Goal: Information Seeking & Learning: Check status

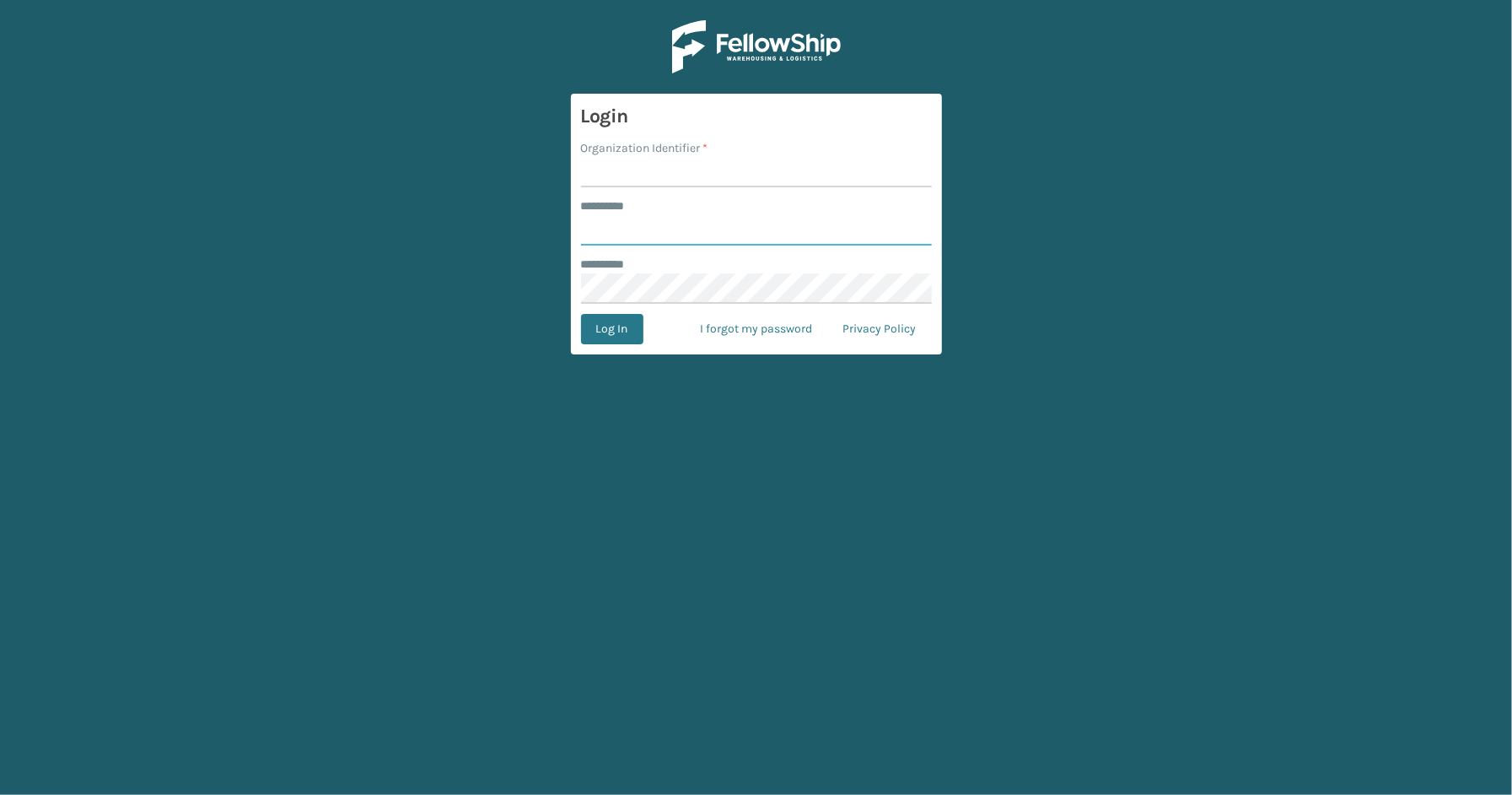
type input "*****"
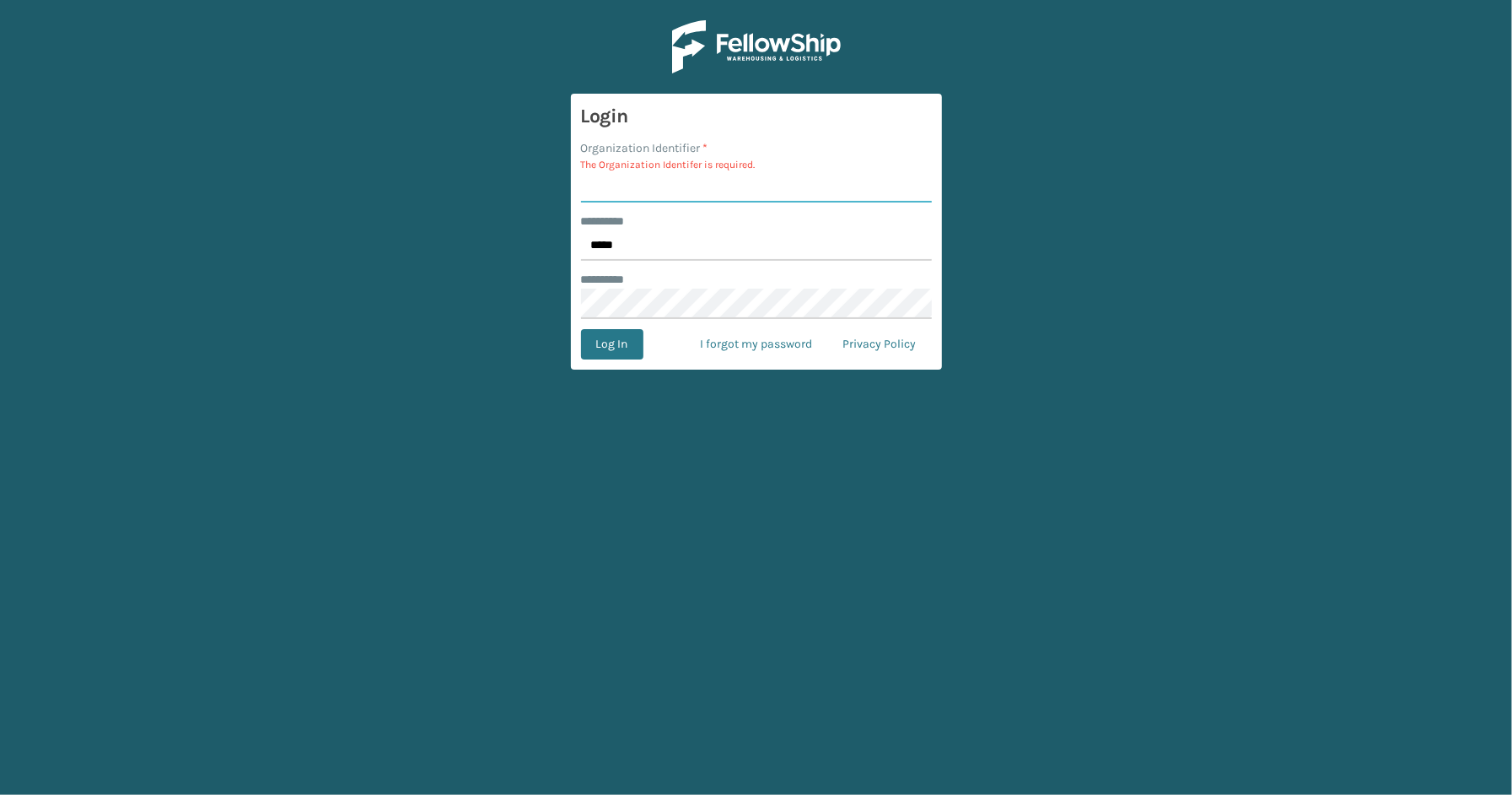
click at [710, 188] on input "Organization Identifier *" at bounding box center [756, 187] width 350 height 30
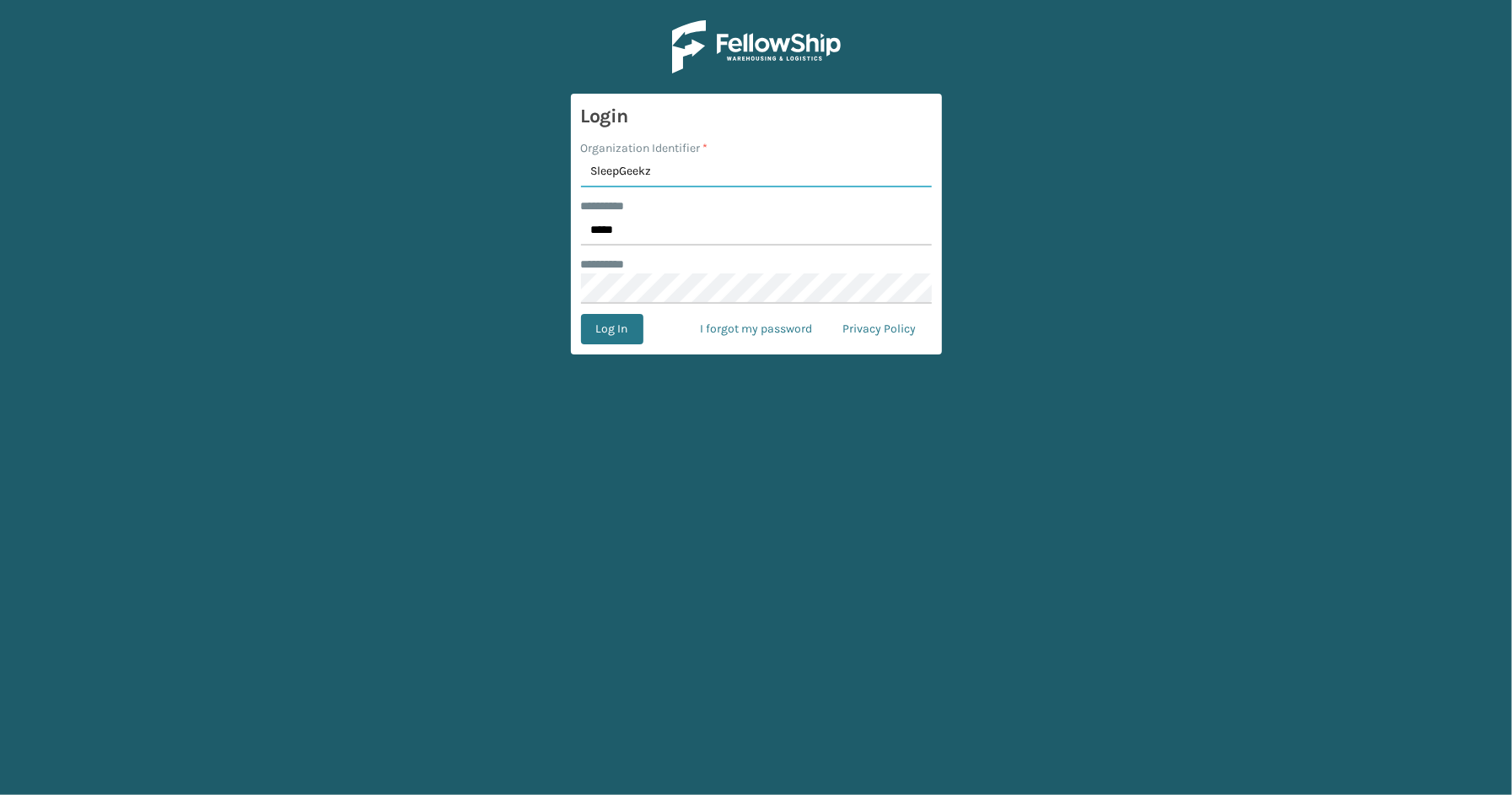
type input "SleepGeekz"
click at [581, 314] on button "Log In" at bounding box center [612, 328] width 62 height 30
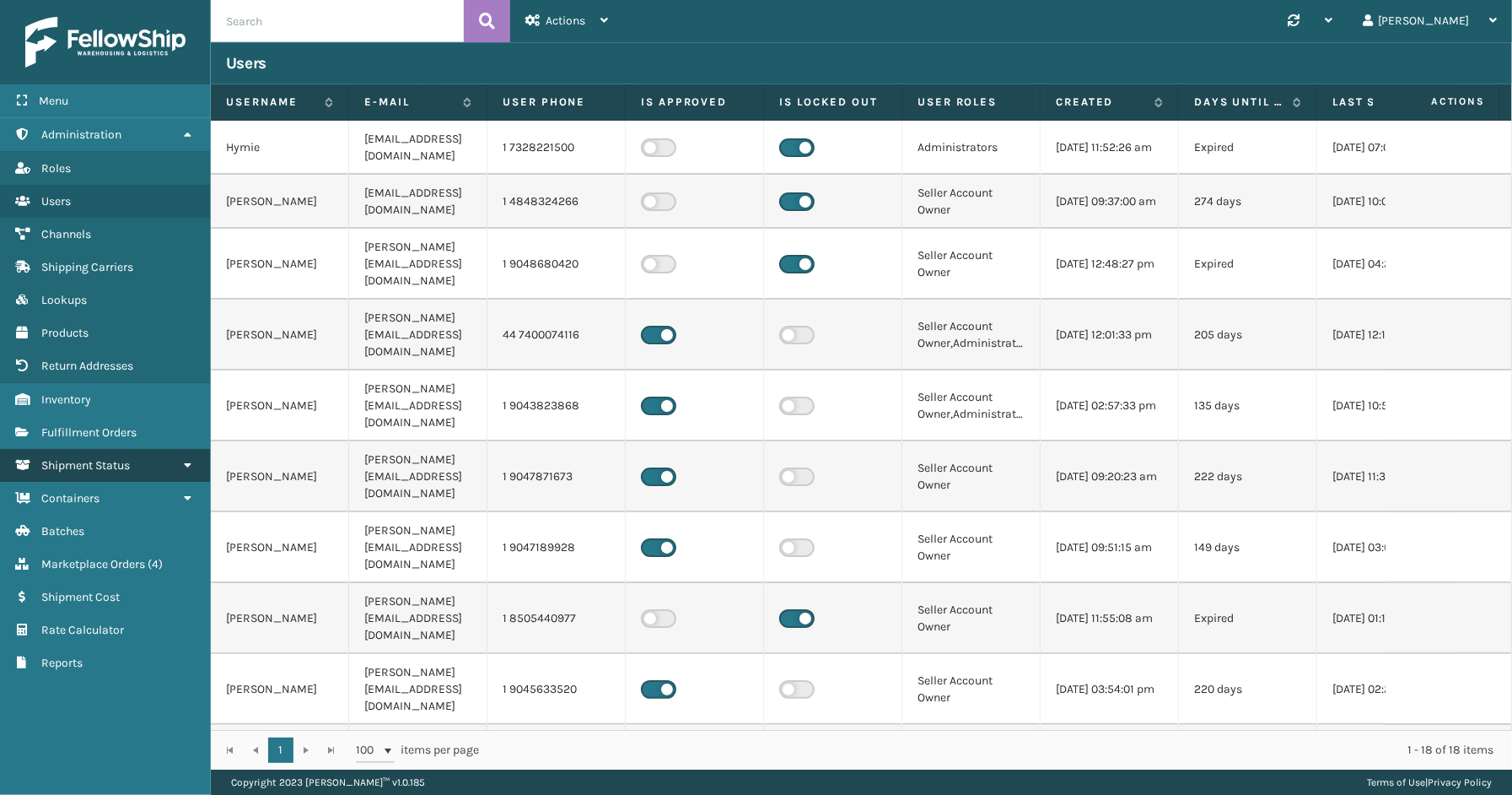
click at [66, 460] on span "Shipment Status" at bounding box center [85, 465] width 88 height 15
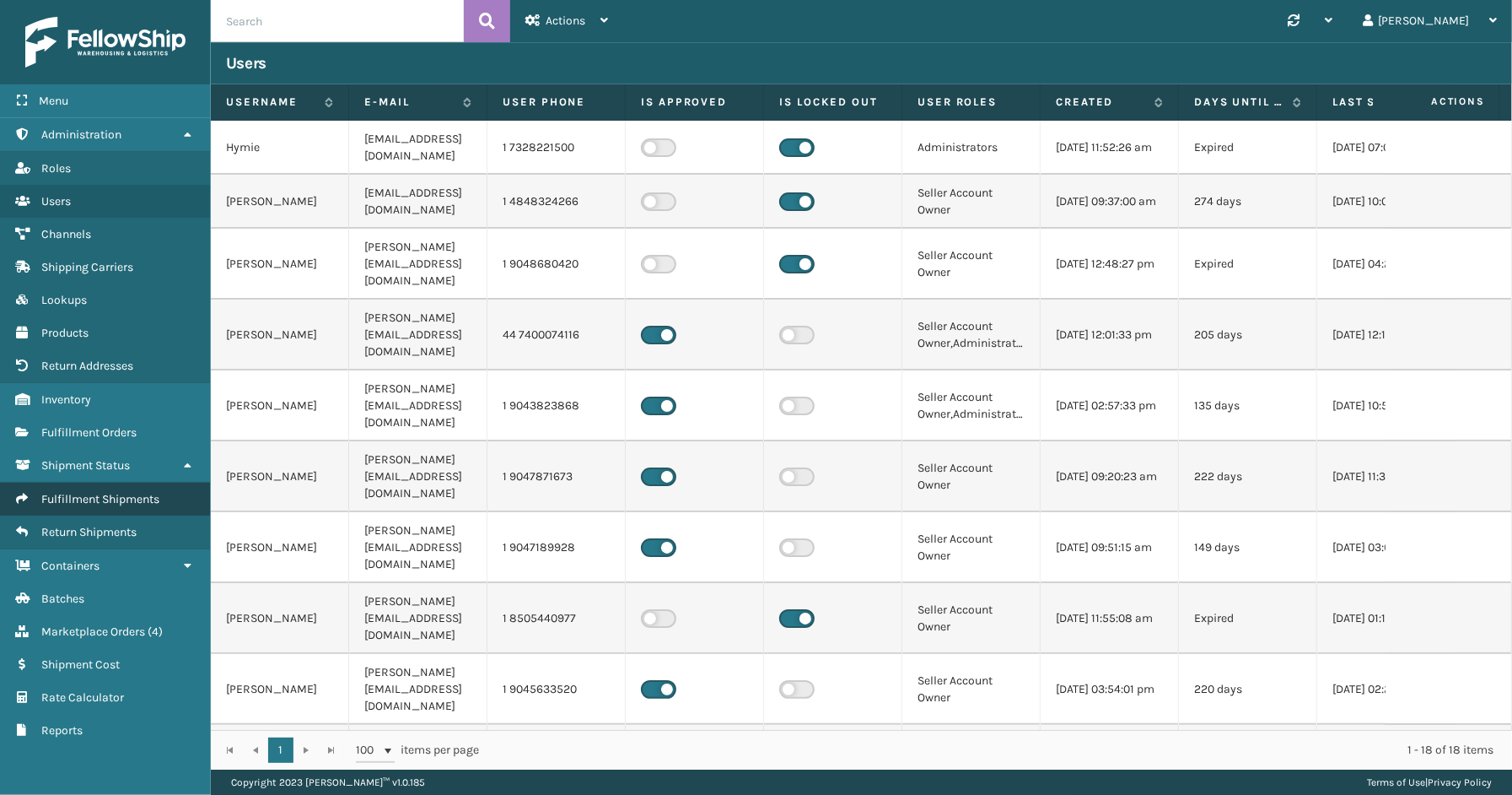
click at [69, 492] on span "Fulfillment Shipments" at bounding box center [101, 499] width 118 height 15
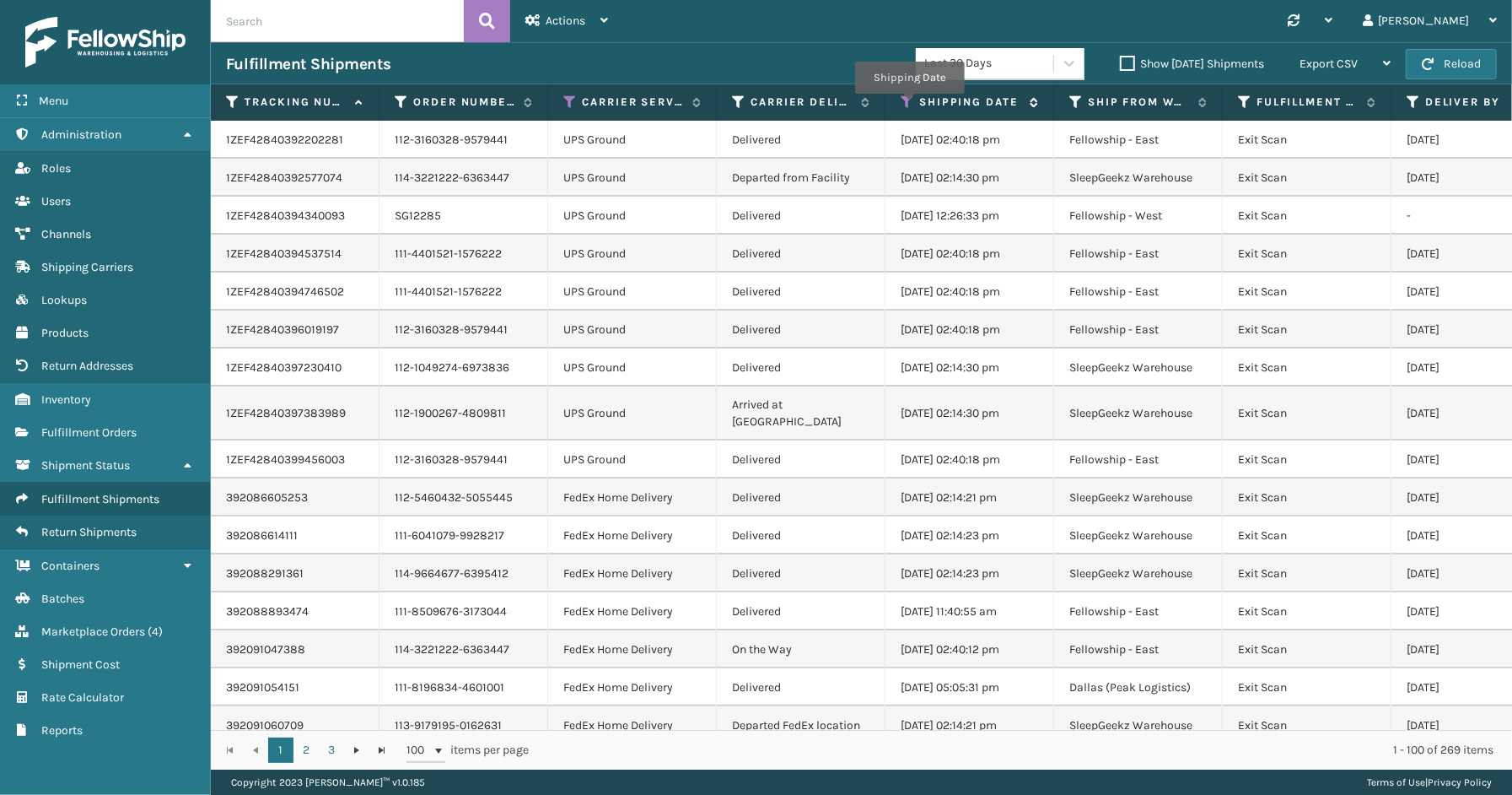
click at [909, 106] on icon at bounding box center [907, 103] width 14 height 15
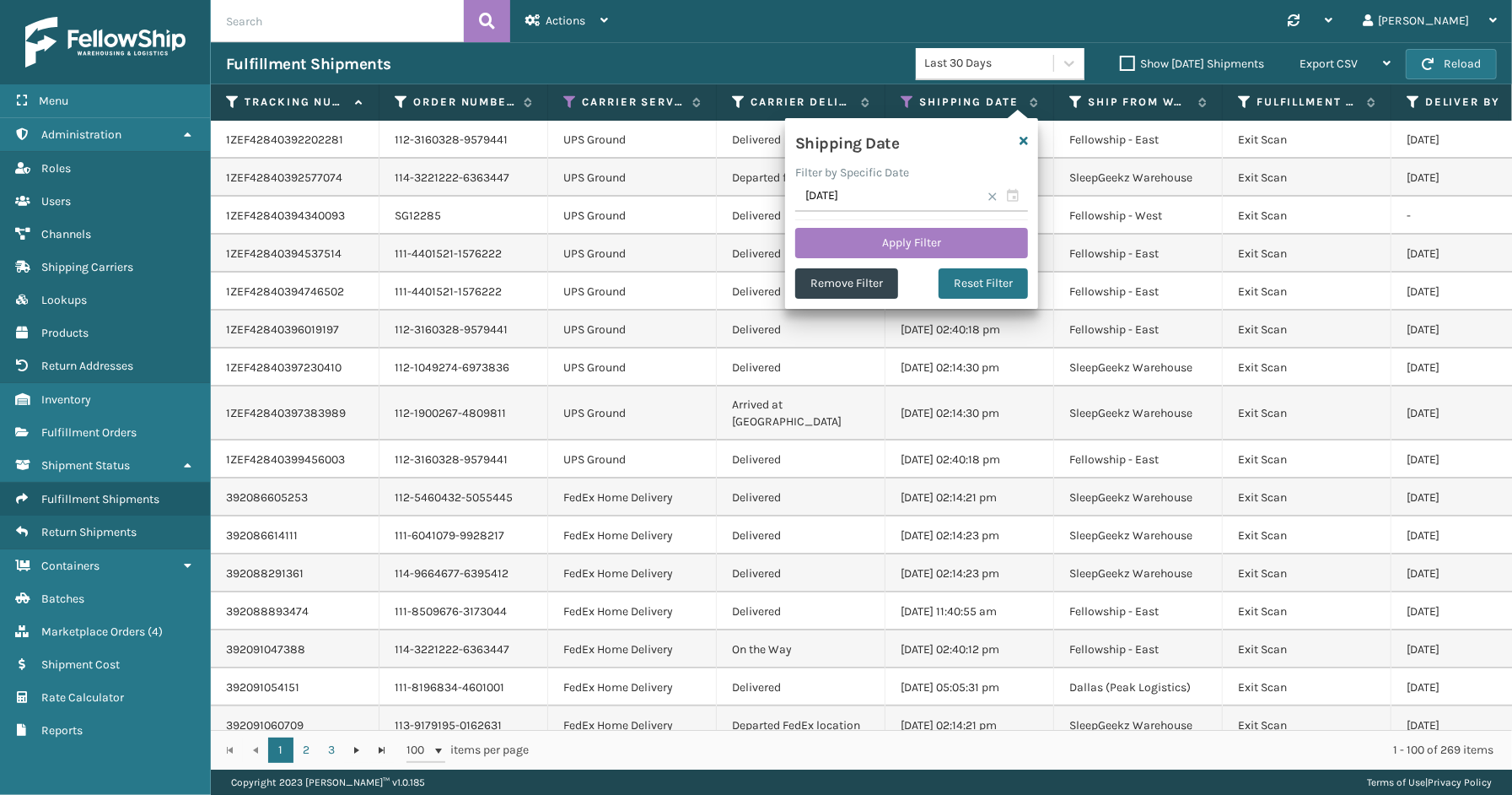
click at [991, 196] on span at bounding box center [992, 197] width 10 height 10
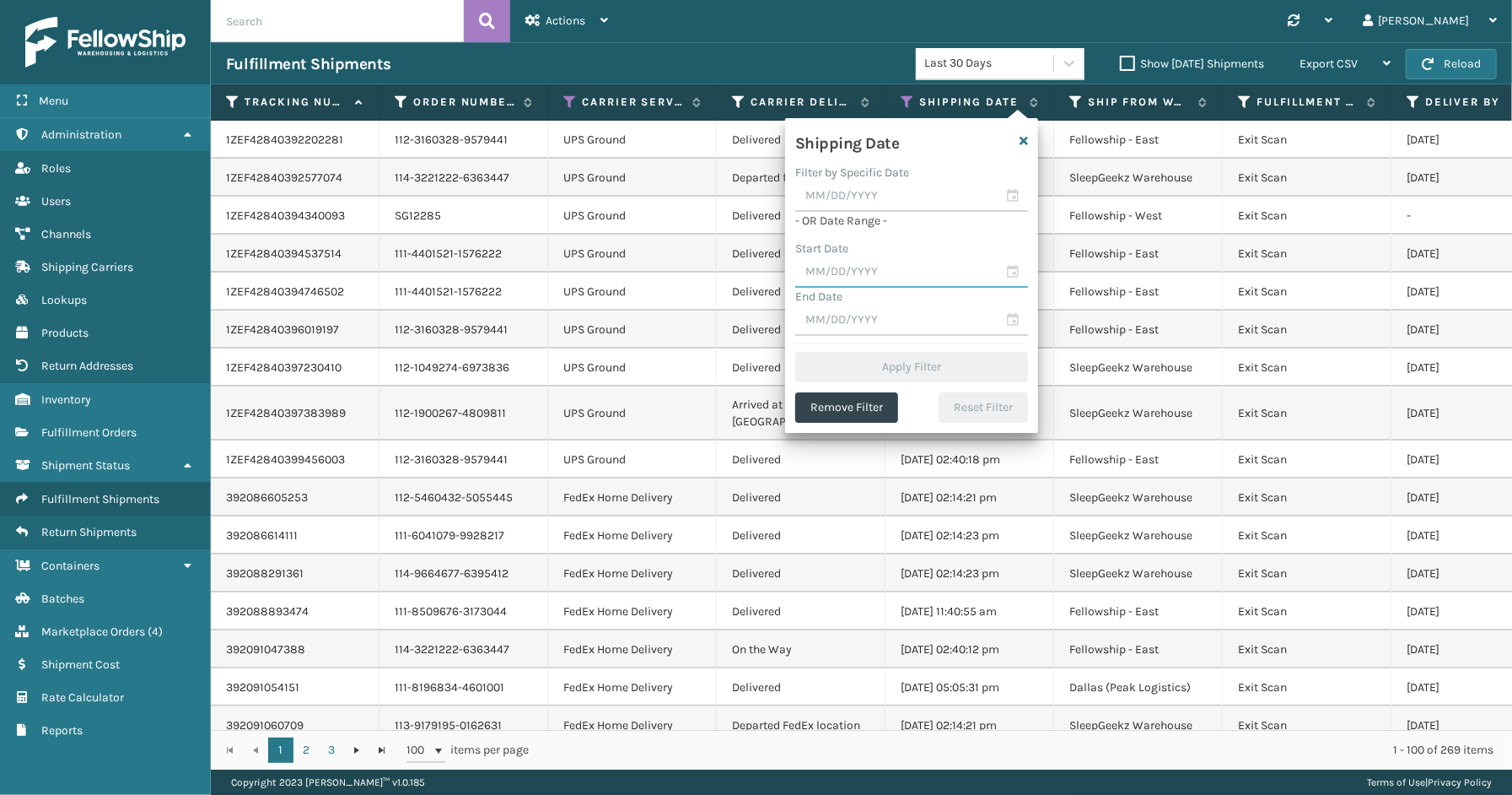
click at [1013, 275] on input "text" at bounding box center [911, 272] width 232 height 30
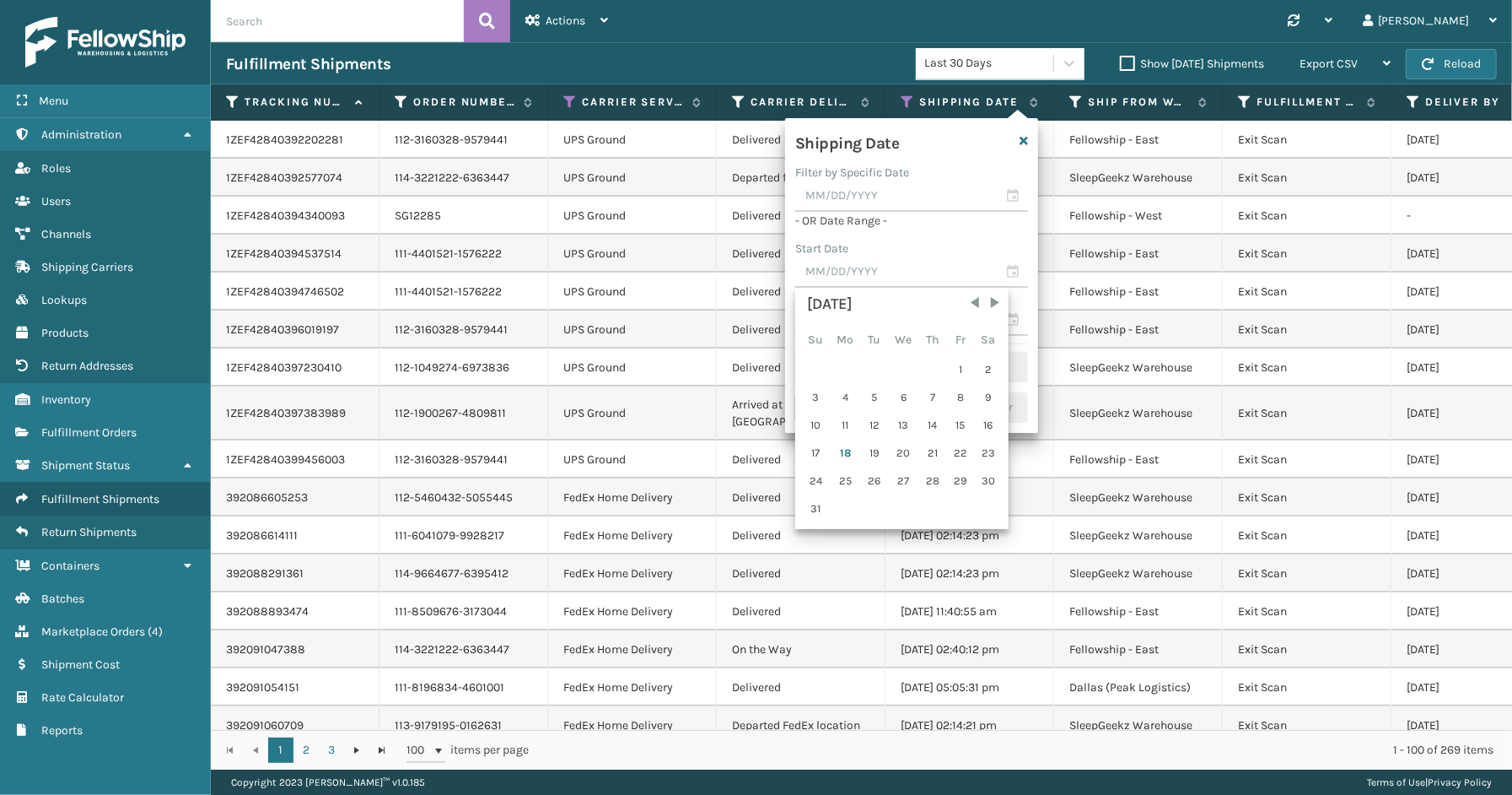
click at [965, 422] on div "15" at bounding box center [960, 425] width 25 height 25
type input "[DATE]"
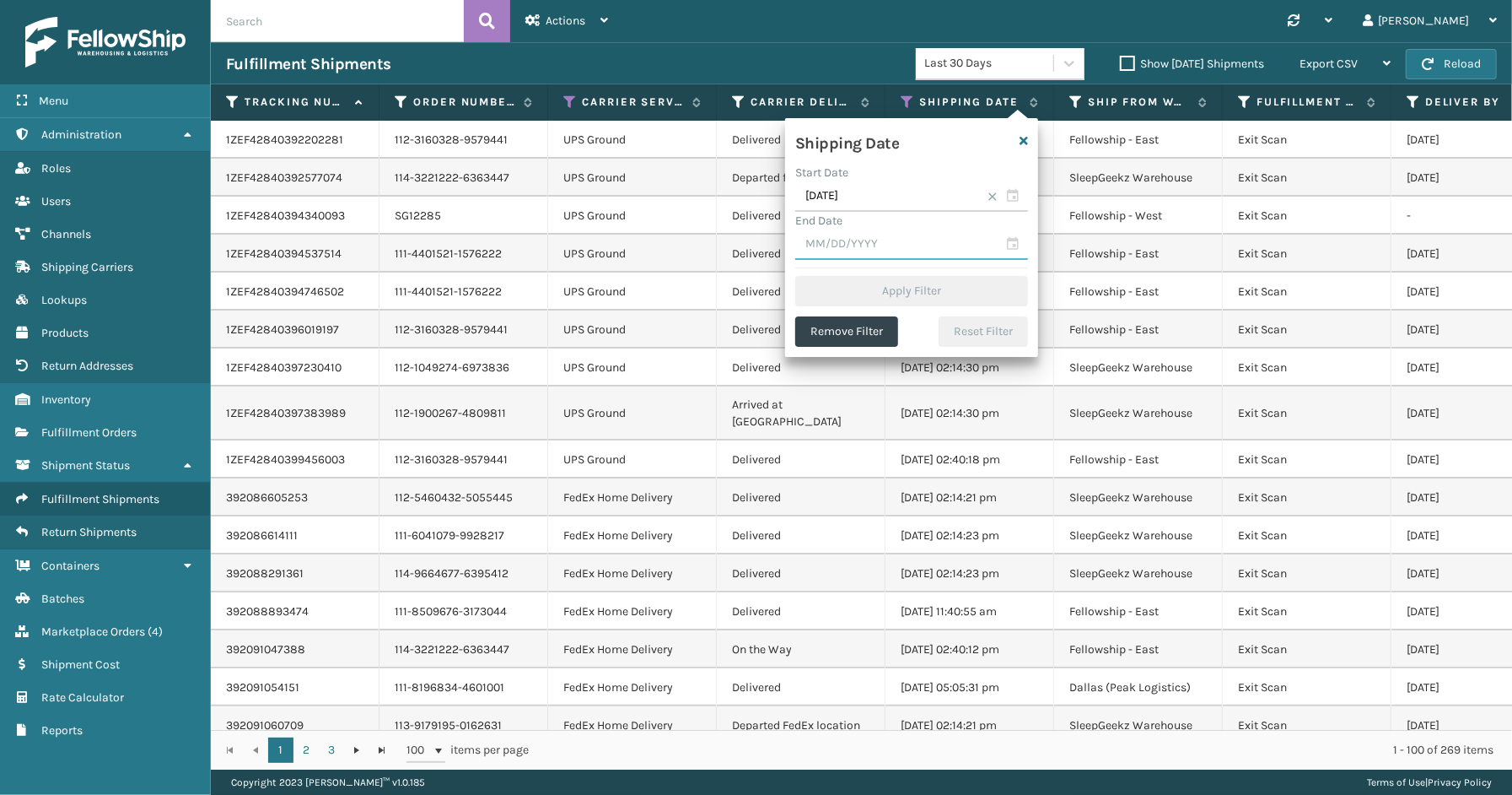
click at [1010, 243] on input "text" at bounding box center [911, 244] width 232 height 30
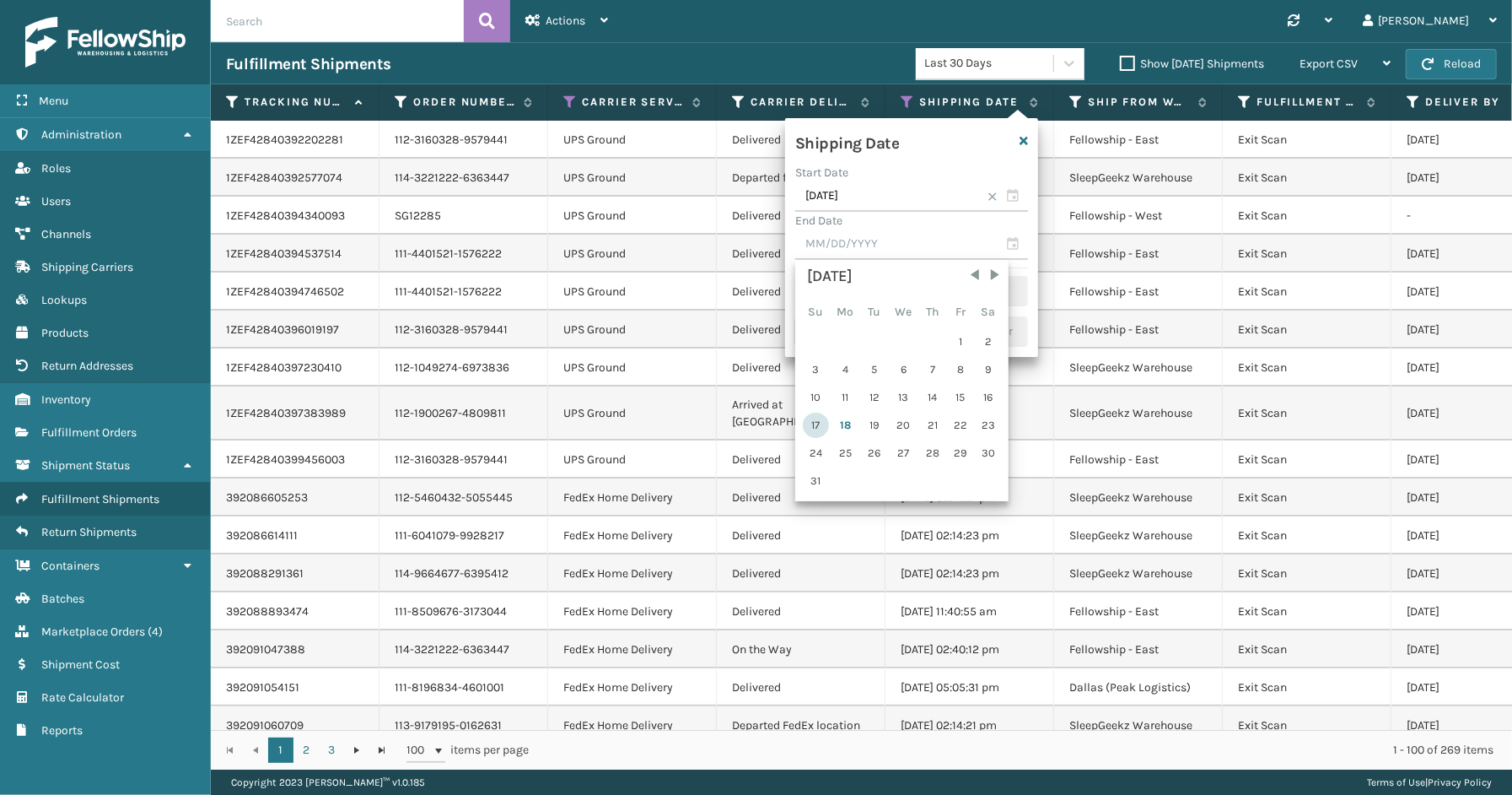
click at [819, 417] on div "17" at bounding box center [815, 425] width 26 height 25
type input "[DATE]"
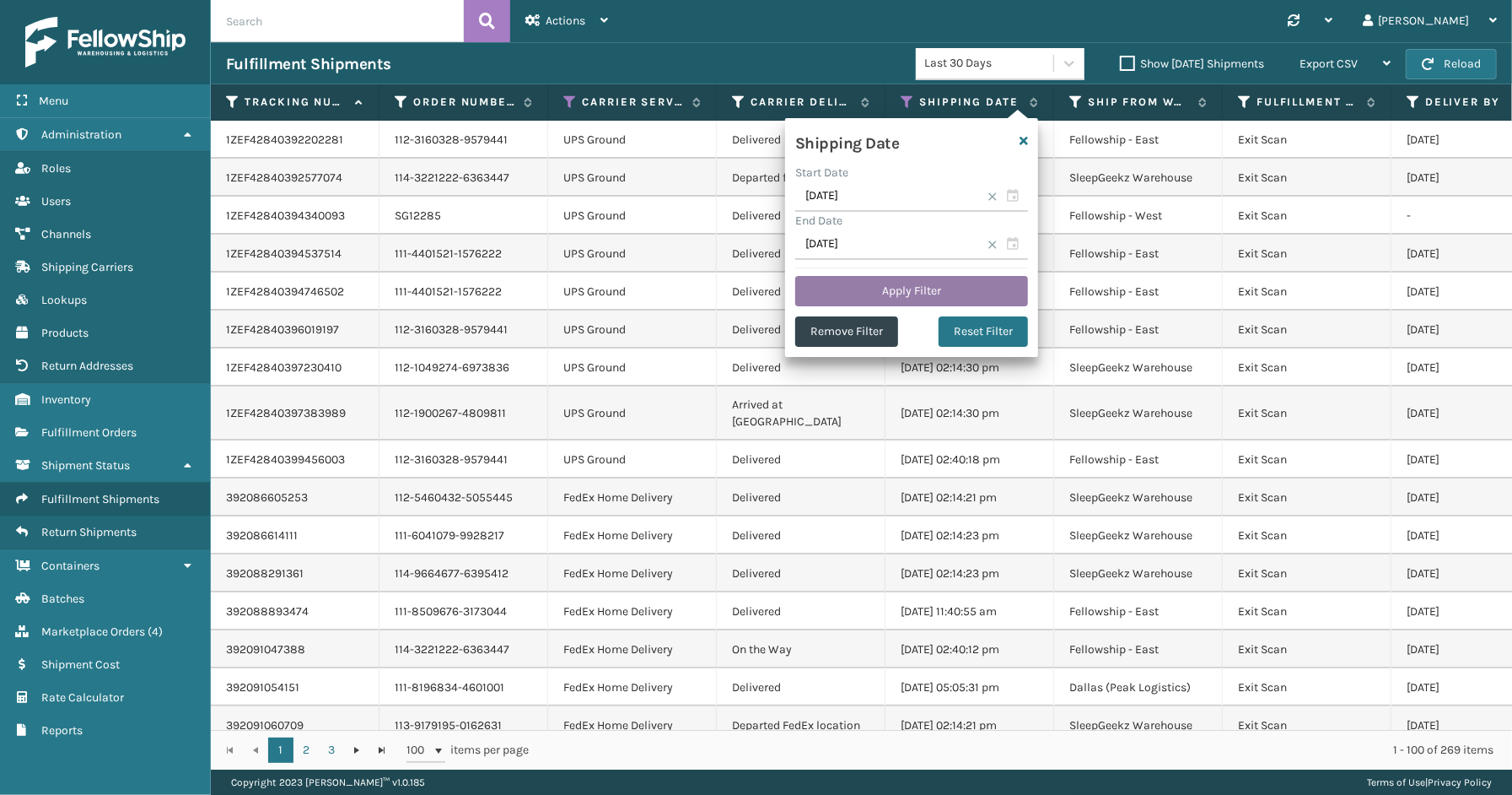
click at [852, 293] on button "Apply Filter" at bounding box center [911, 290] width 232 height 30
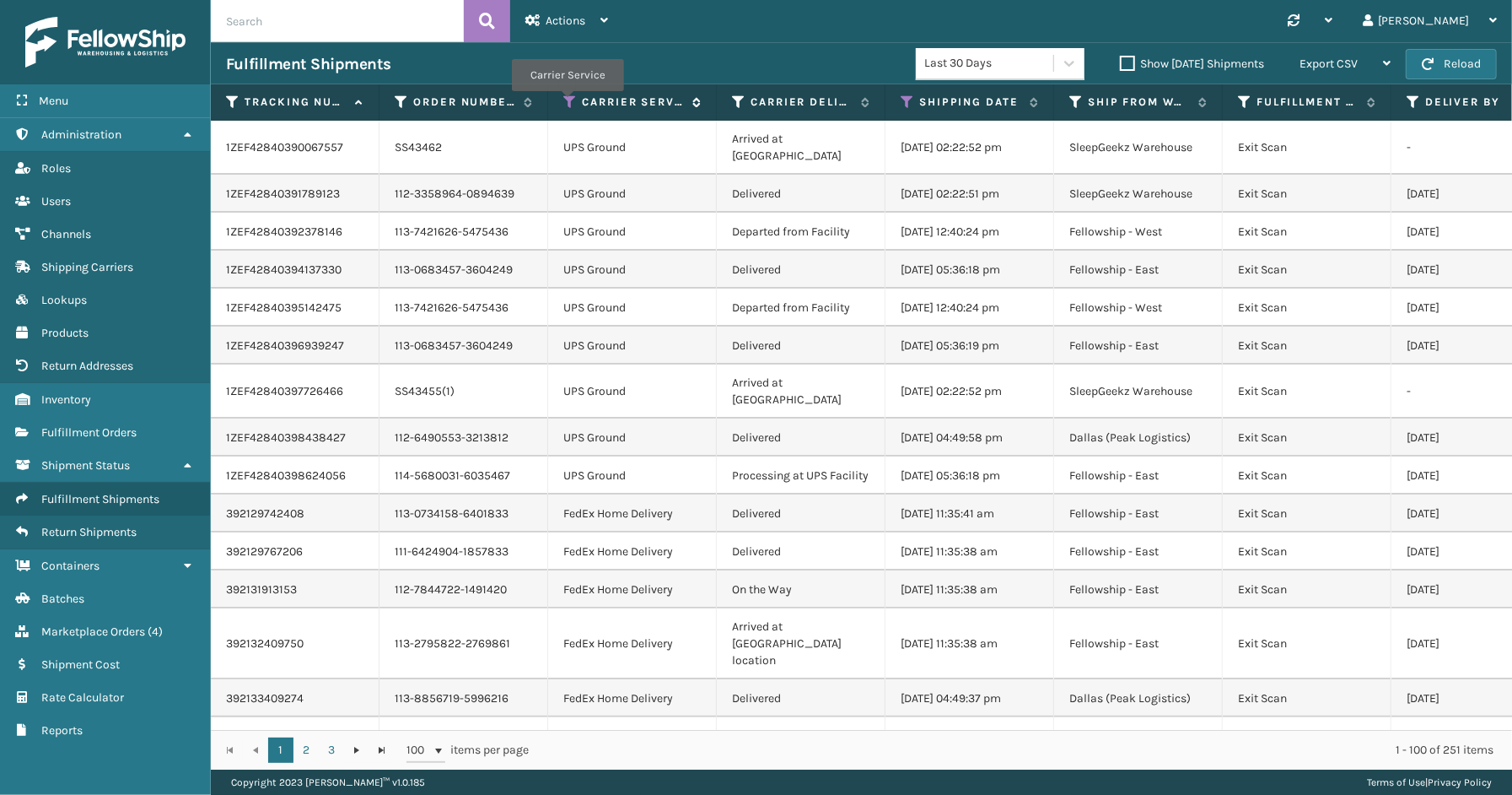
click at [566, 103] on icon at bounding box center [570, 103] width 14 height 15
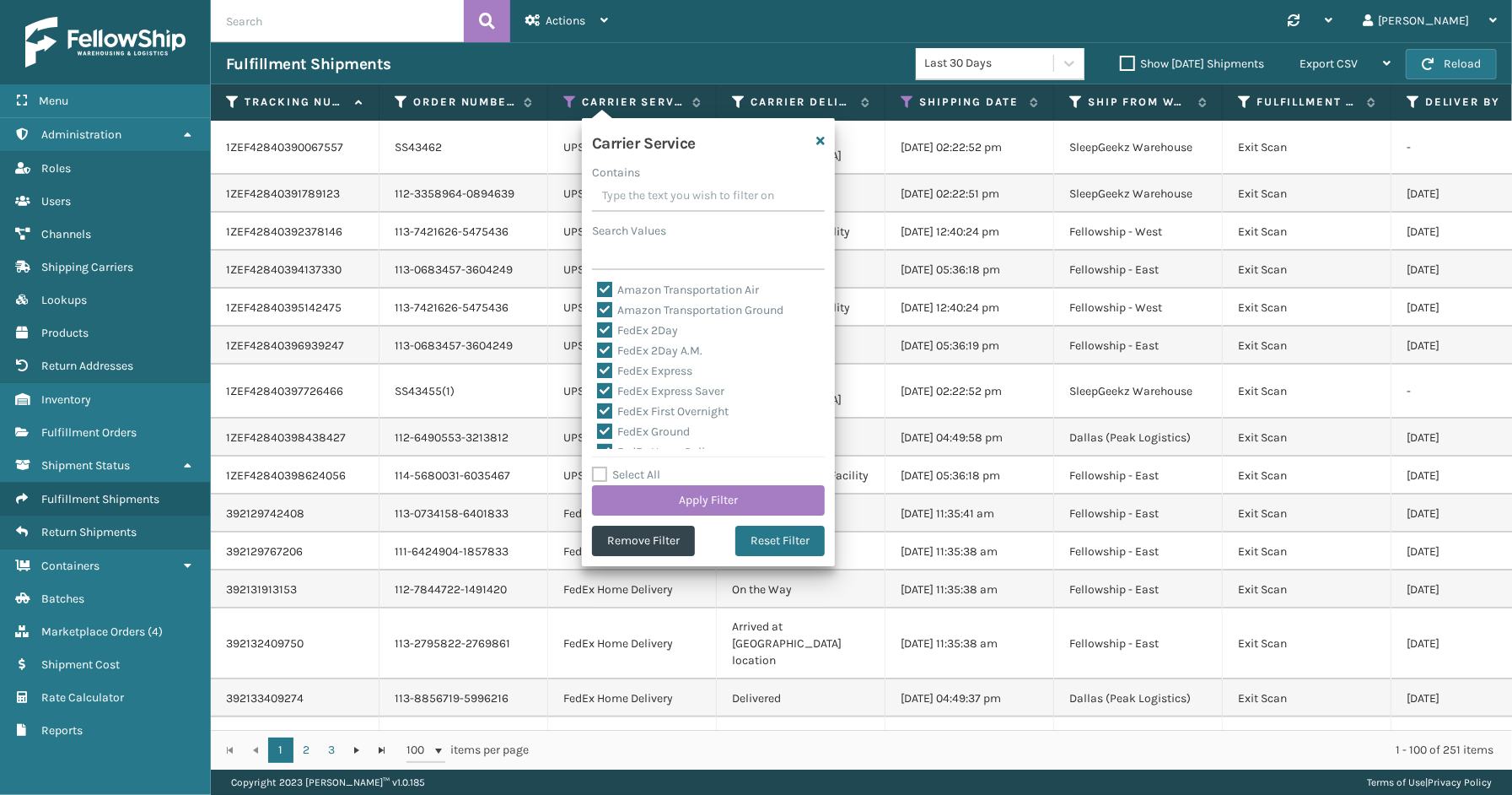
click at [650, 474] on label "Select All" at bounding box center [625, 474] width 69 height 15
click at [650, 467] on input "Select All" at bounding box center [717, 466] width 253 height 2
checkbox input "true"
click at [646, 474] on label "Select All" at bounding box center [625, 474] width 69 height 15
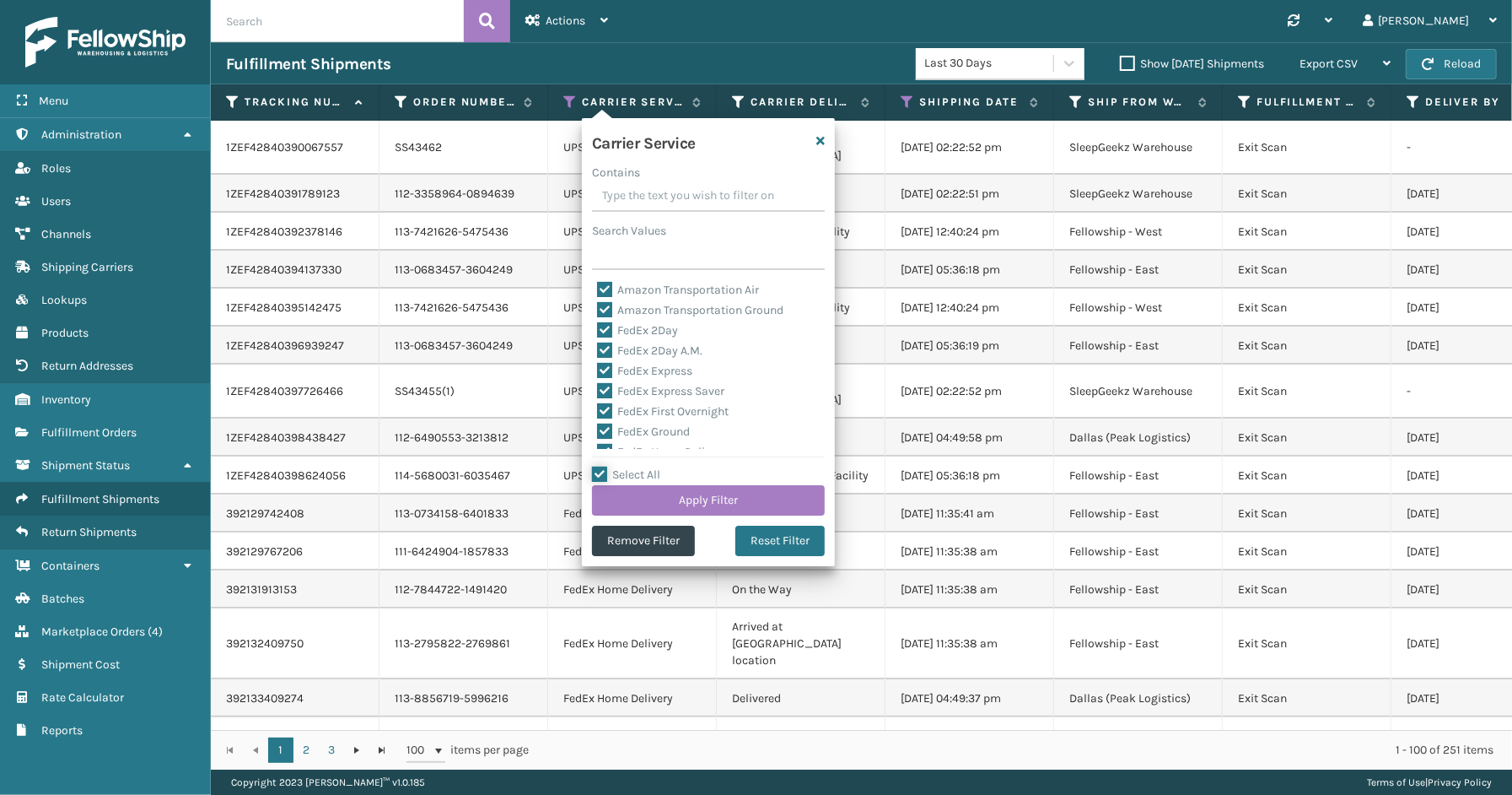
click at [646, 467] on input "Select All" at bounding box center [717, 466] width 253 height 2
checkbox input "false"
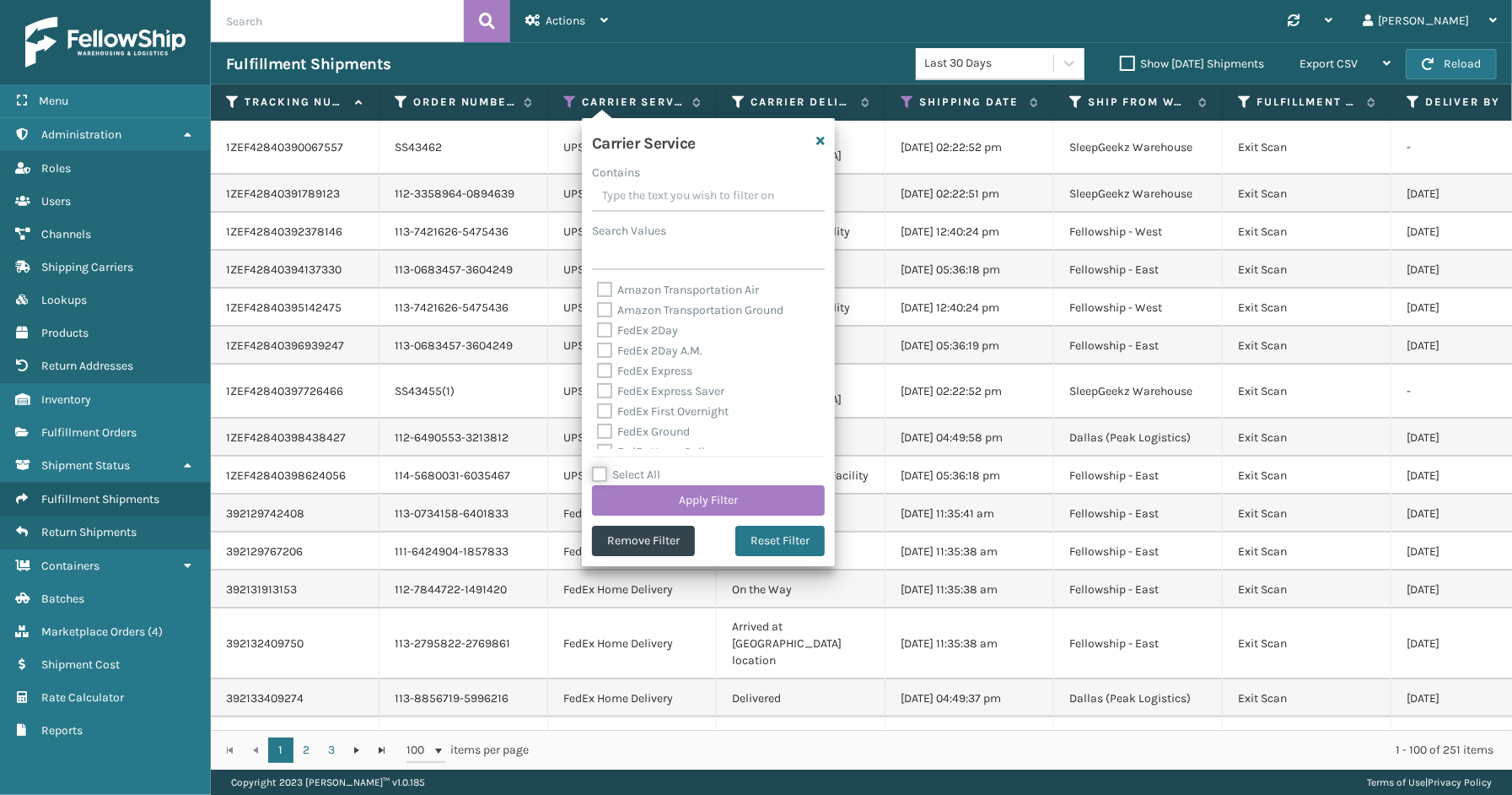
checkbox input "false"
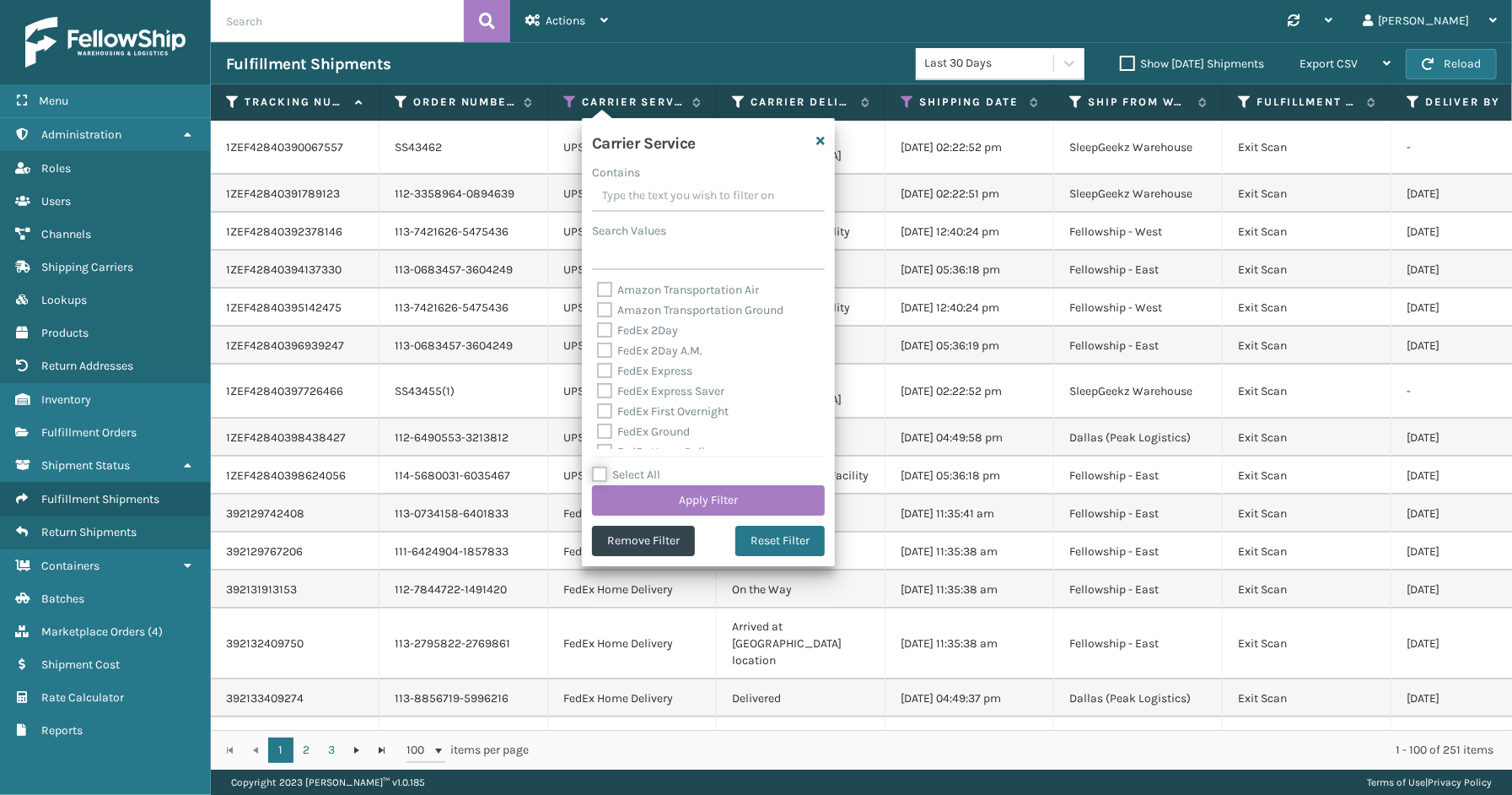
checkbox input "false"
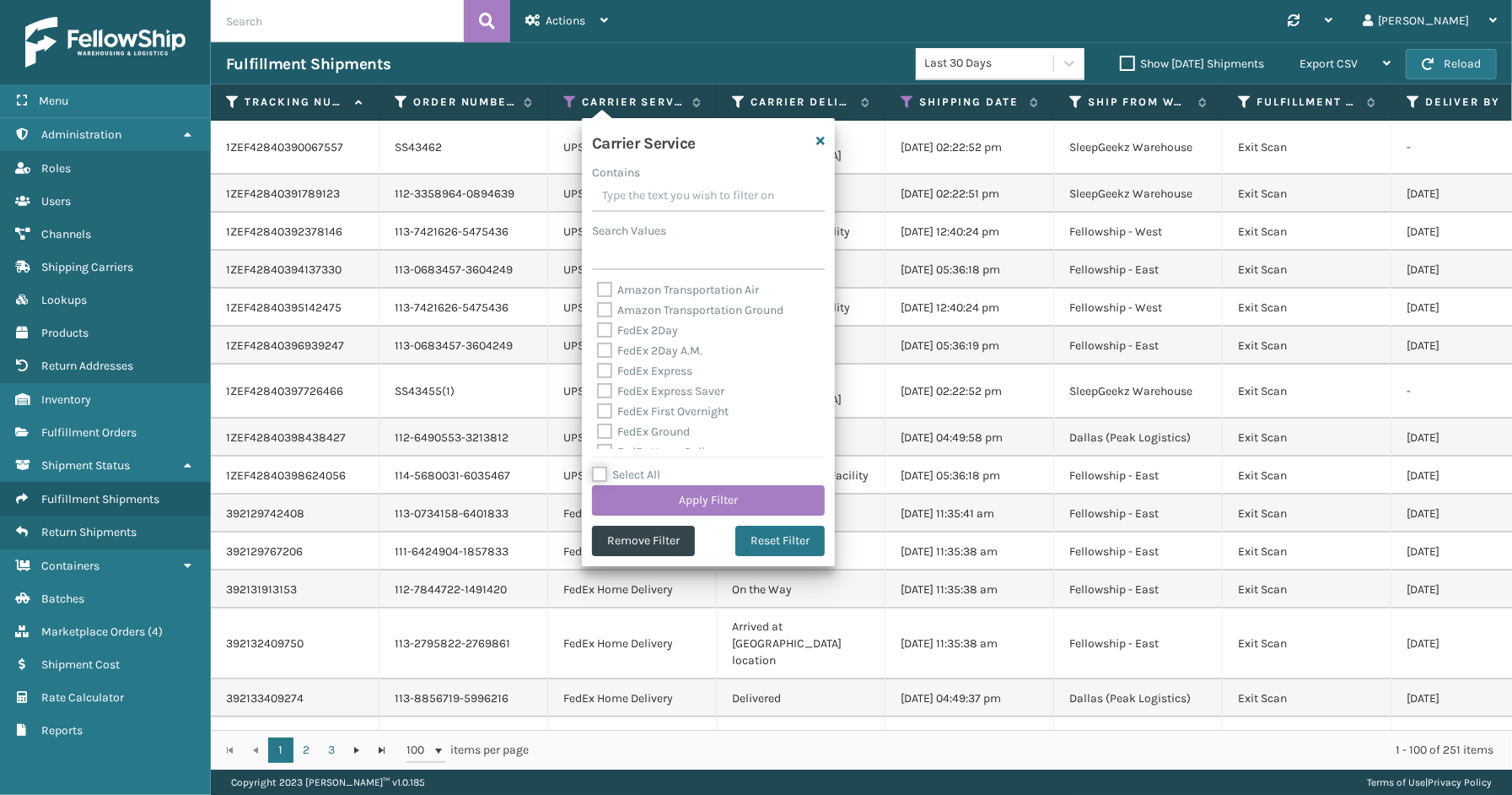
checkbox input "false"
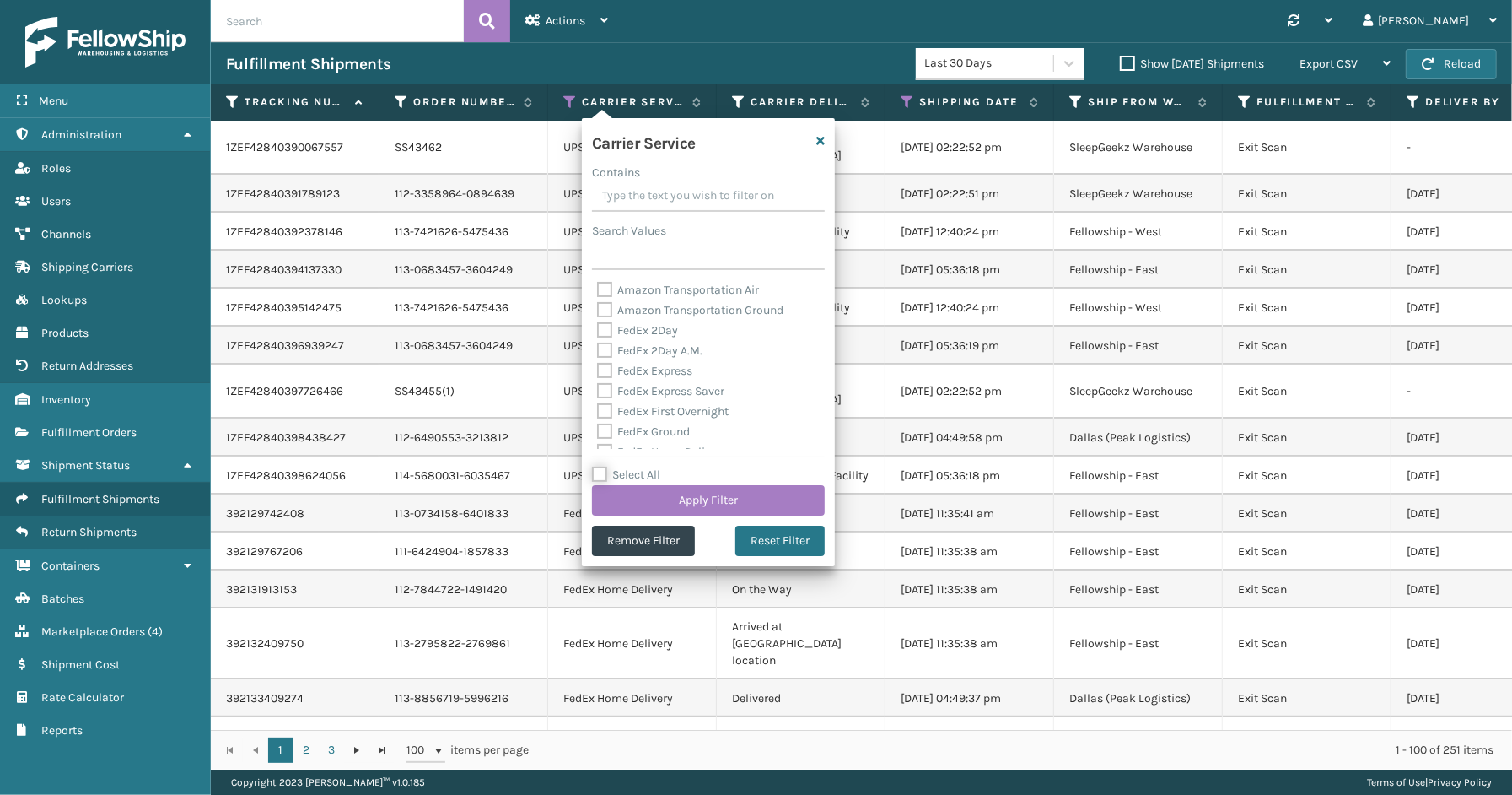
checkbox input "false"
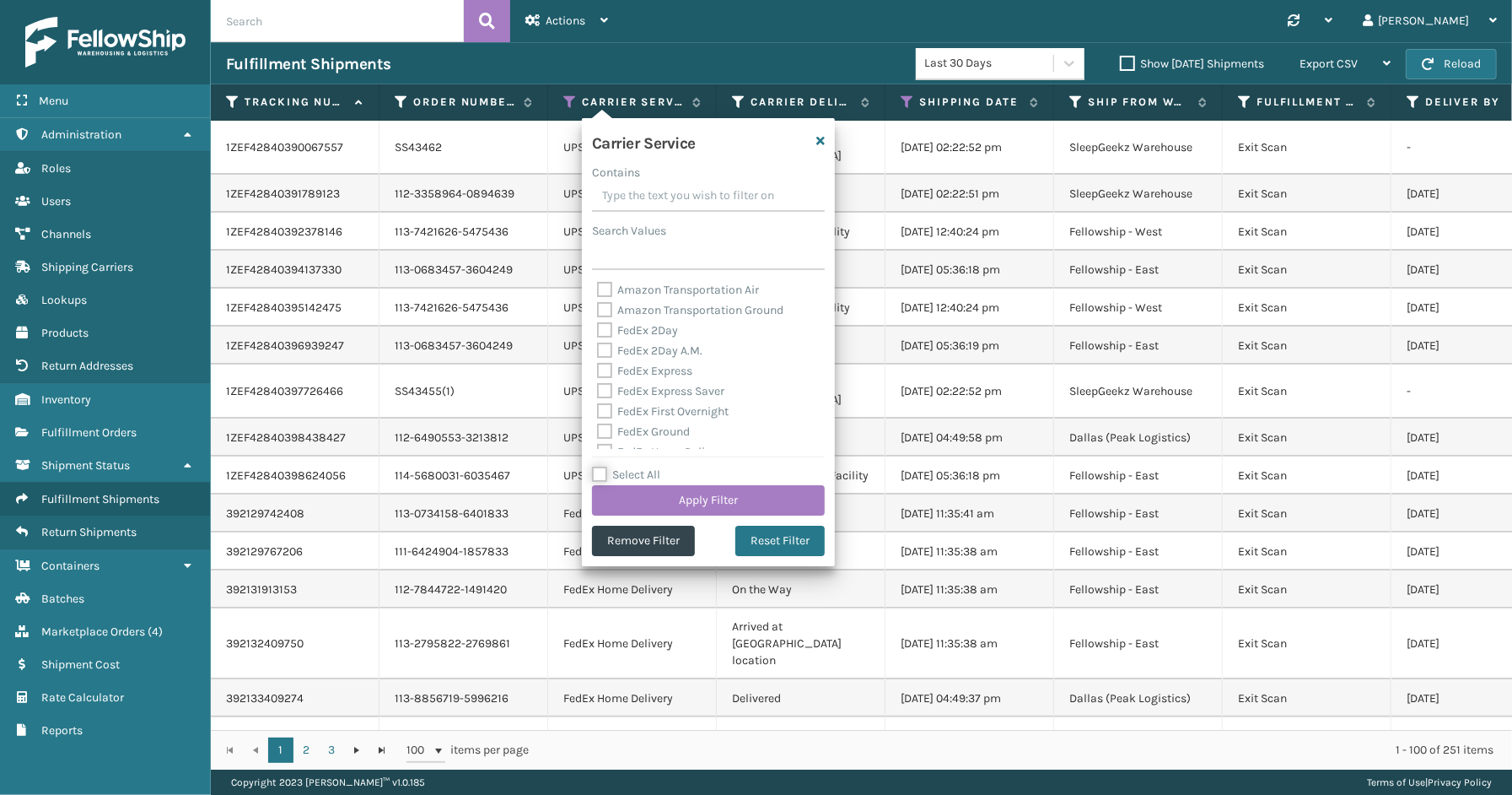
checkbox input "false"
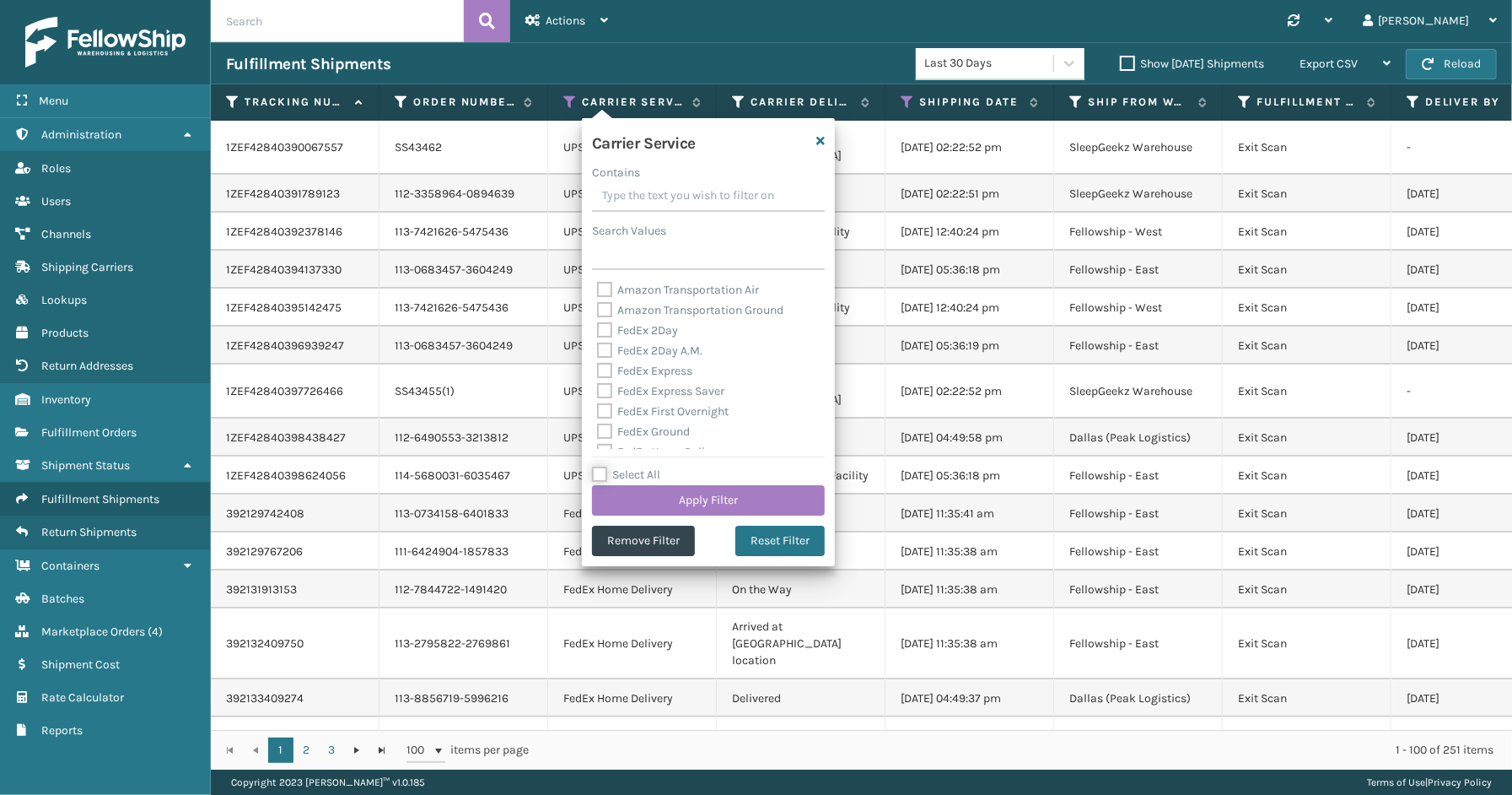
checkbox input "false"
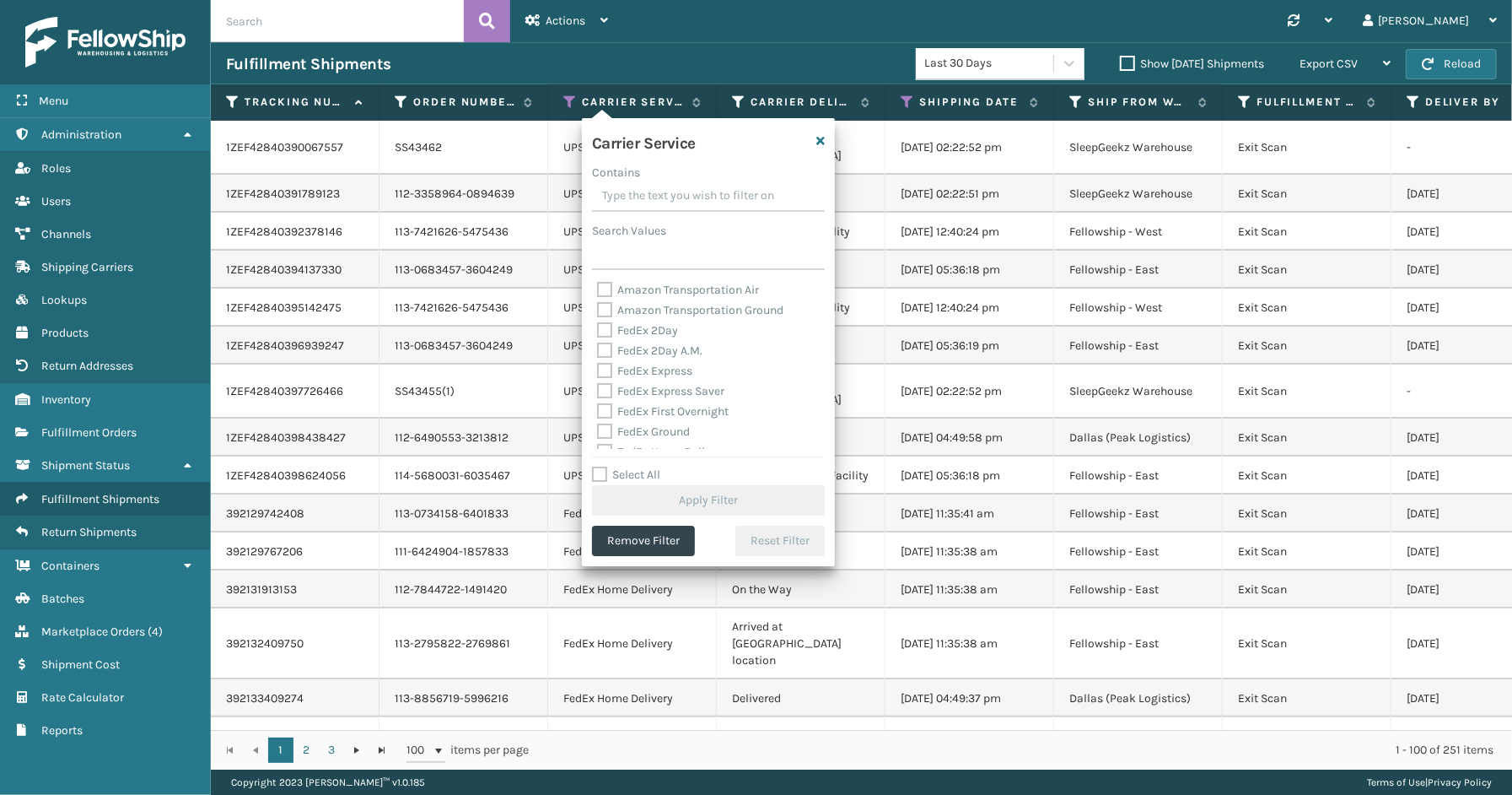
click at [646, 474] on label "Select All" at bounding box center [625, 474] width 69 height 15
click at [646, 467] on input "Select All" at bounding box center [717, 466] width 253 height 2
checkbox input "true"
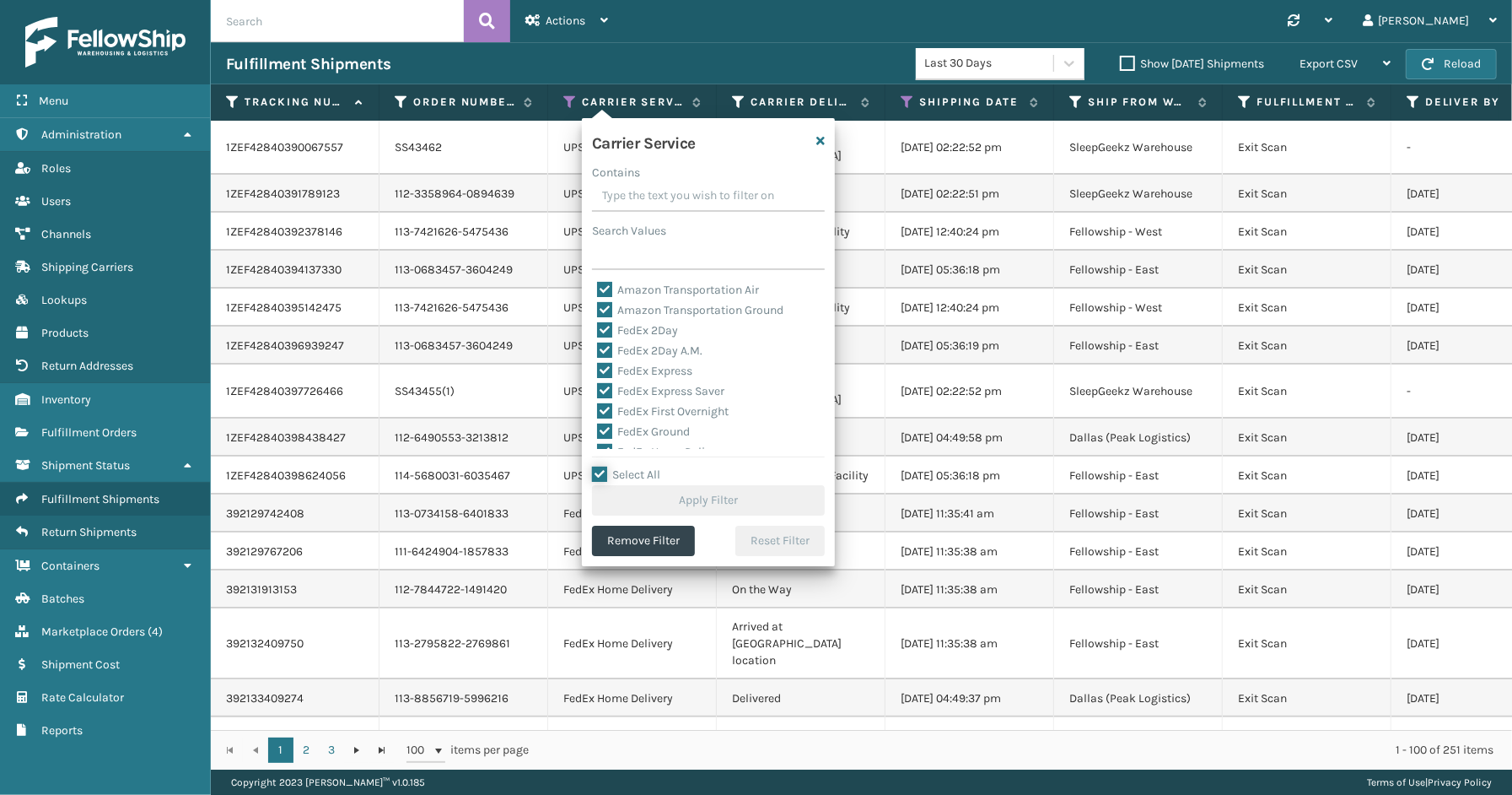
checkbox input "true"
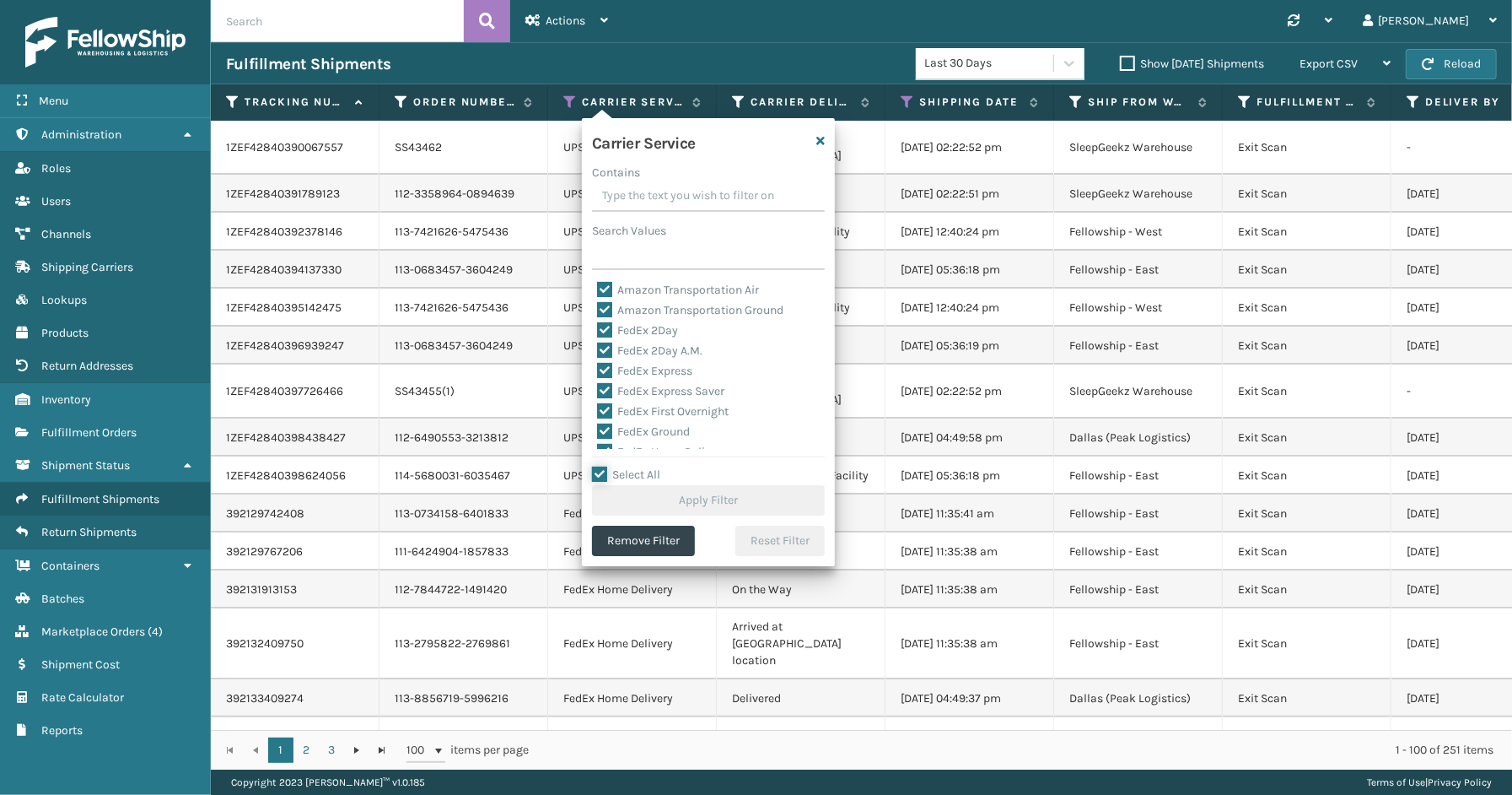
checkbox input "true"
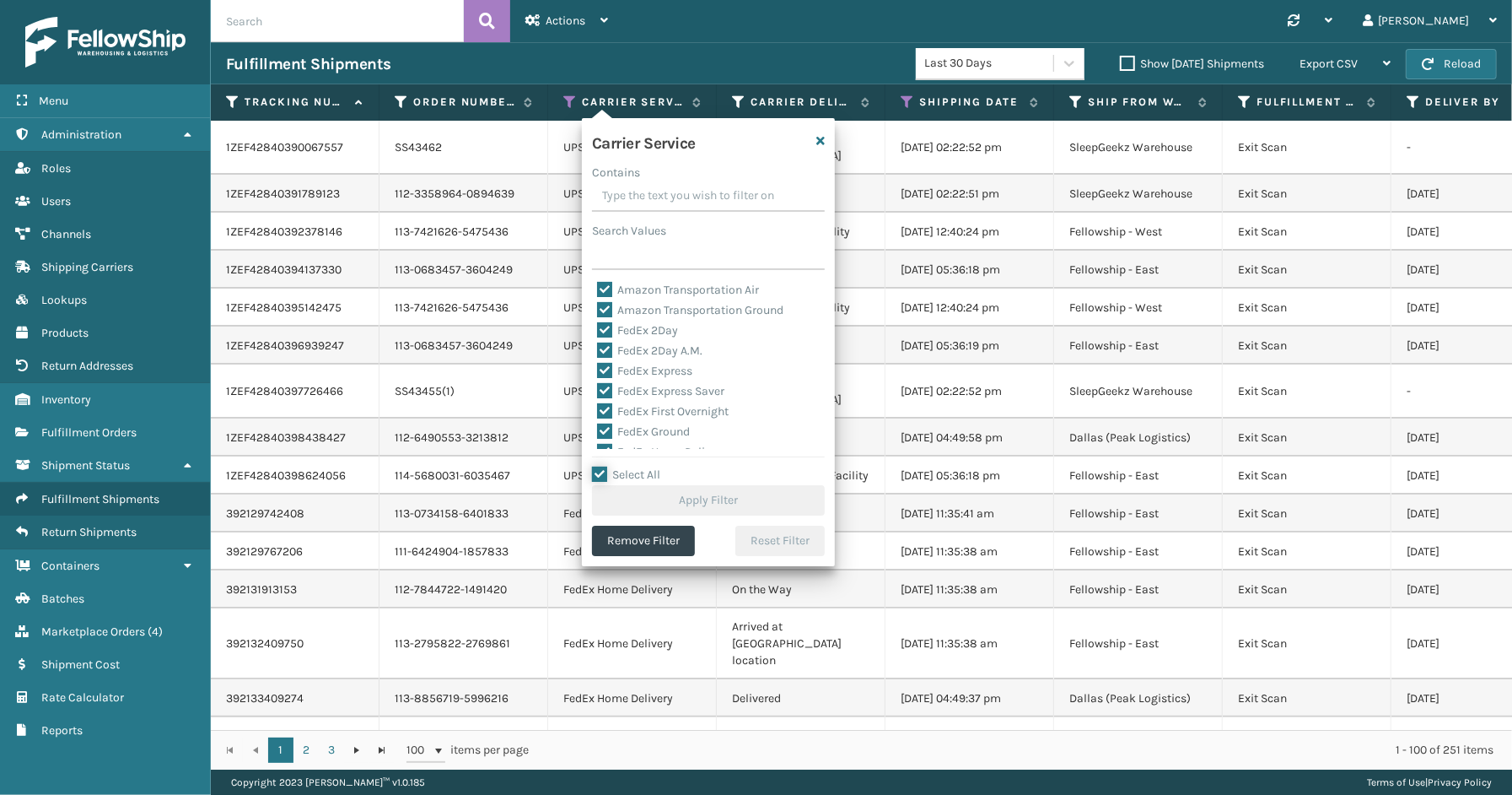
checkbox input "true"
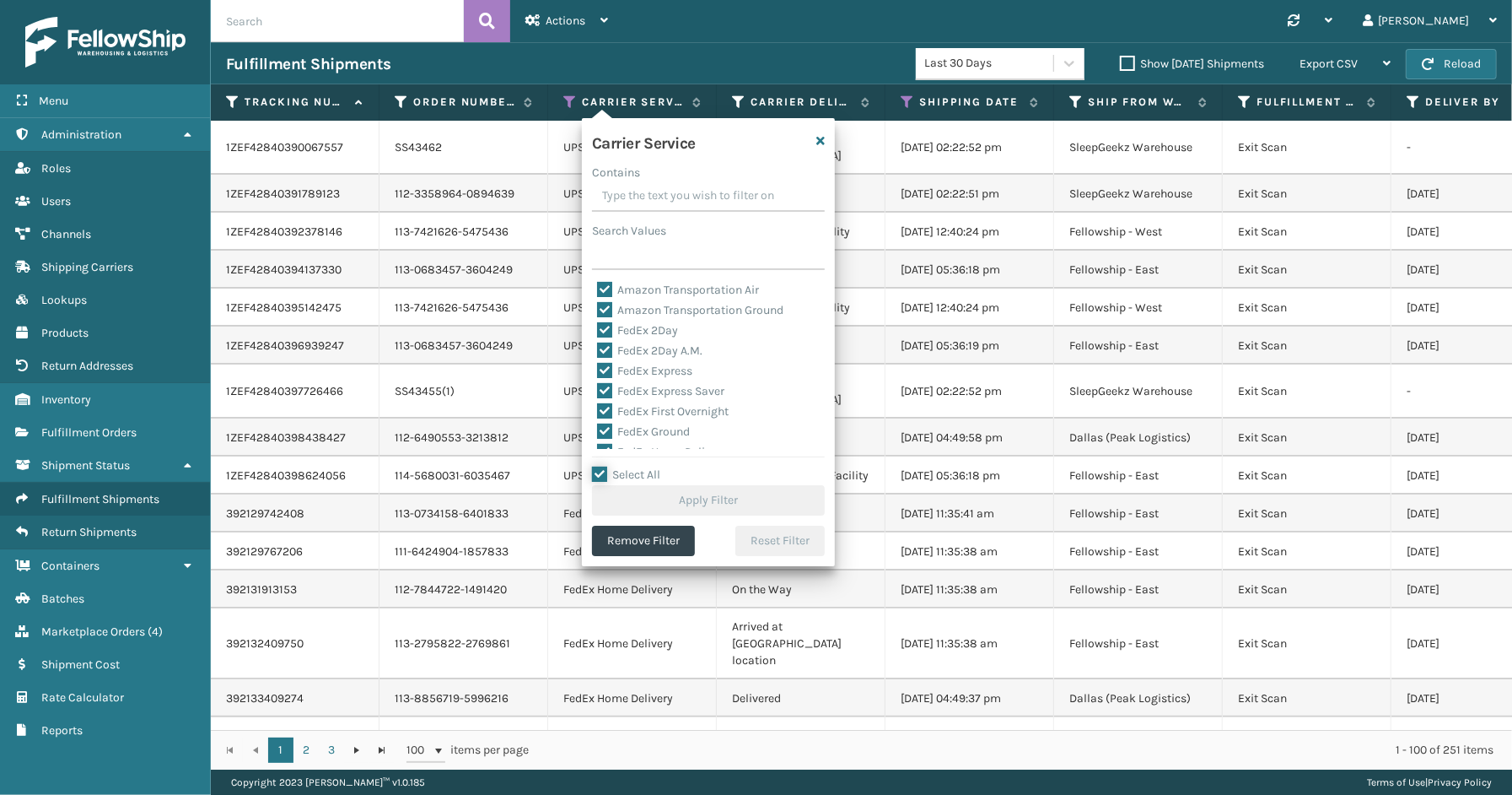
checkbox input "true"
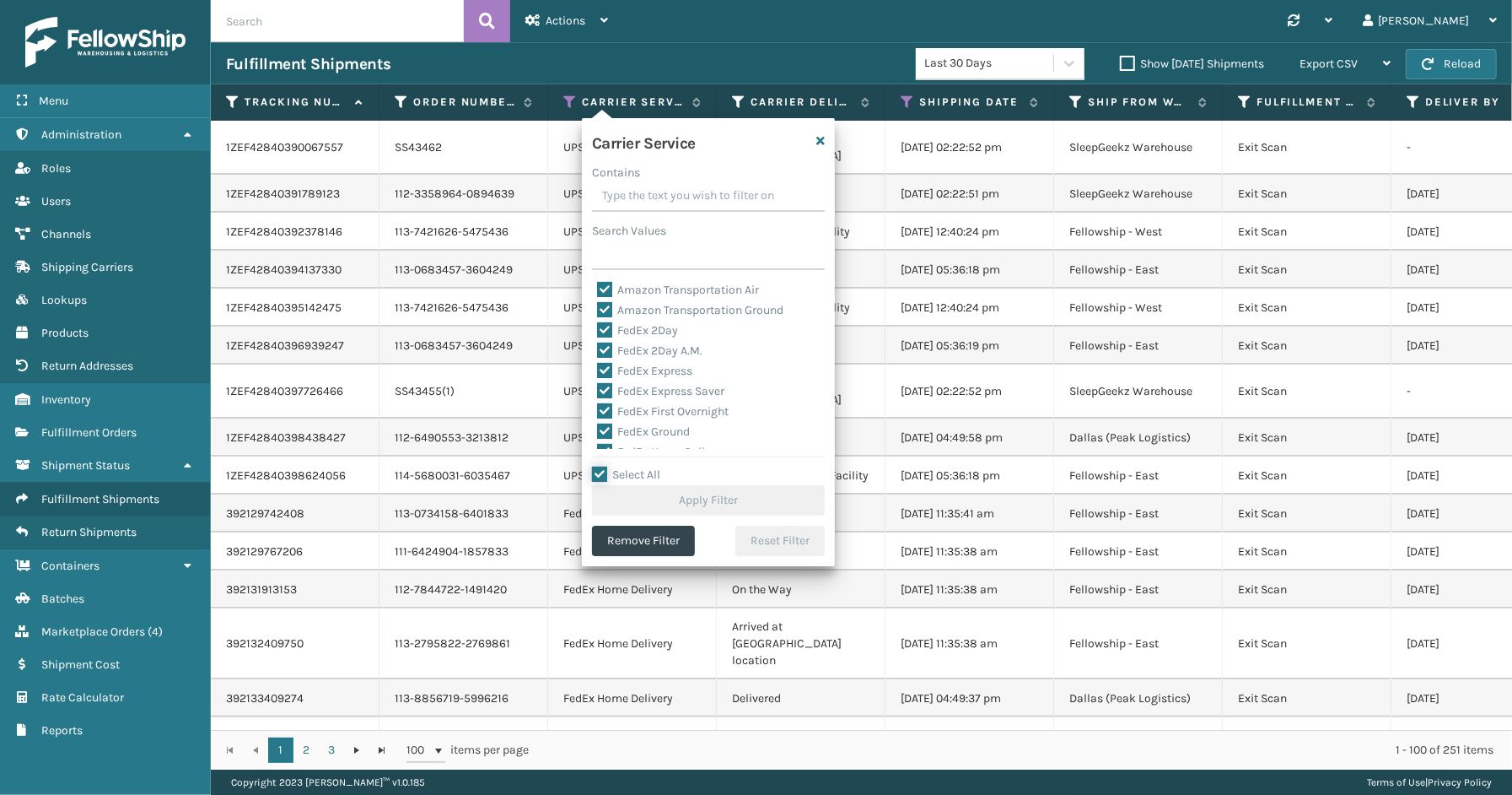
checkbox input "true"
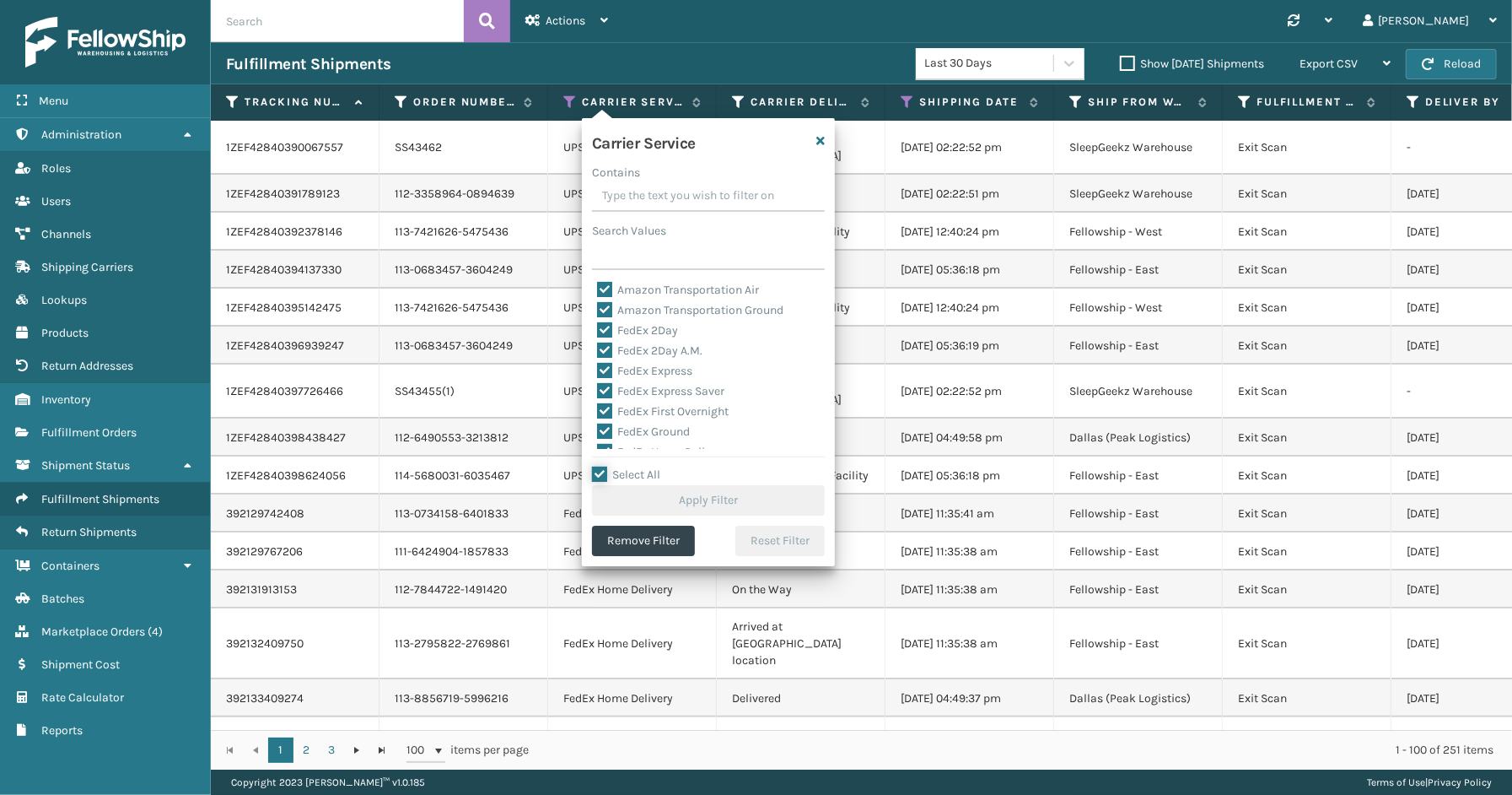
checkbox input "true"
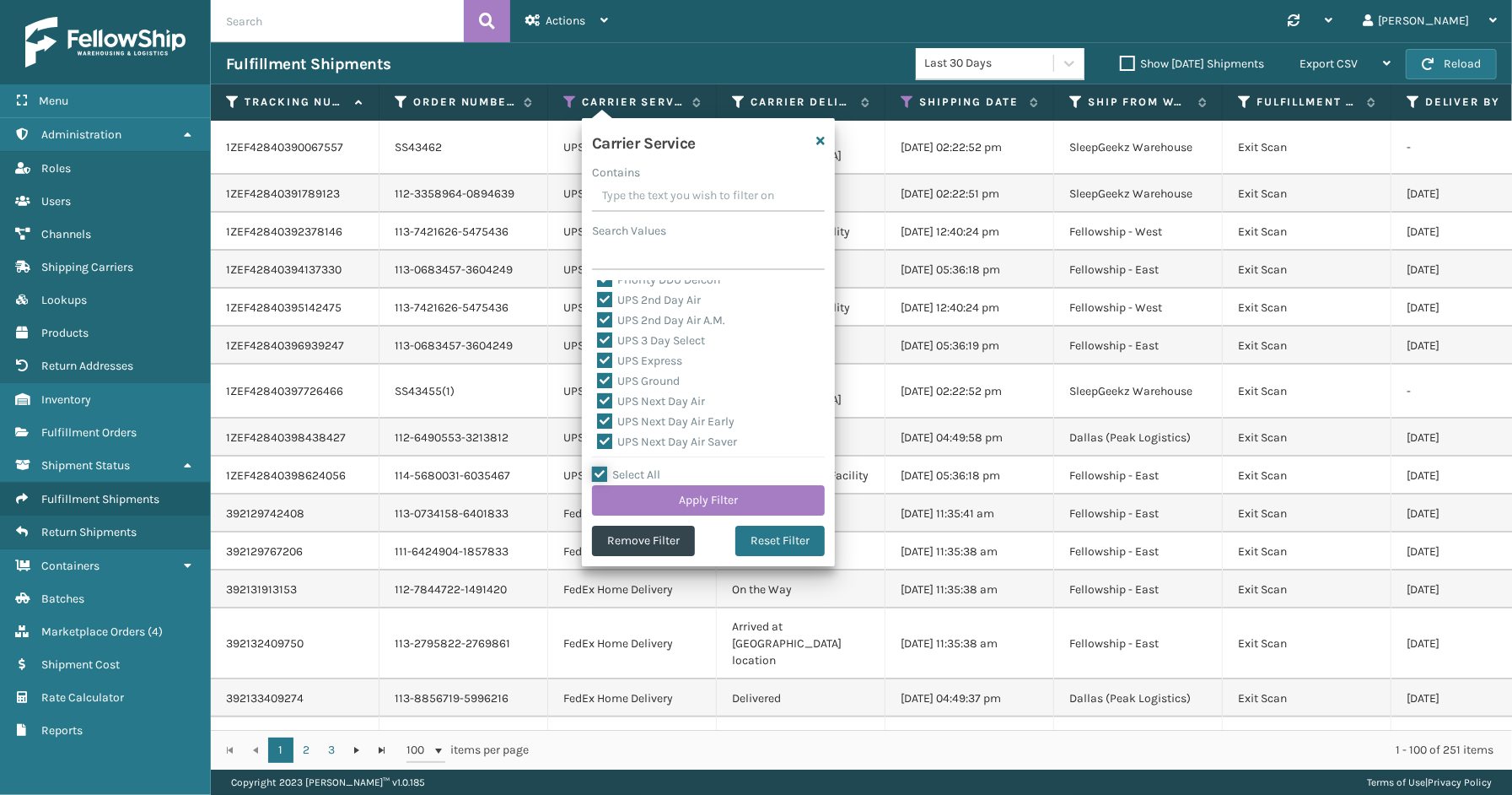
scroll to position [519, 0]
click at [621, 436] on label "LTL" at bounding box center [616, 439] width 37 height 15
click at [598, 436] on input "LTL" at bounding box center [597, 434] width 1 height 11
checkbox input "false"
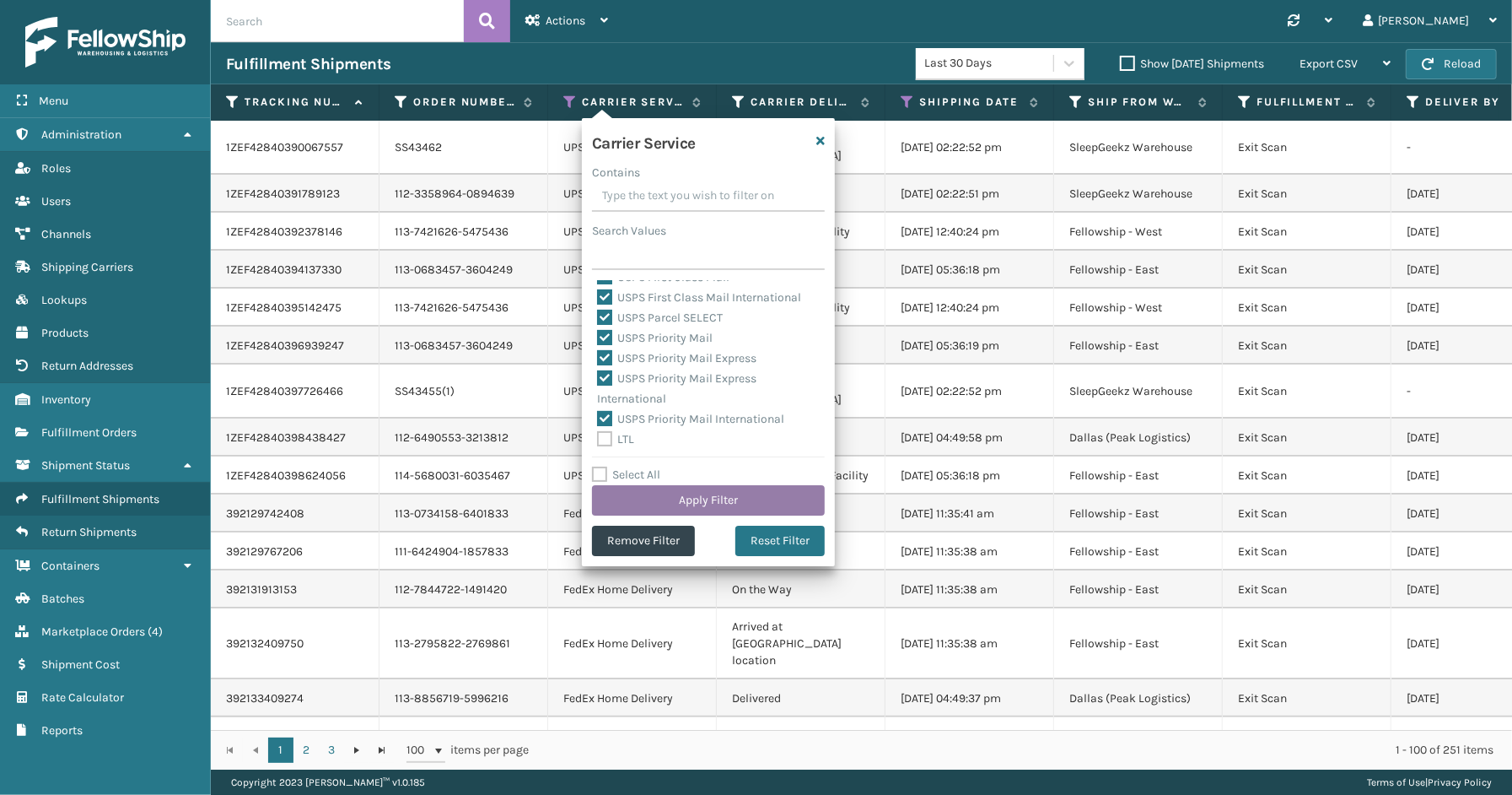
click at [635, 496] on button "Apply Filter" at bounding box center [708, 500] width 232 height 30
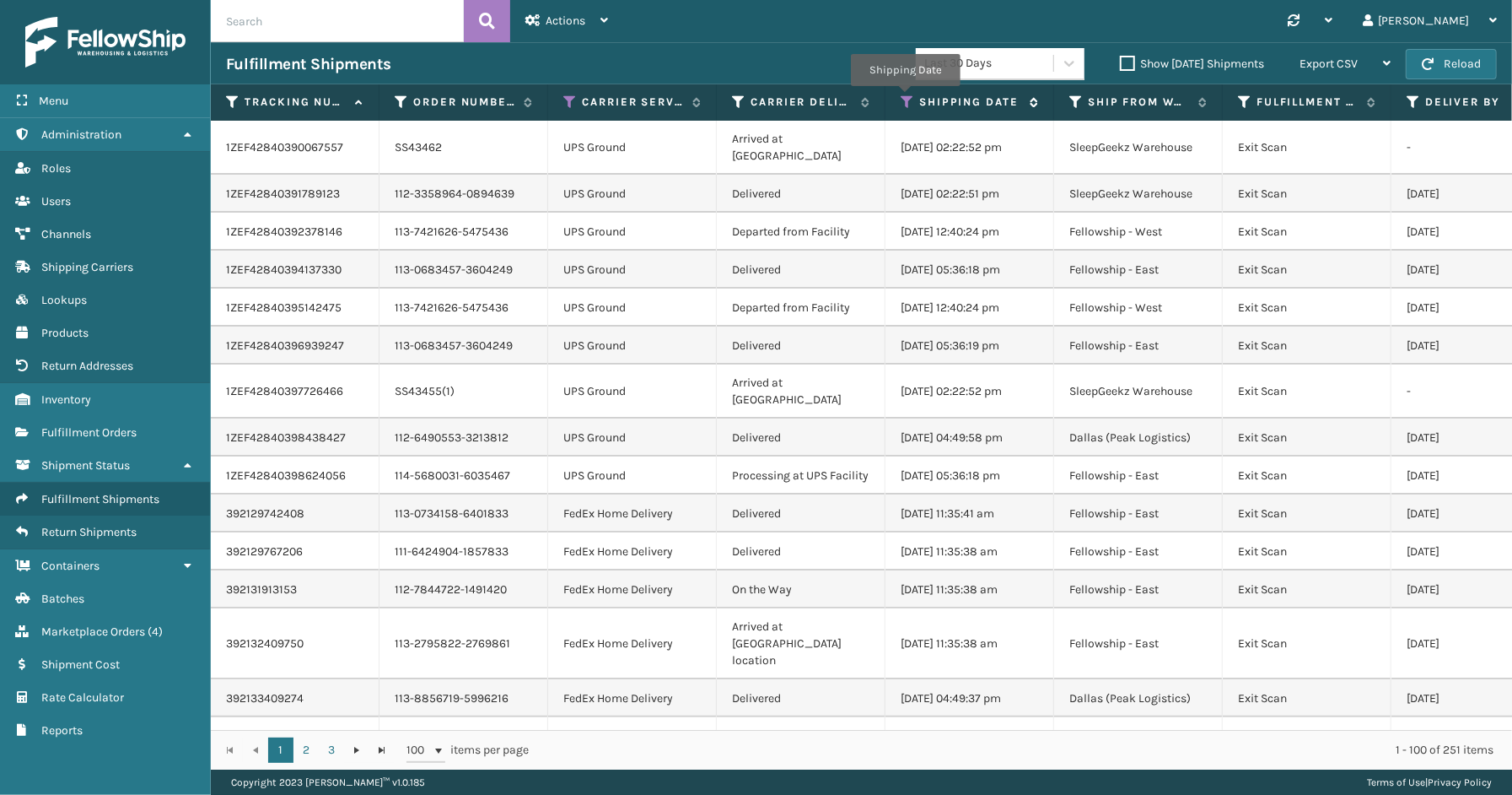
click at [905, 98] on icon at bounding box center [907, 103] width 14 height 15
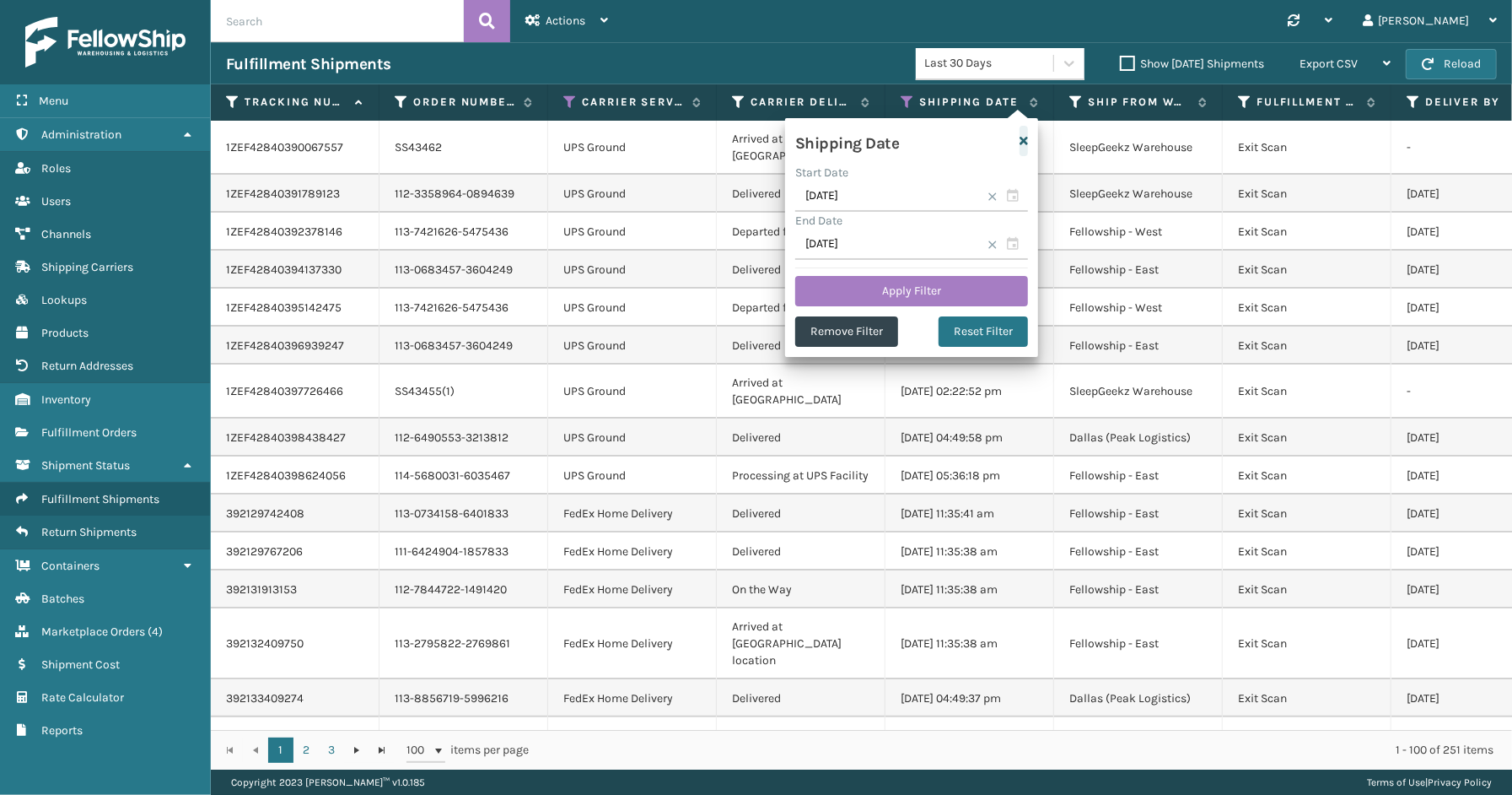
click at [1024, 137] on icon "button" at bounding box center [1023, 140] width 9 height 12
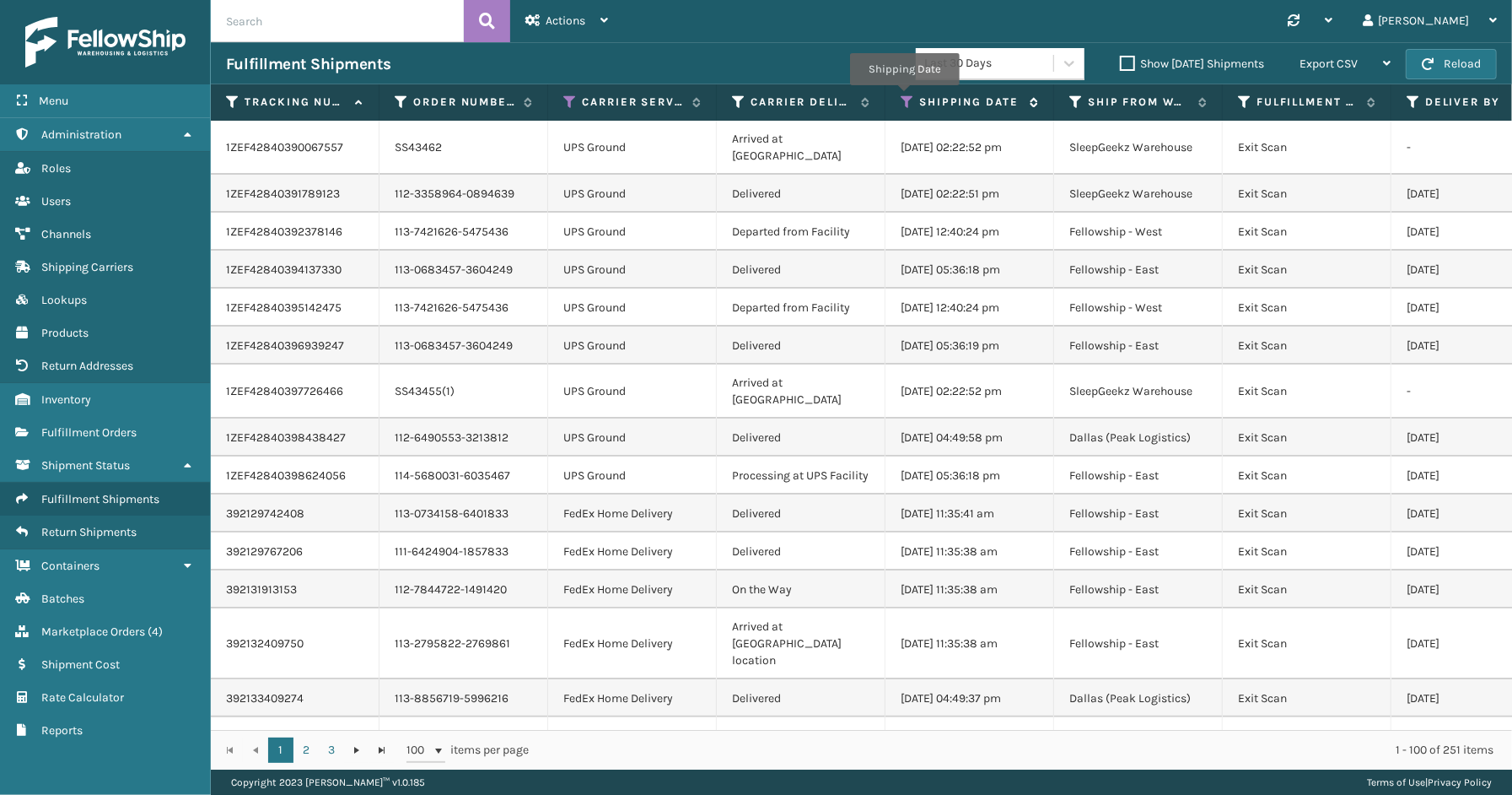
click at [904, 97] on icon at bounding box center [907, 103] width 14 height 15
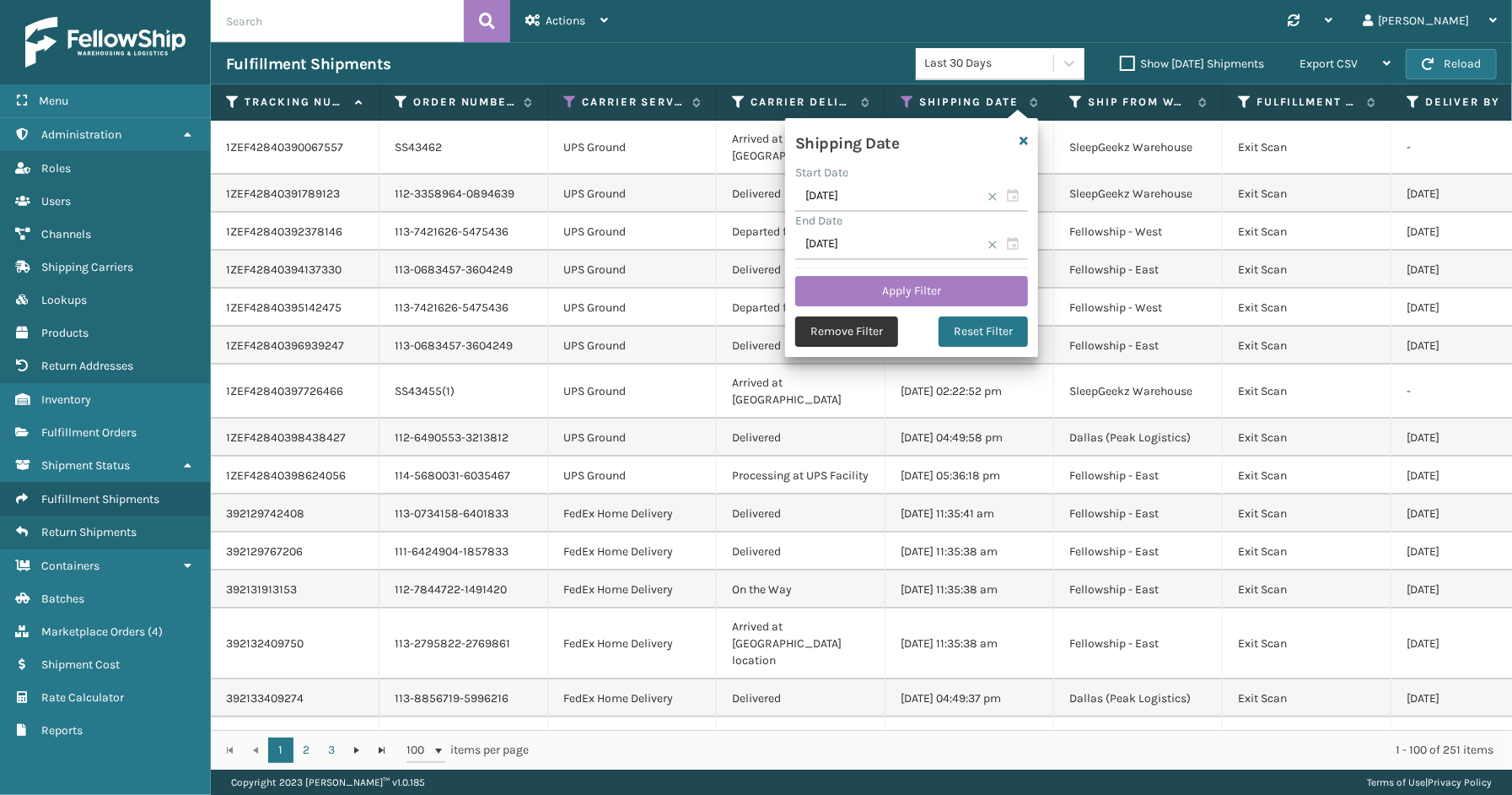
click at [865, 335] on button "Remove Filter" at bounding box center [846, 331] width 103 height 30
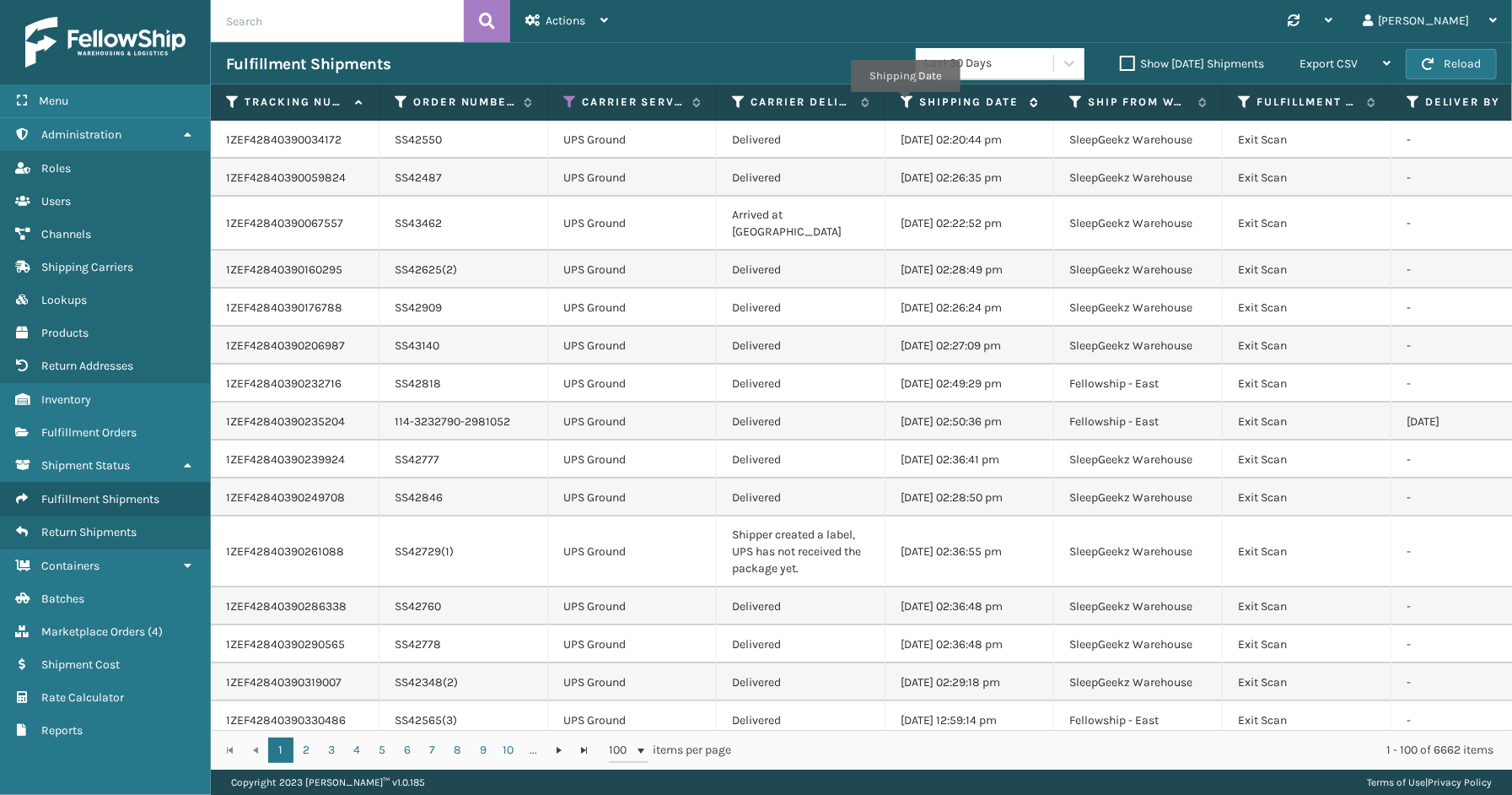
click at [905, 104] on icon at bounding box center [907, 103] width 14 height 15
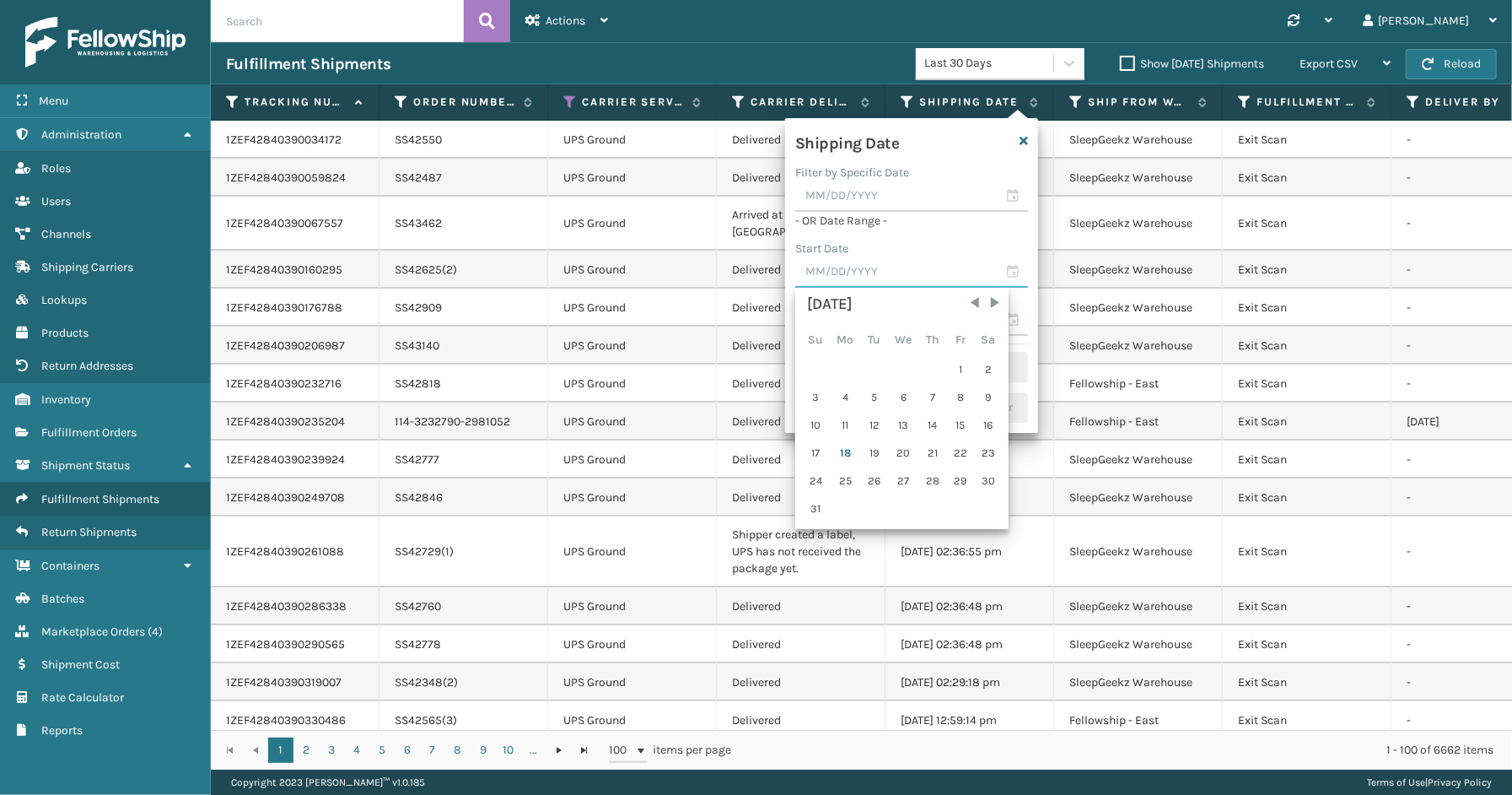
click at [1009, 276] on input "text" at bounding box center [911, 272] width 232 height 30
click at [961, 409] on div "[DATE] Su Mo Tu We Th Fr Sa 1 2 3 4 5 6 7 8 9 10 11 12 13 14 15 16 17 18 19 20 …" at bounding box center [902, 408] width 203 height 231
click at [957, 423] on div "15" at bounding box center [960, 425] width 25 height 25
type input "[DATE]"
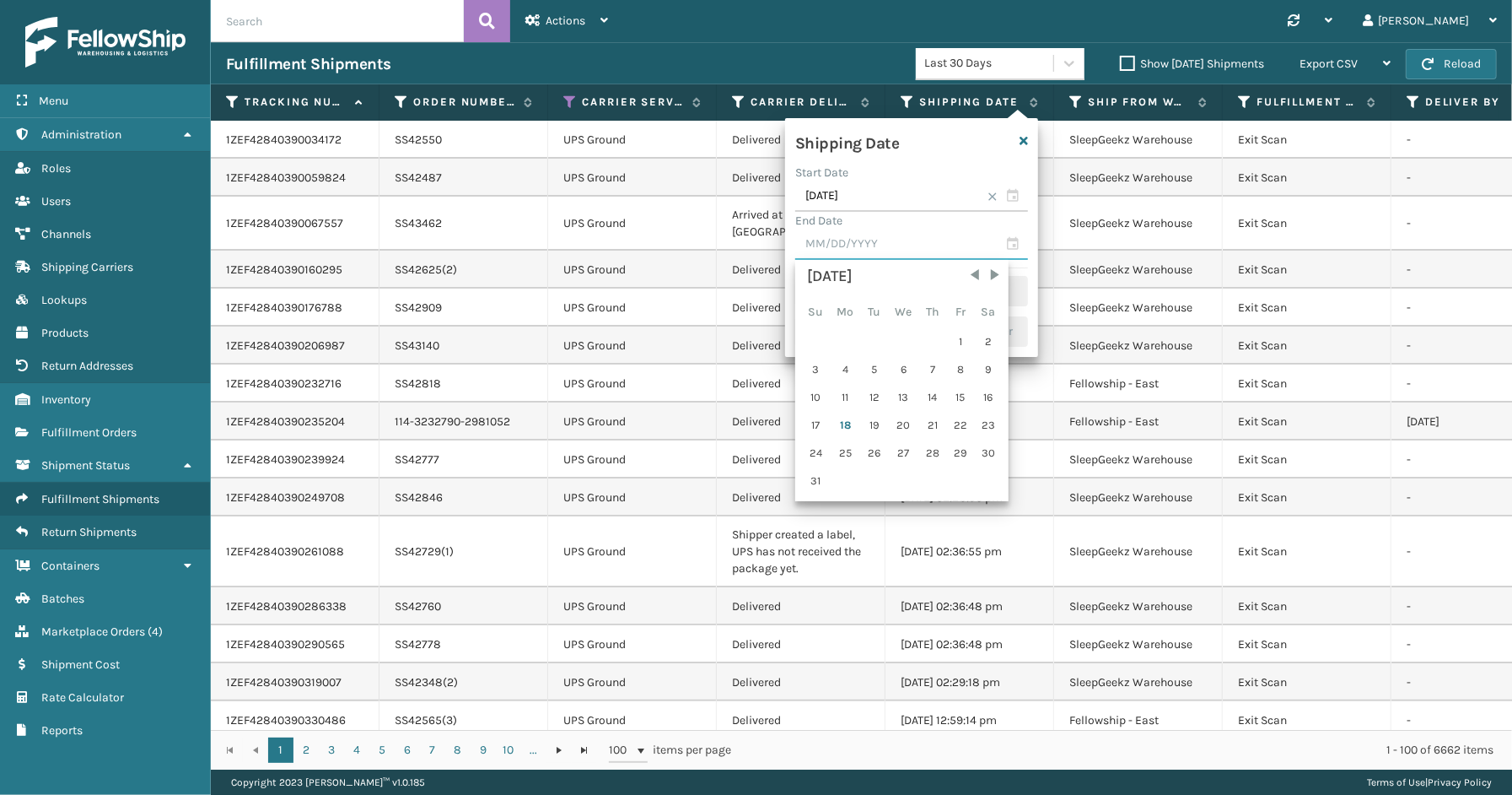
click at [1010, 245] on input "text" at bounding box center [911, 244] width 232 height 30
click at [816, 423] on div "17" at bounding box center [815, 425] width 26 height 25
type input "[DATE]"
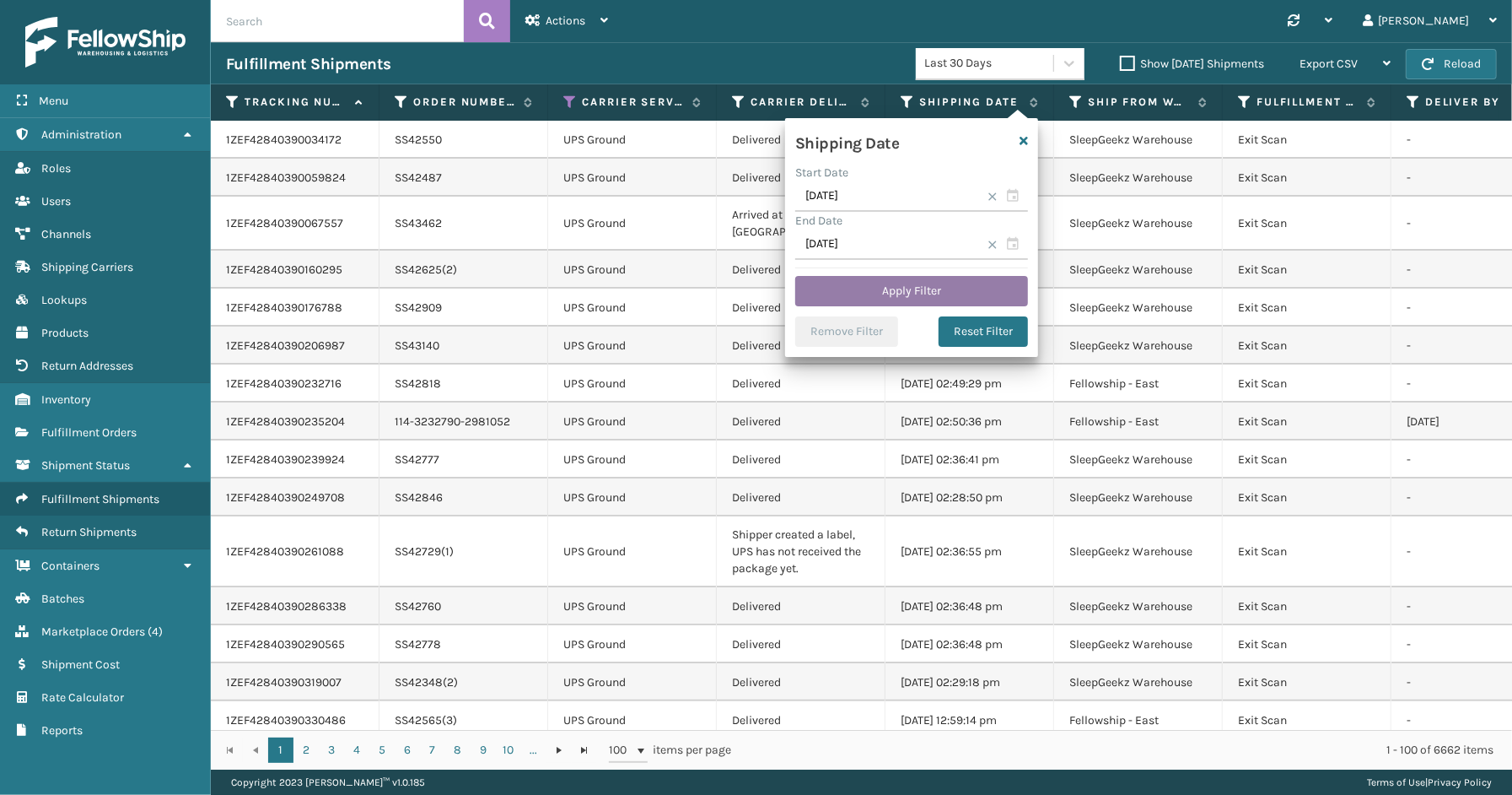
click at [852, 293] on button "Apply Filter" at bounding box center [911, 290] width 232 height 30
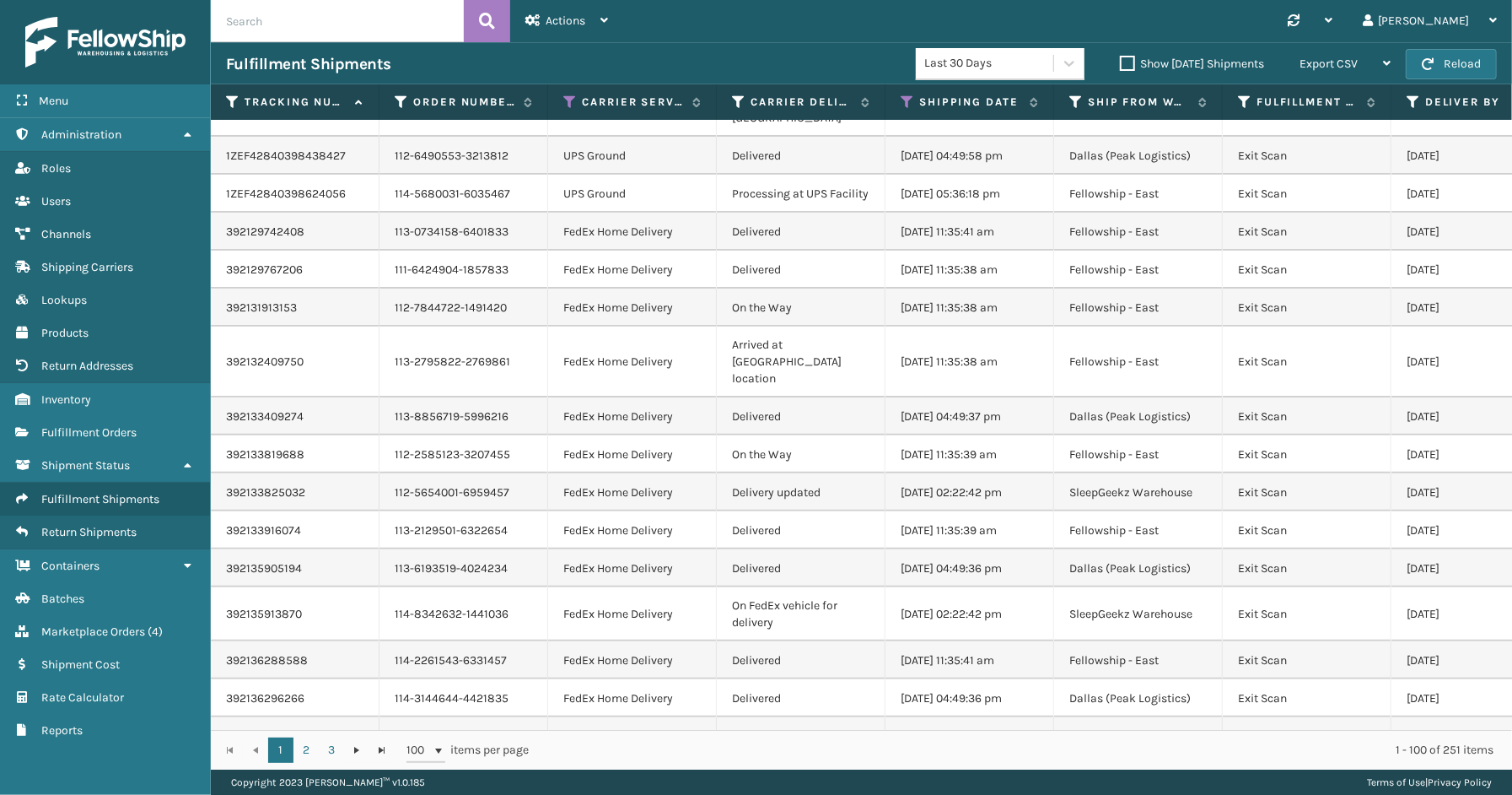
scroll to position [0, 0]
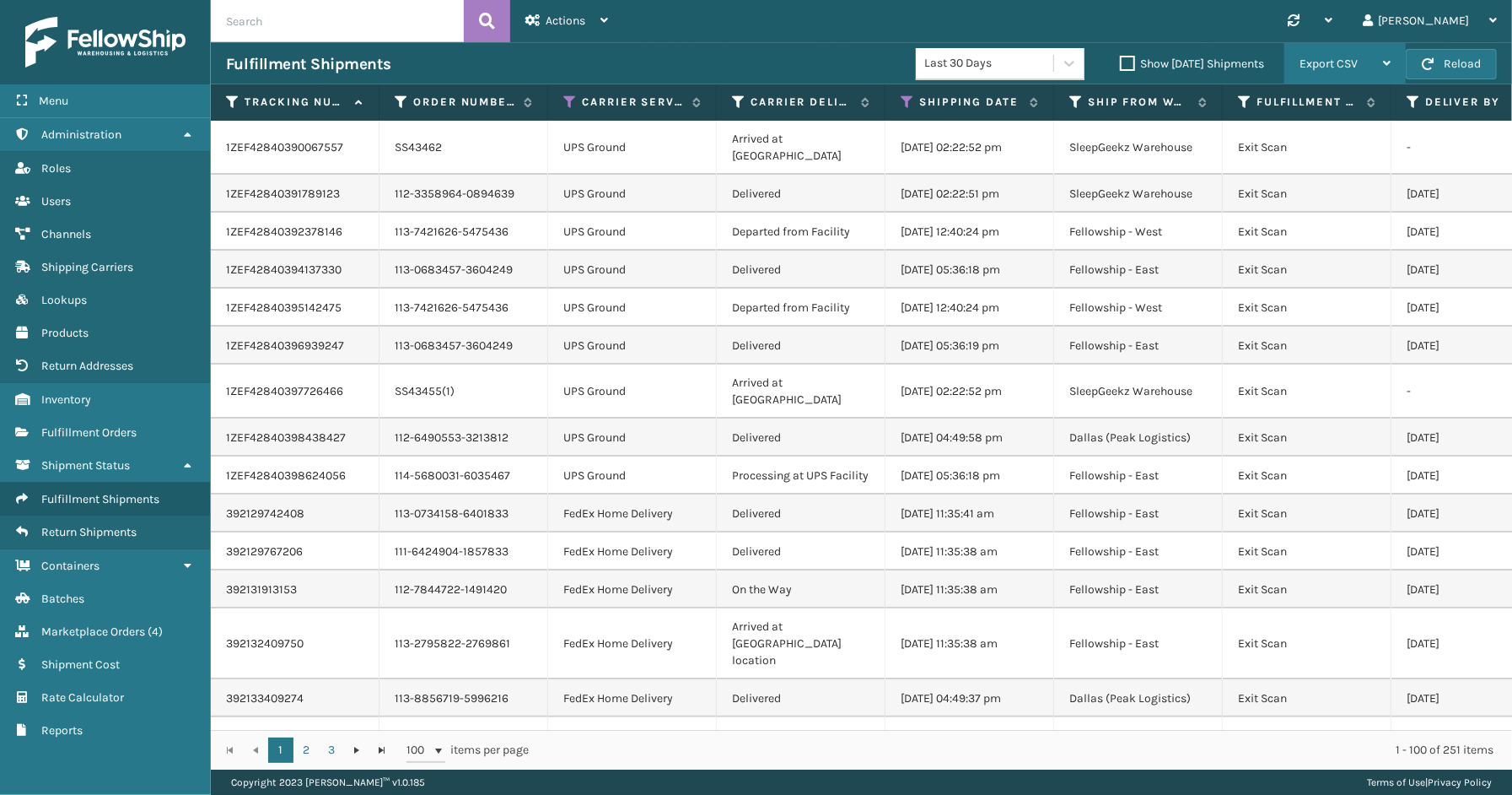
click at [1322, 63] on span "Export CSV" at bounding box center [1328, 63] width 58 height 15
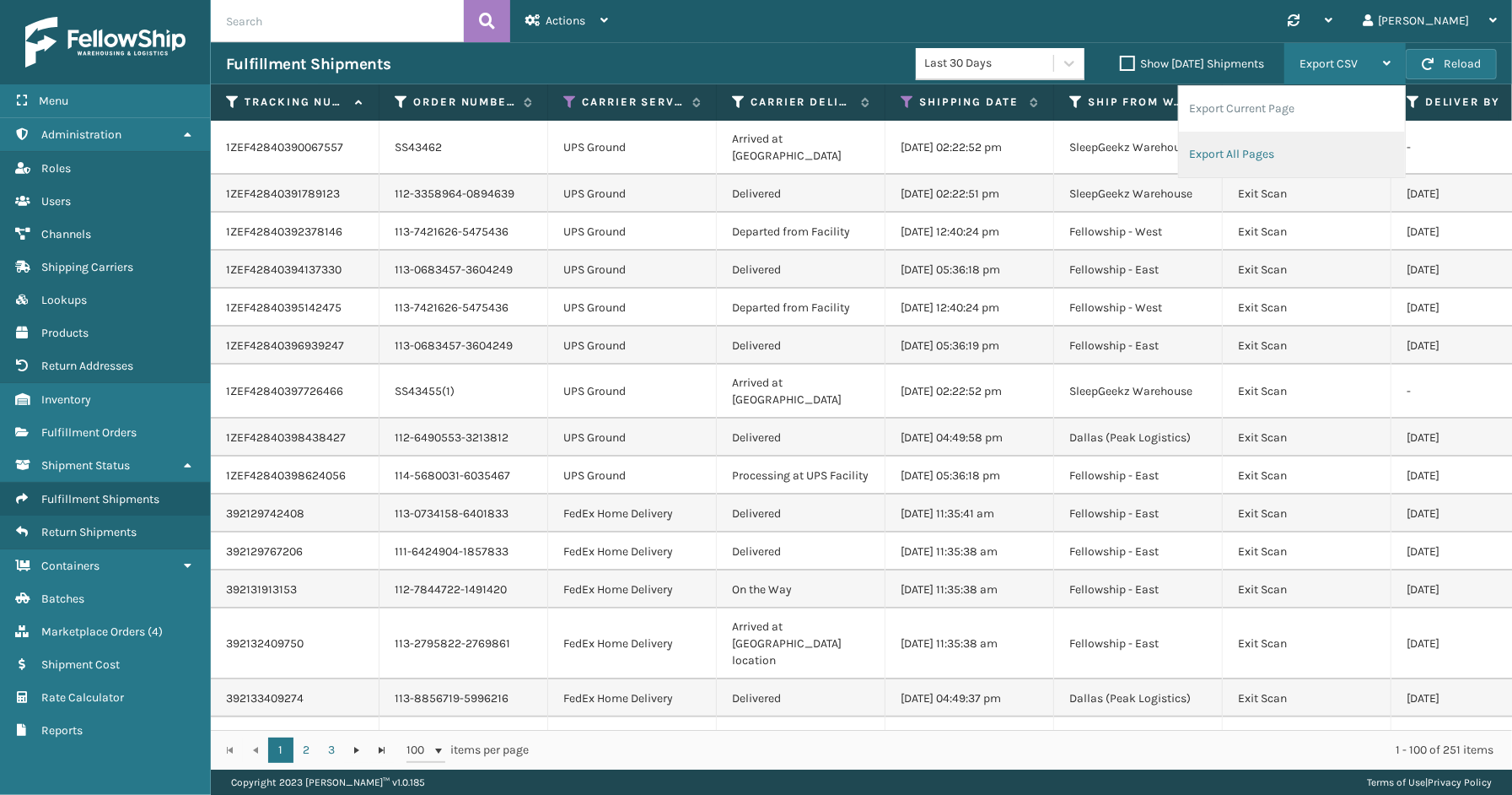
click at [1322, 147] on li "Export All Pages" at bounding box center [1291, 154] width 226 height 46
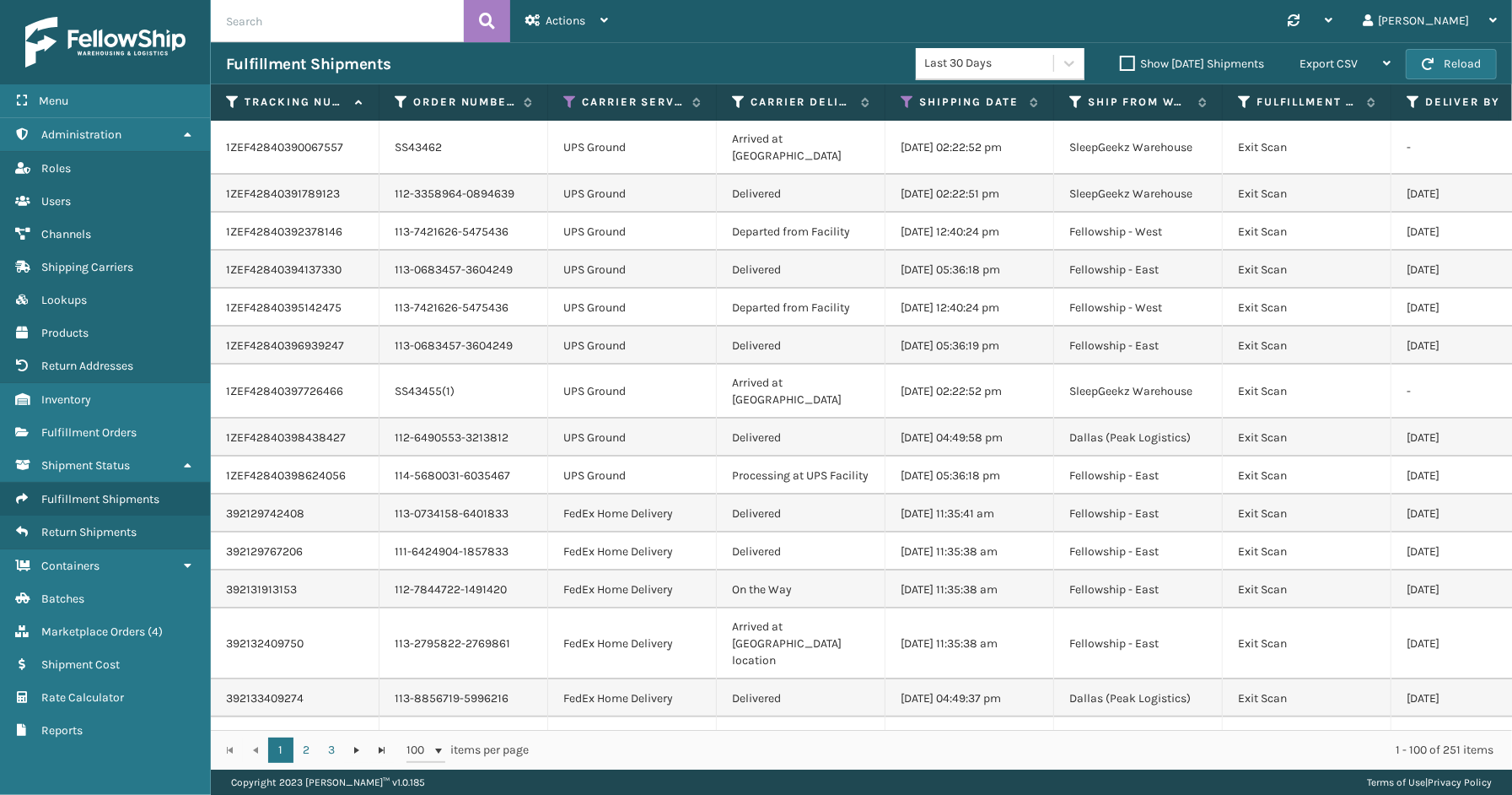
click at [771, 10] on div "Synchronise all channels [PERSON_NAME] Log Out" at bounding box center [1068, 21] width 889 height 43
click at [113, 755] on div "Menu Shipping Carriers Administration Shipping Carriers Roles Shipping Carriers…" at bounding box center [106, 397] width 211 height 795
click at [52, 427] on span "Fulfillment Orders" at bounding box center [89, 432] width 95 height 15
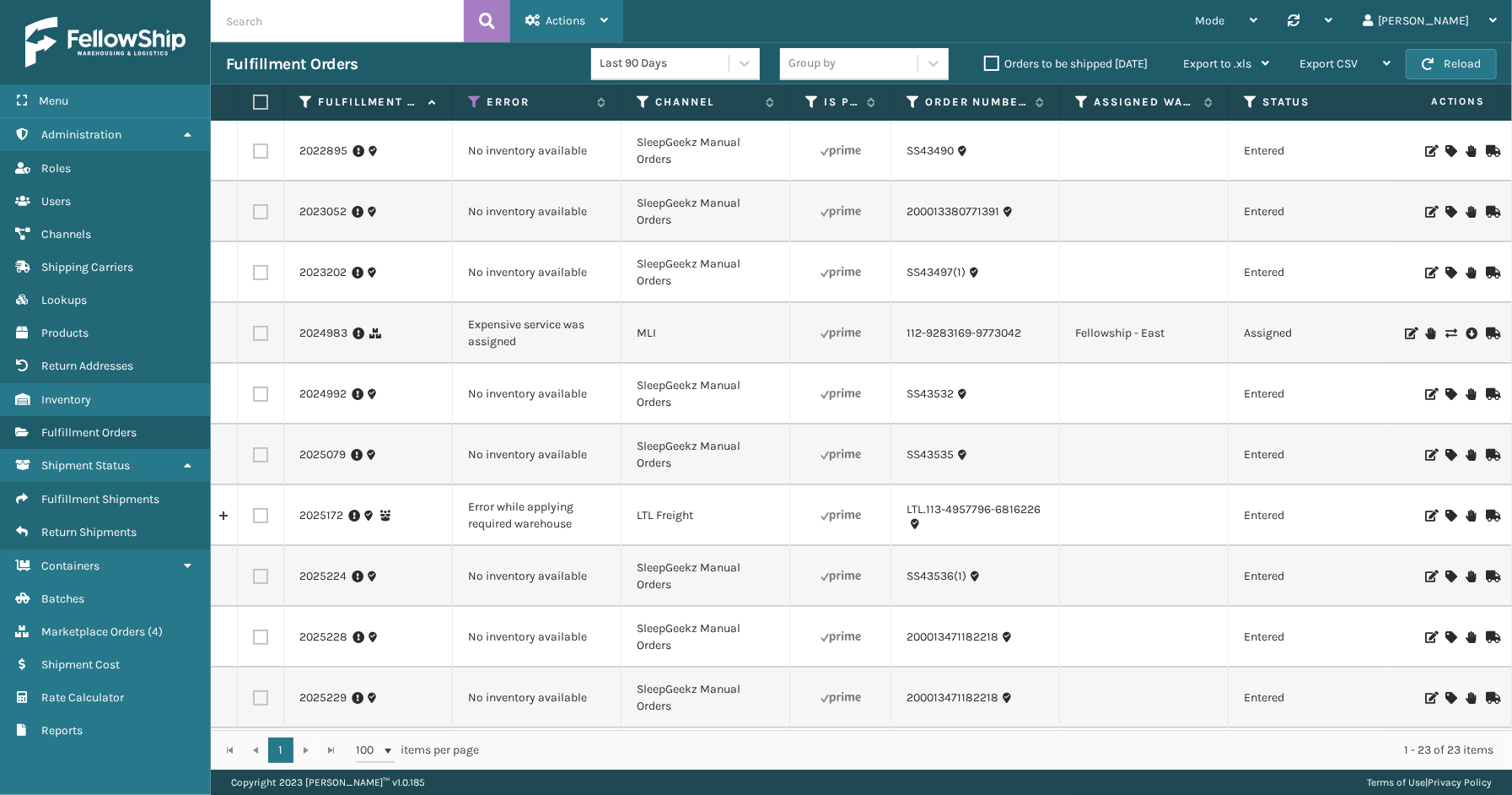
click at [574, 21] on span "Actions" at bounding box center [565, 20] width 40 height 15
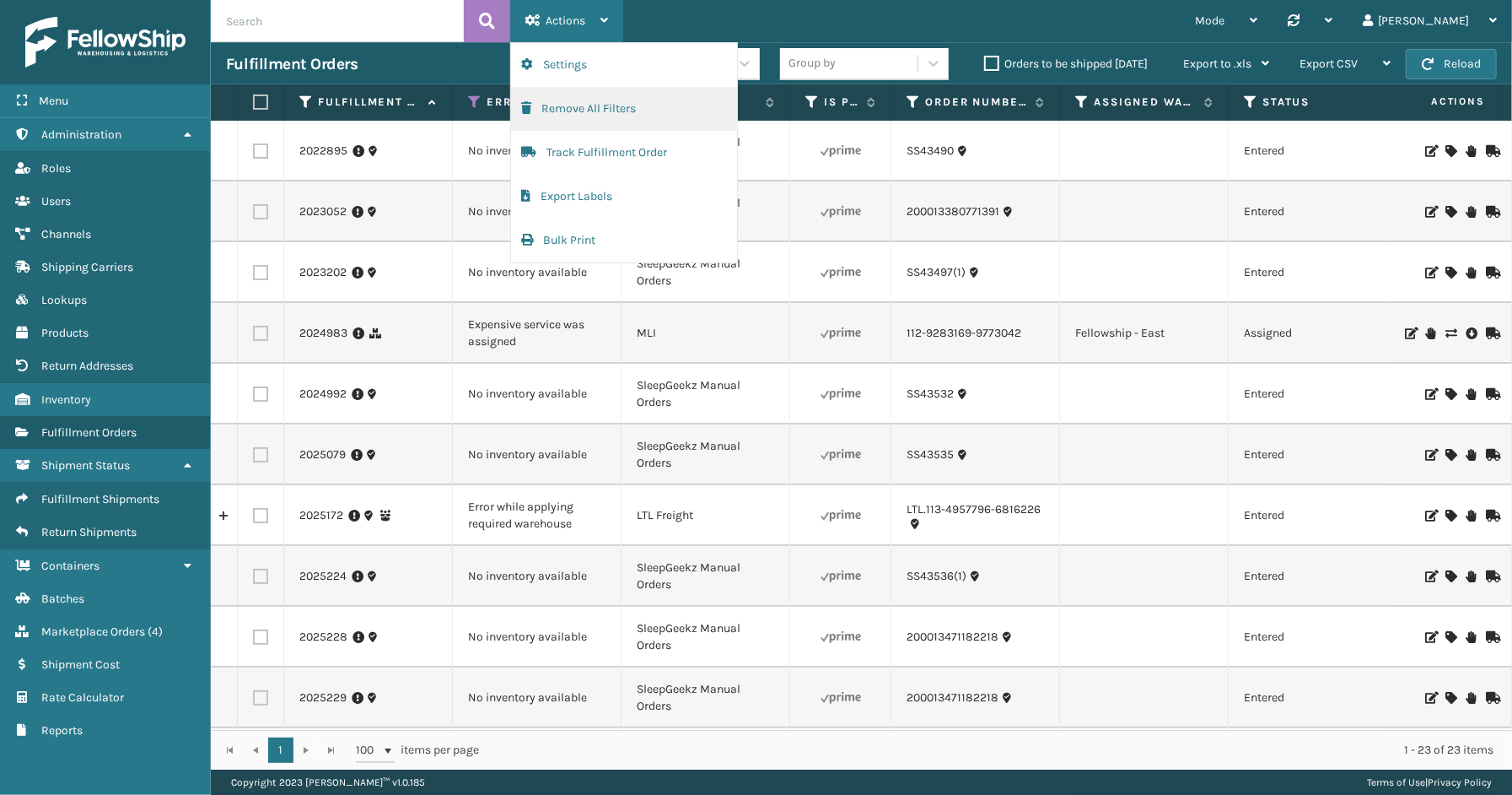
click at [601, 107] on button "Remove All Filters" at bounding box center [623, 108] width 226 height 44
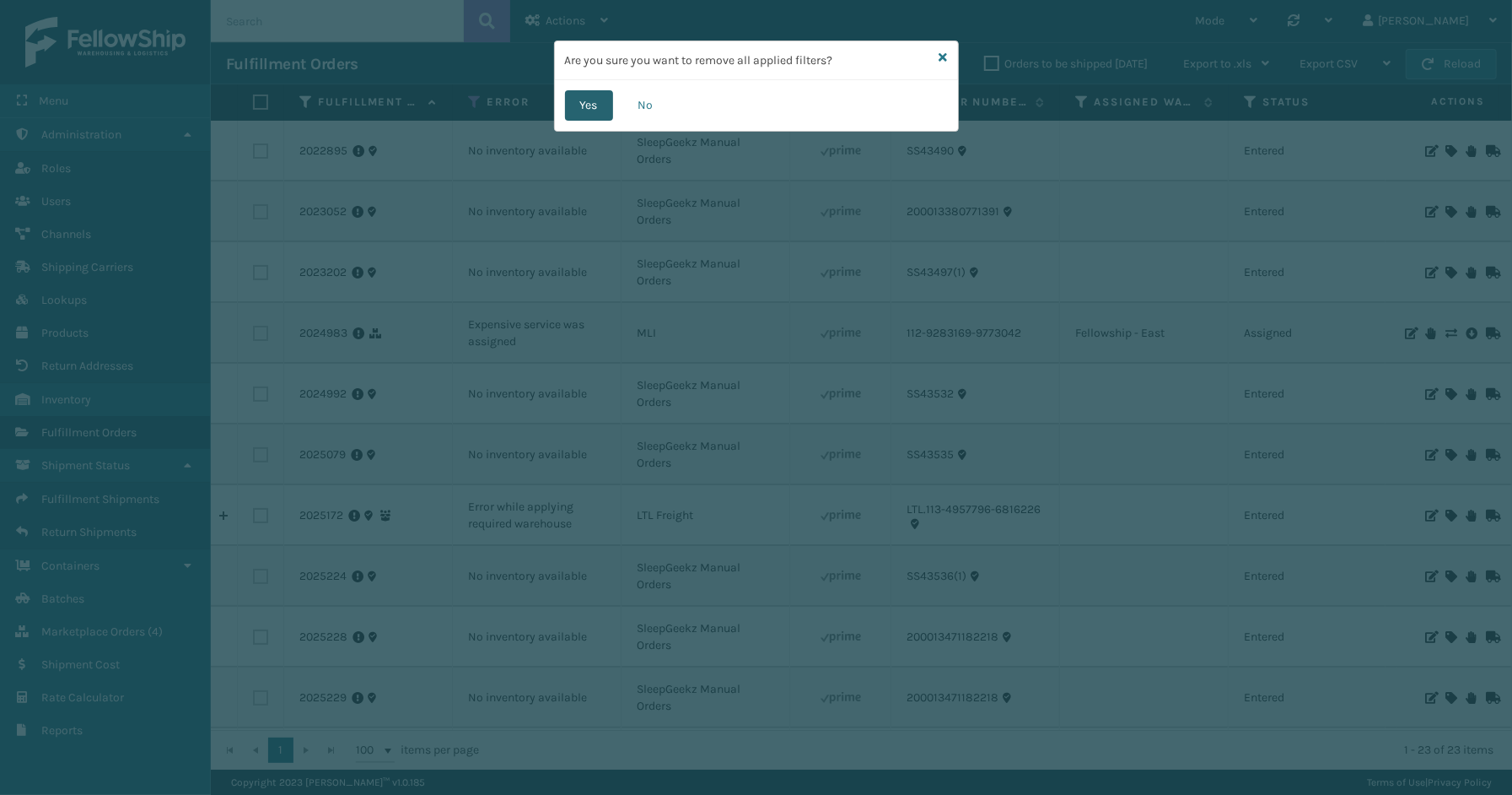
click at [590, 96] on button "Yes" at bounding box center [590, 105] width 48 height 30
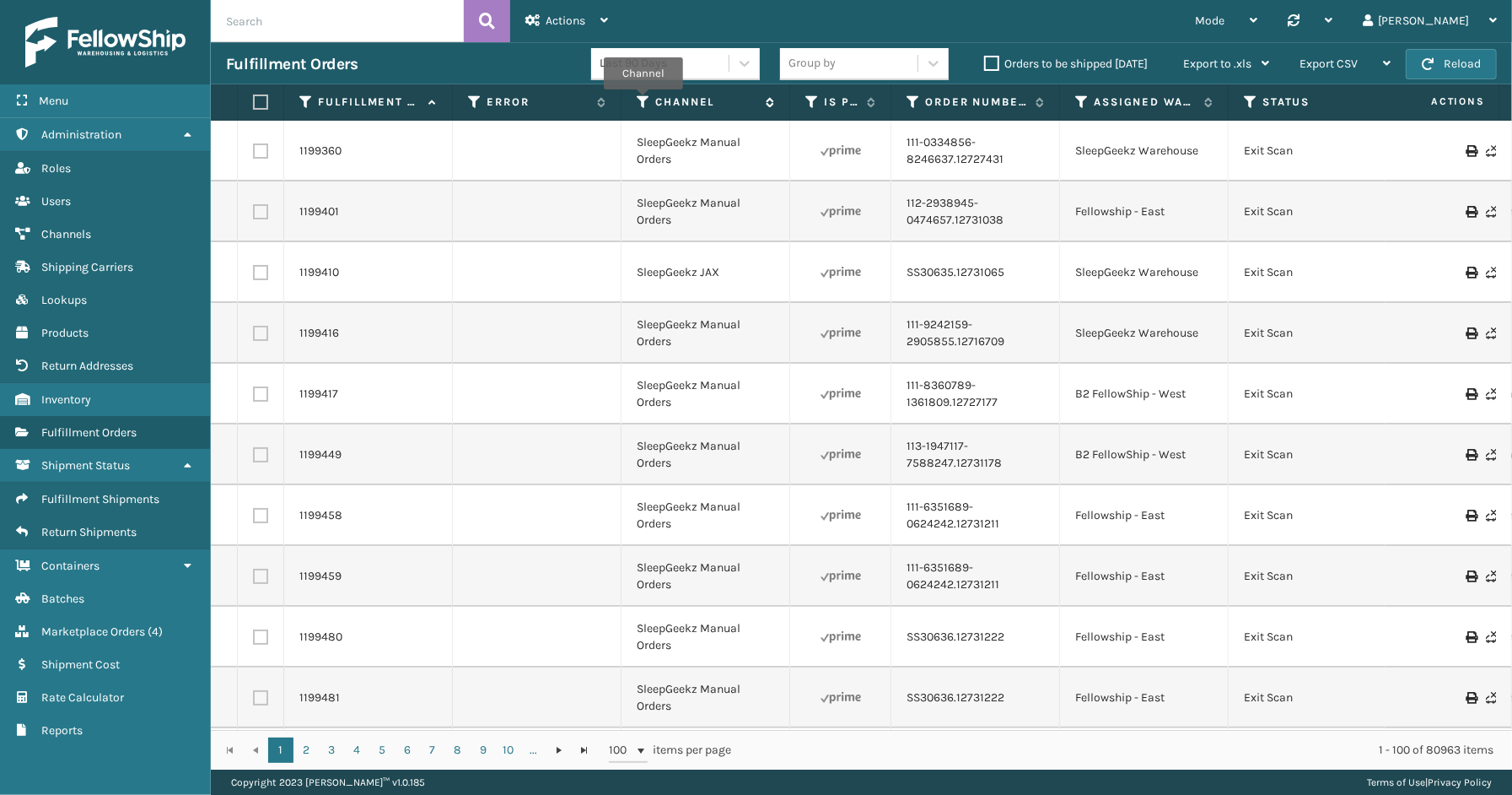
click at [644, 102] on icon at bounding box center [644, 103] width 14 height 15
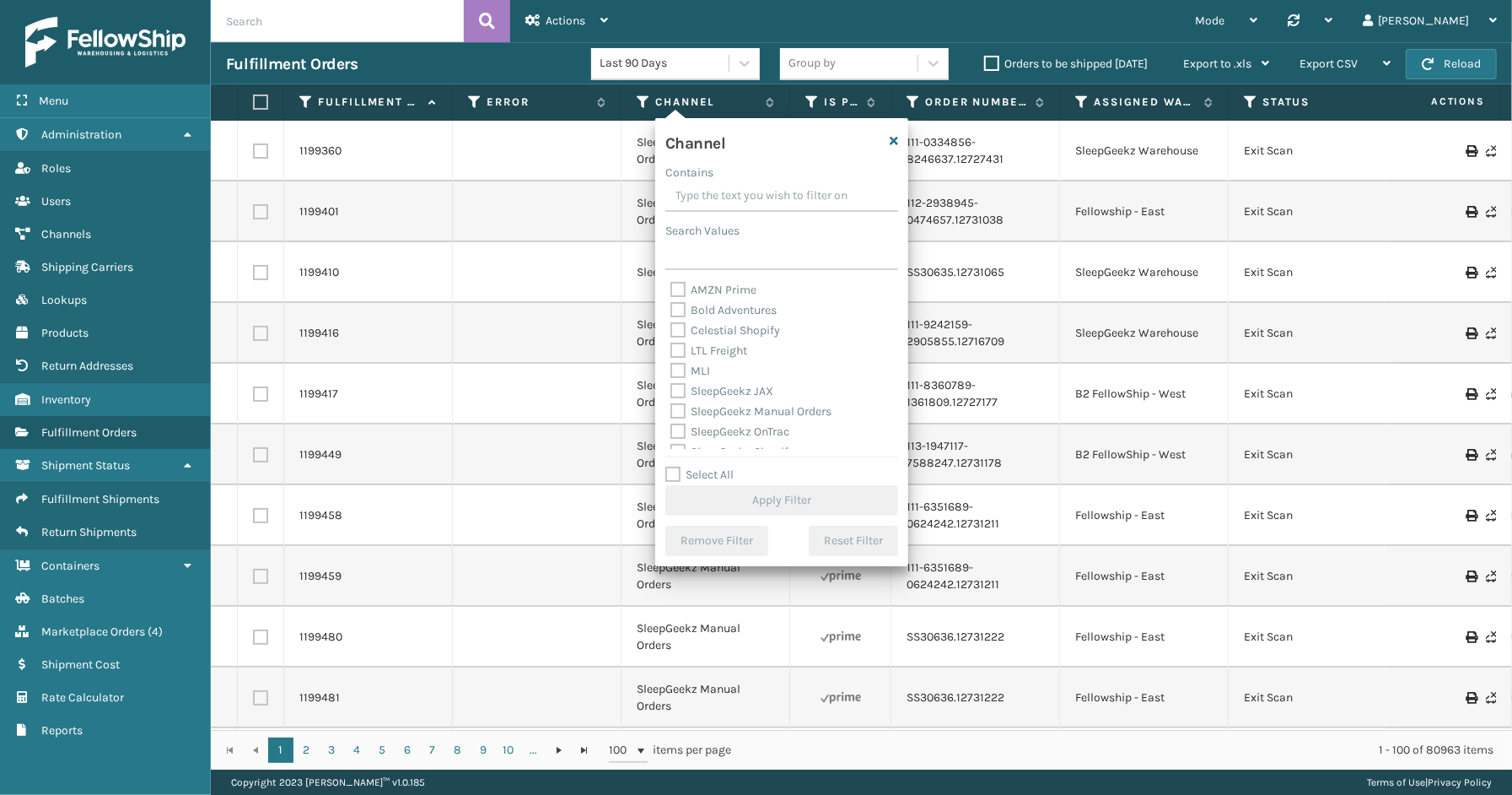
drag, startPoint x: 727, startPoint y: 473, endPoint x: 726, endPoint y: 415, distance: 58.0
click at [725, 470] on label "Select All" at bounding box center [699, 474] width 69 height 15
click at [725, 467] on input "Select All" at bounding box center [791, 466] width 253 height 2
checkbox input "true"
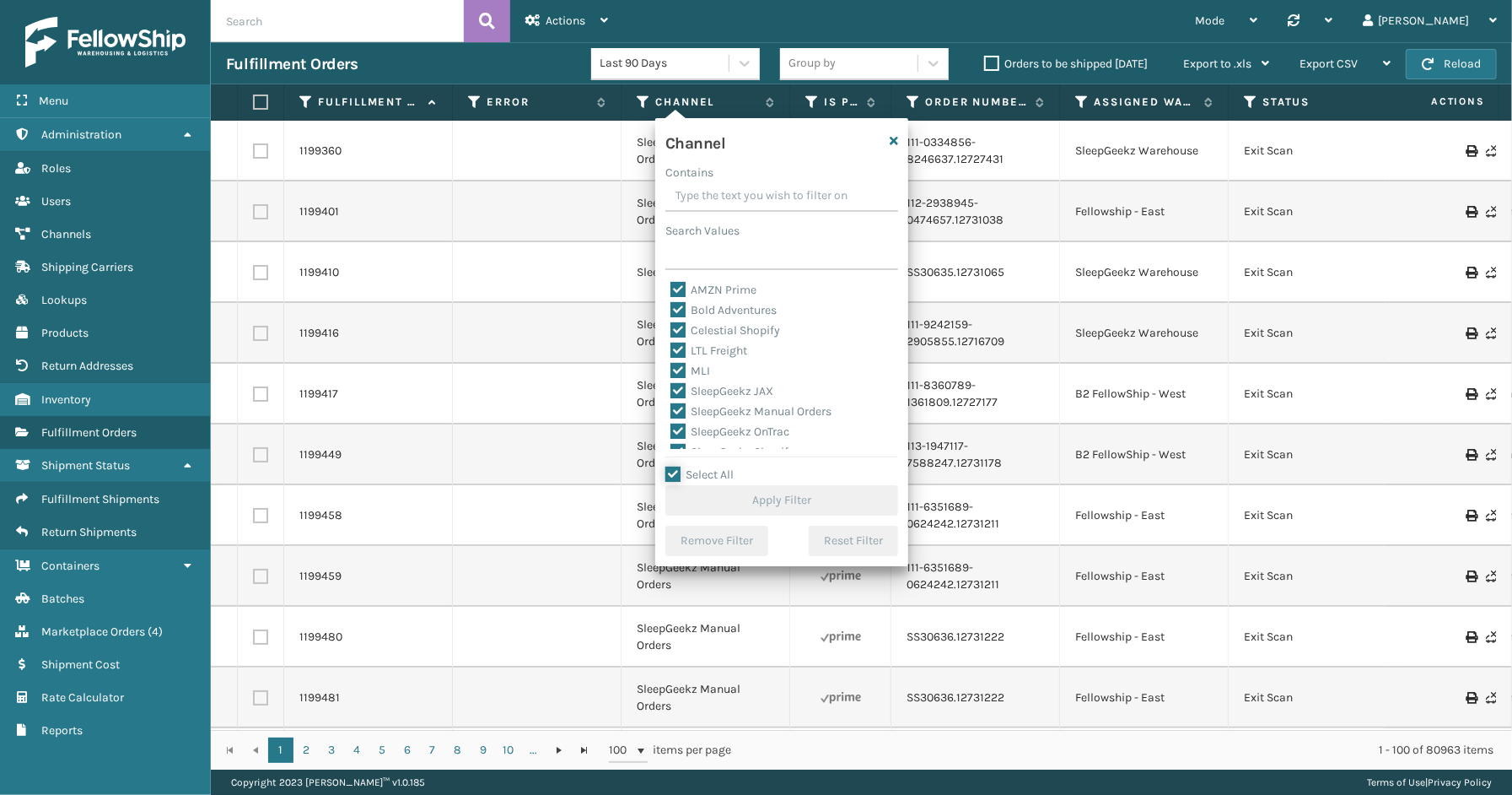
checkbox input "true"
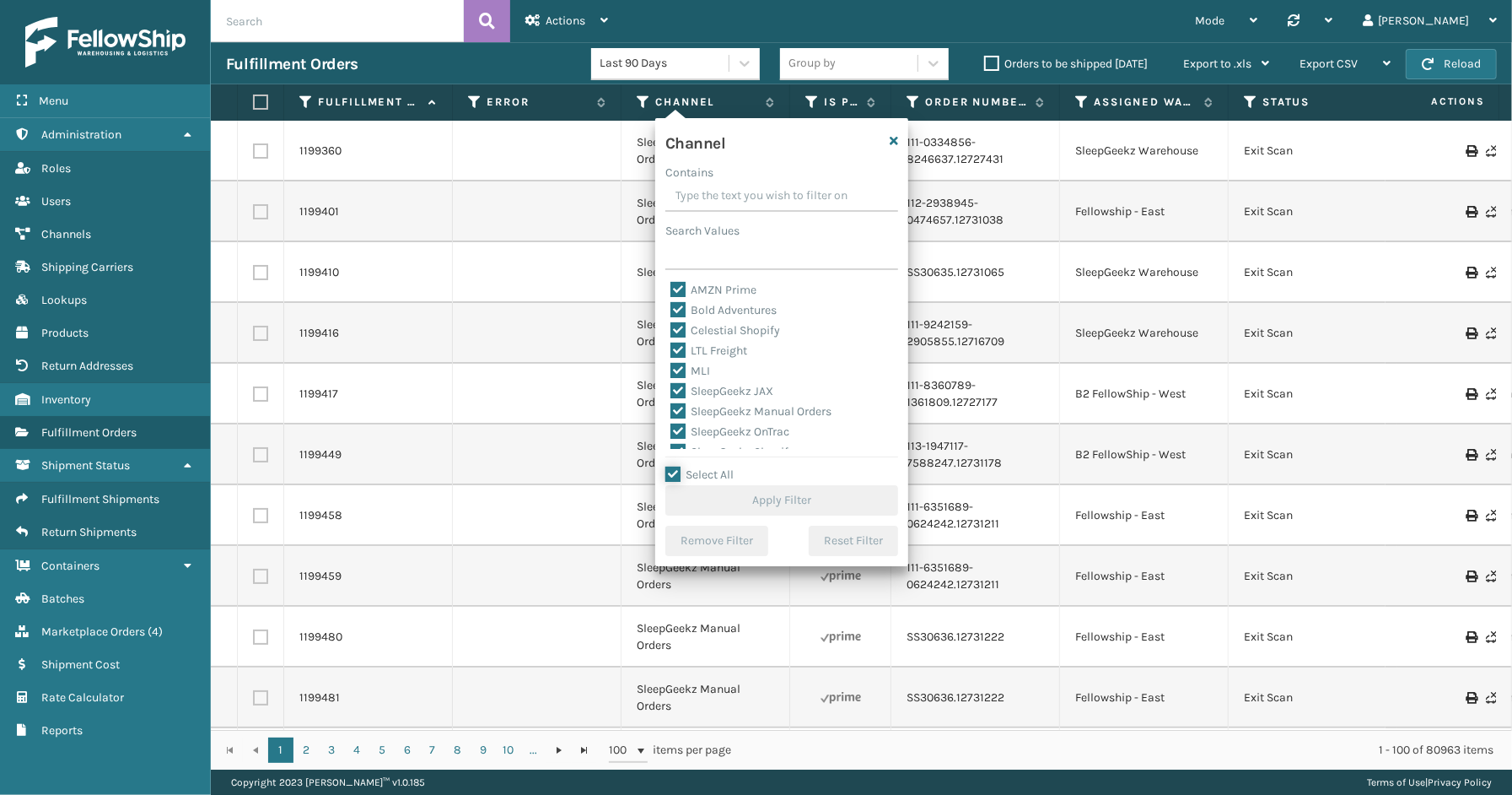
checkbox input "true"
click at [723, 351] on label "LTL Freight" at bounding box center [708, 351] width 76 height 15
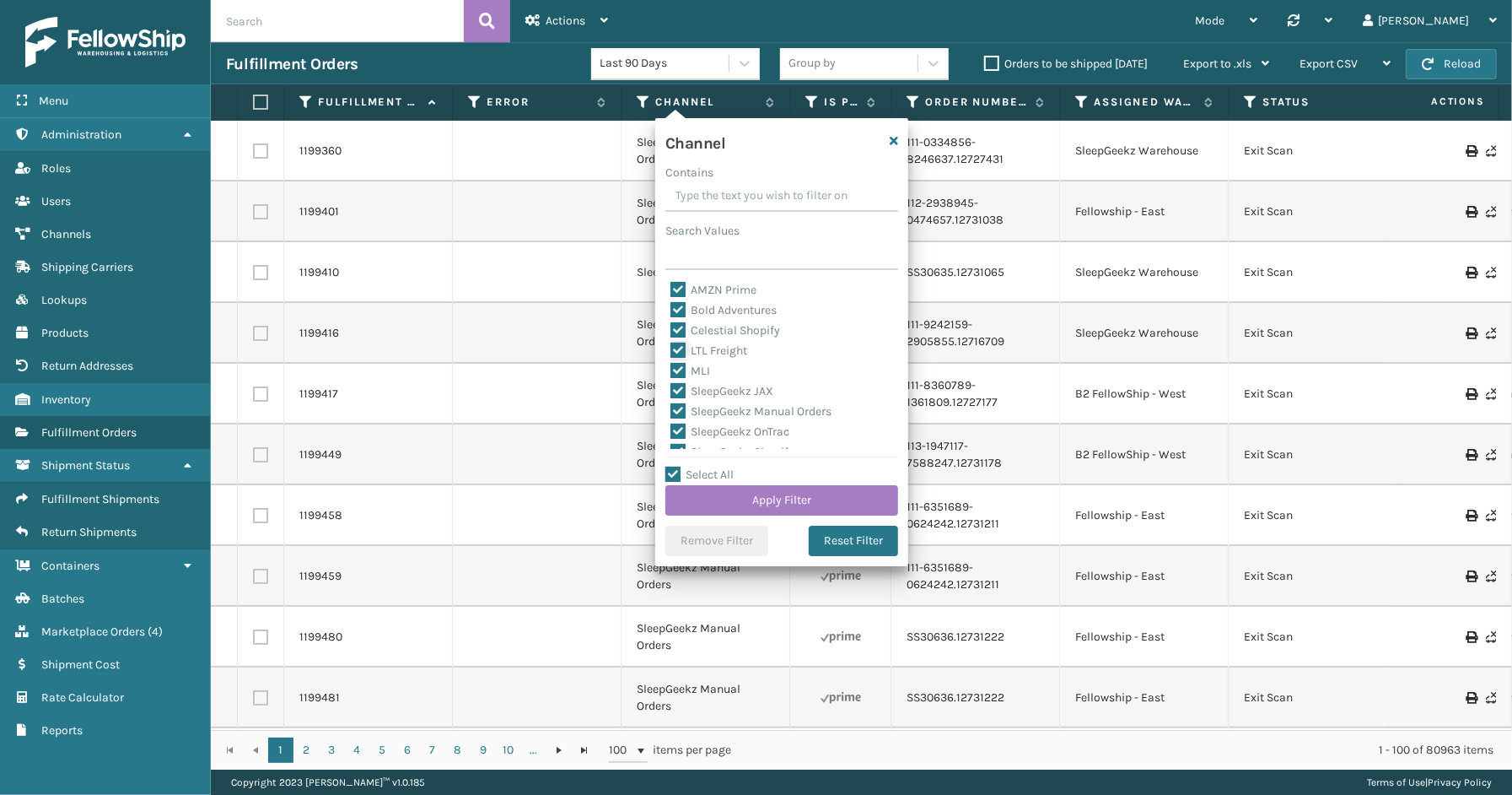
click at [671, 351] on input "LTL Freight" at bounding box center [670, 346] width 1 height 11
checkbox input "false"
click at [746, 499] on button "Apply Filter" at bounding box center [781, 500] width 232 height 30
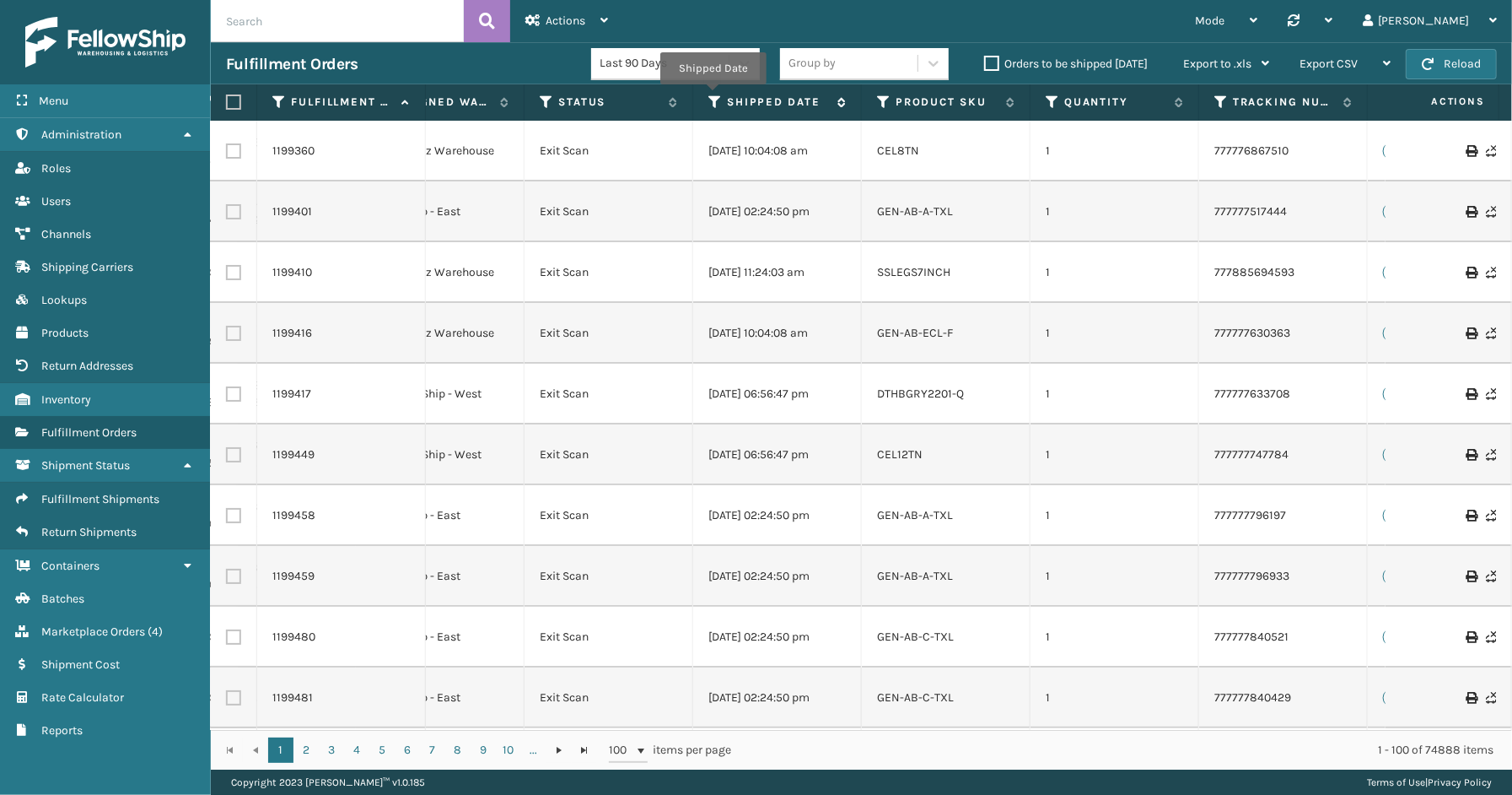
click at [712, 96] on icon at bounding box center [715, 103] width 14 height 15
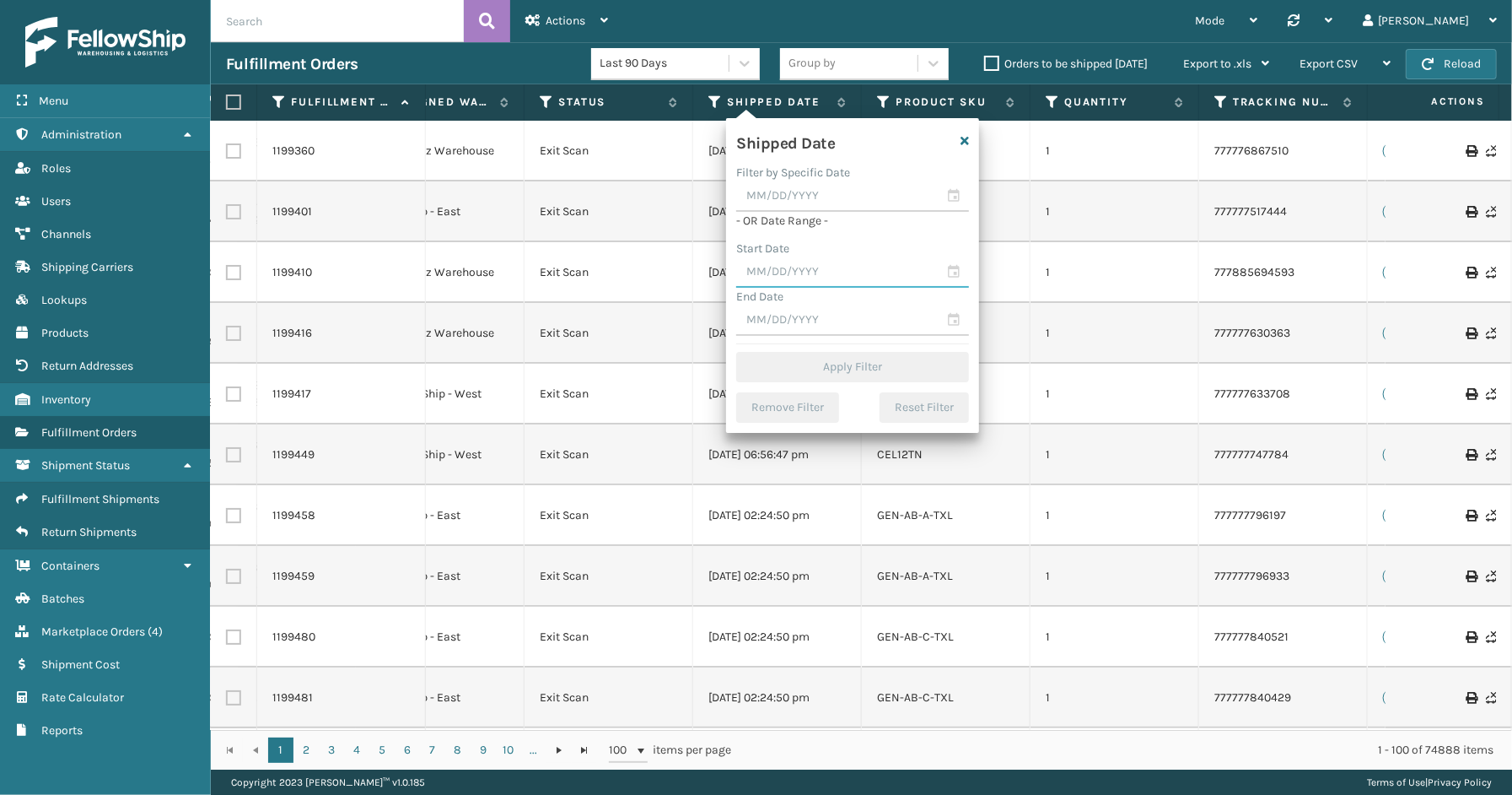
click at [947, 260] on input "text" at bounding box center [852, 272] width 232 height 30
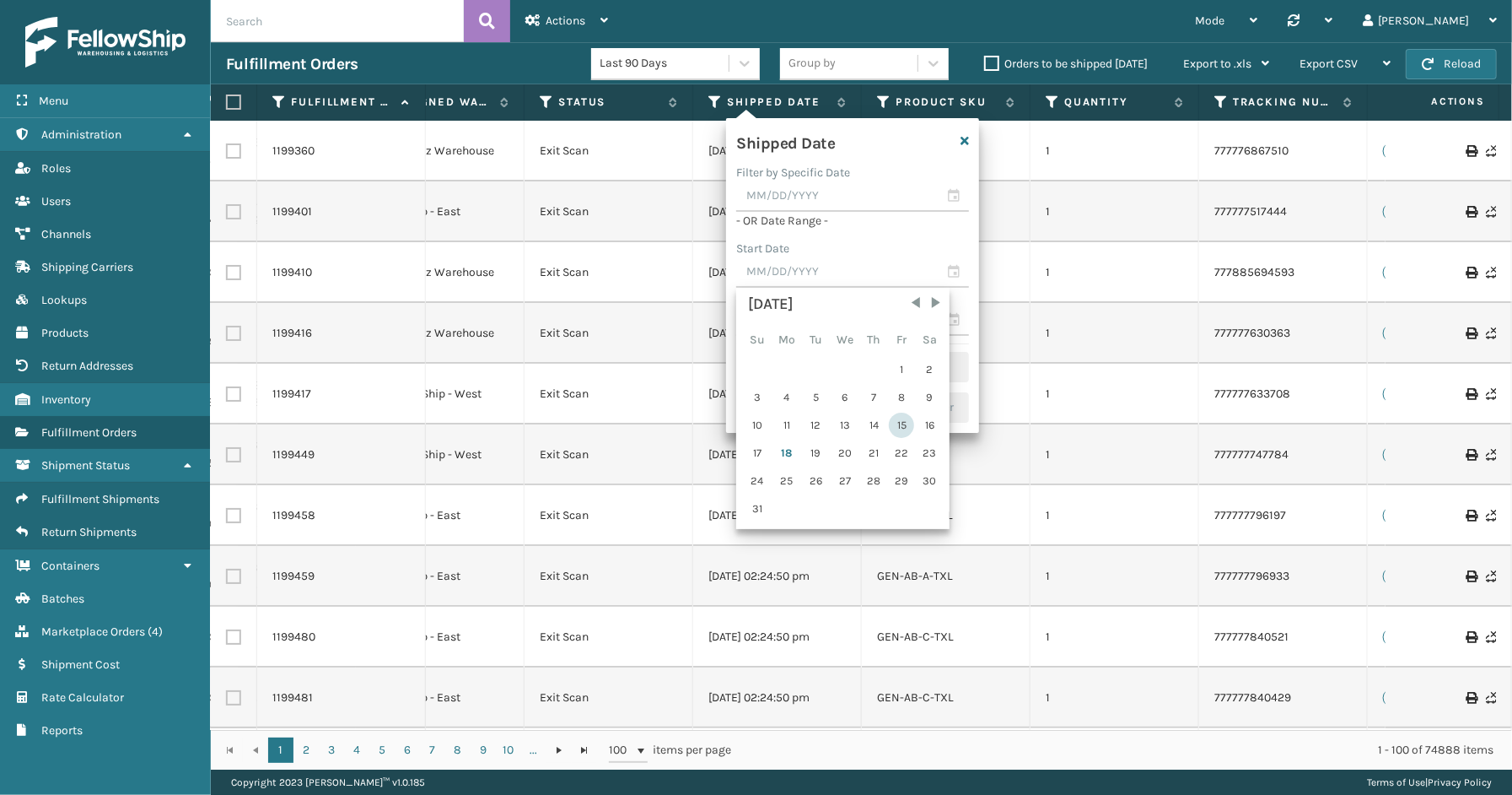
click at [900, 424] on div "15" at bounding box center [901, 425] width 25 height 25
type input "[DATE]"
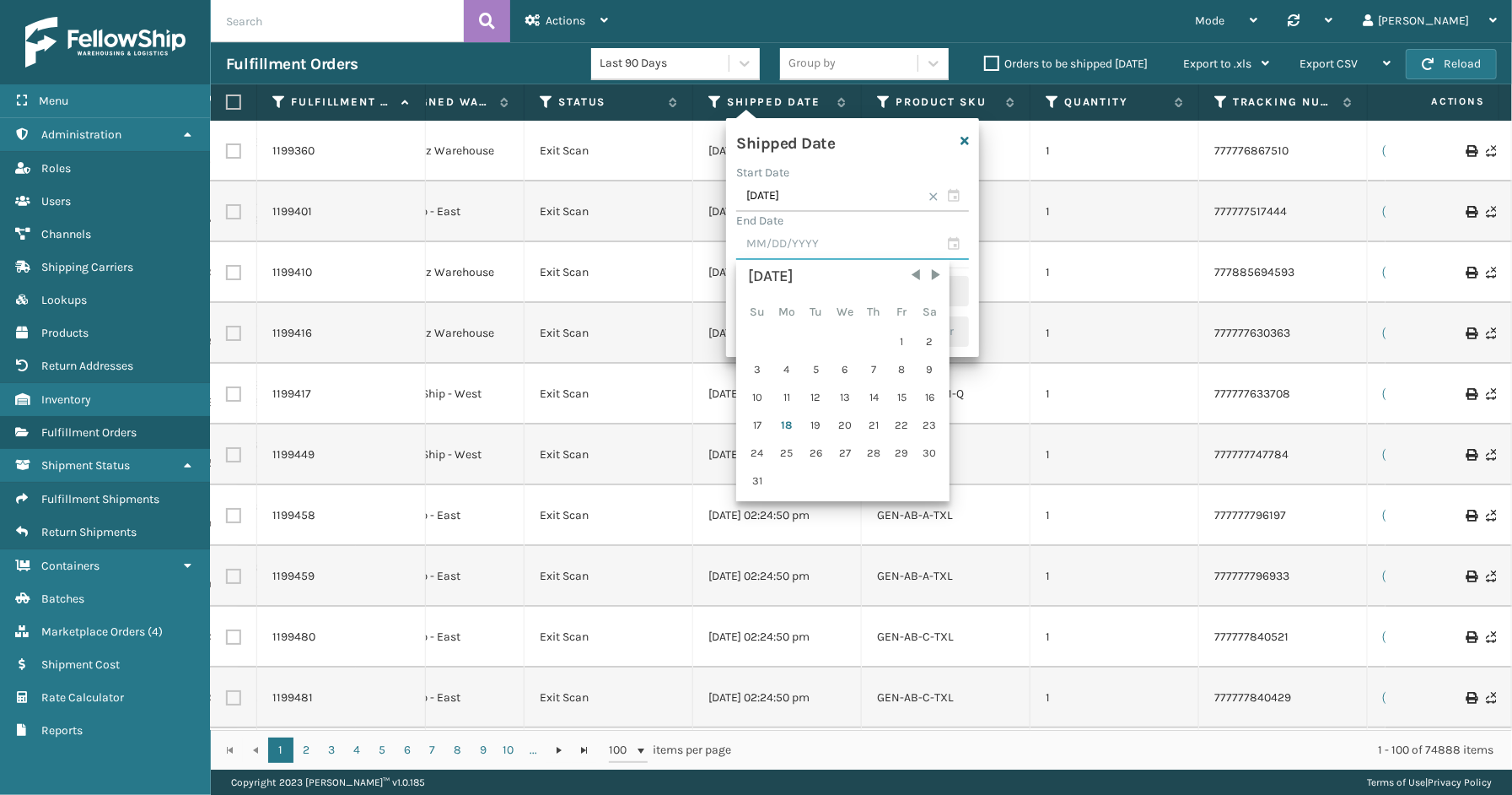
click at [965, 242] on input "text" at bounding box center [852, 244] width 232 height 30
click at [763, 418] on div "17" at bounding box center [756, 425] width 26 height 25
type input "[DATE]"
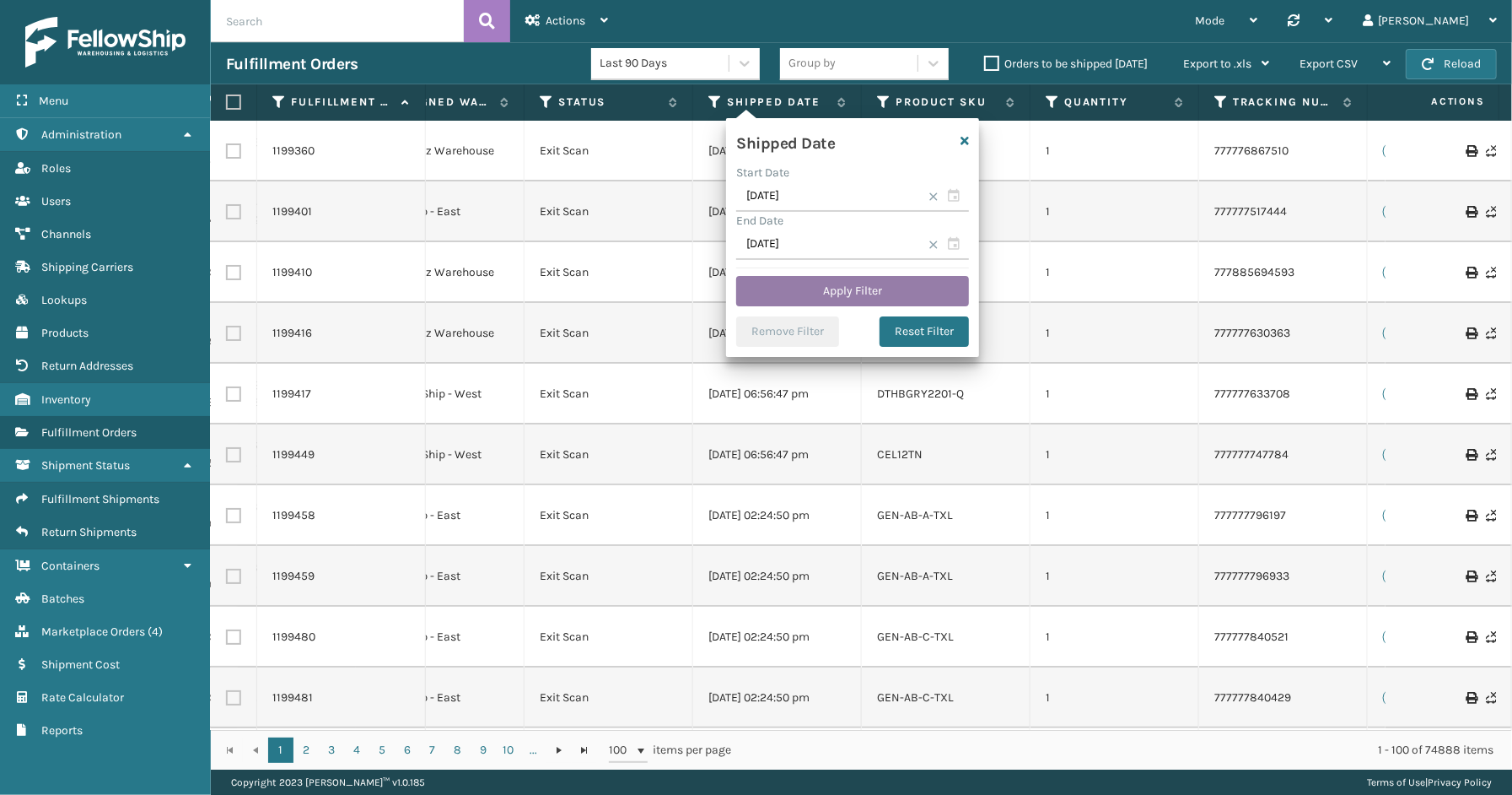
click at [790, 299] on button "Apply Filter" at bounding box center [852, 290] width 232 height 30
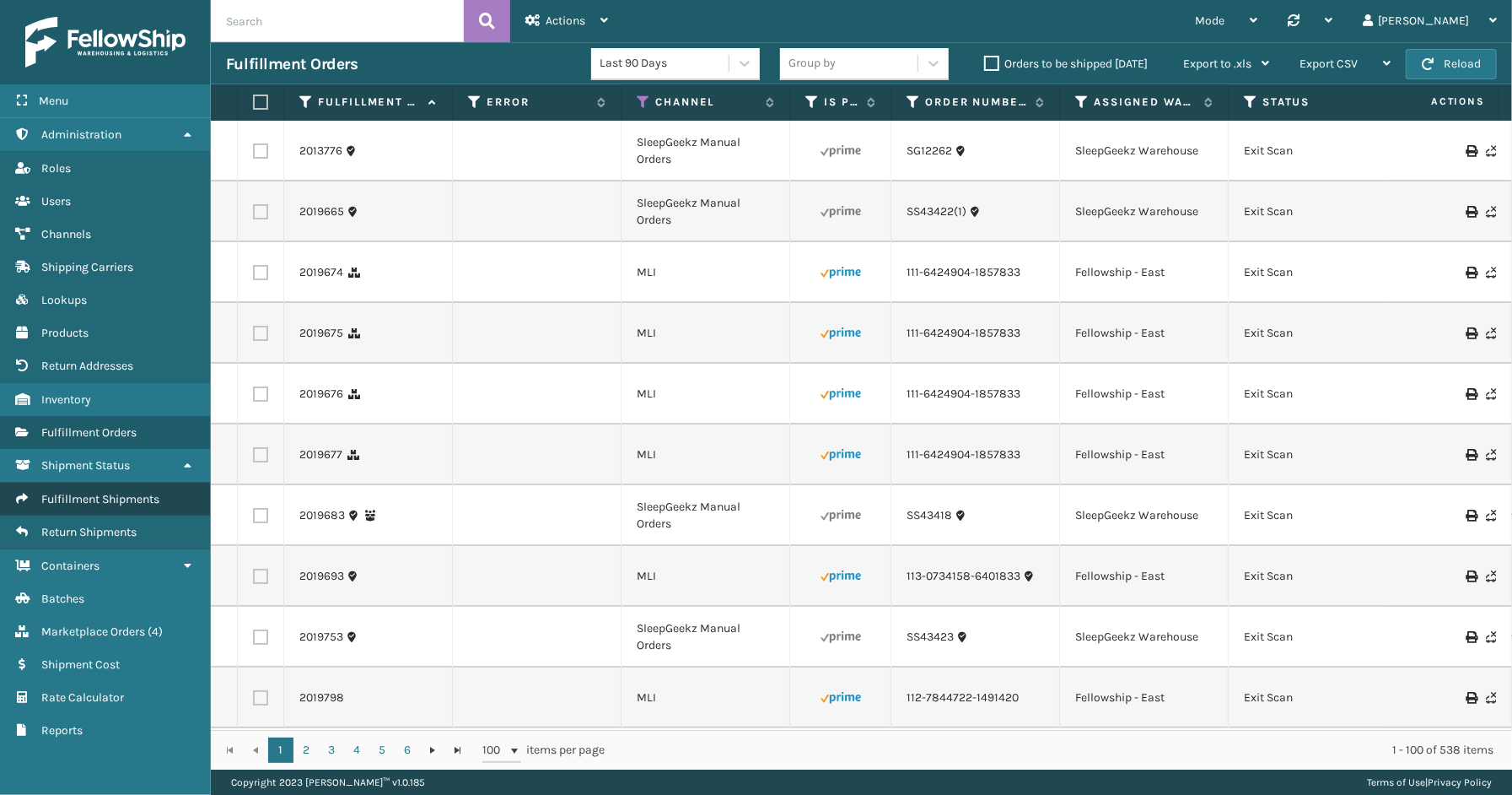
click at [87, 482] on link "Fulfillment Shipments" at bounding box center [105, 499] width 210 height 33
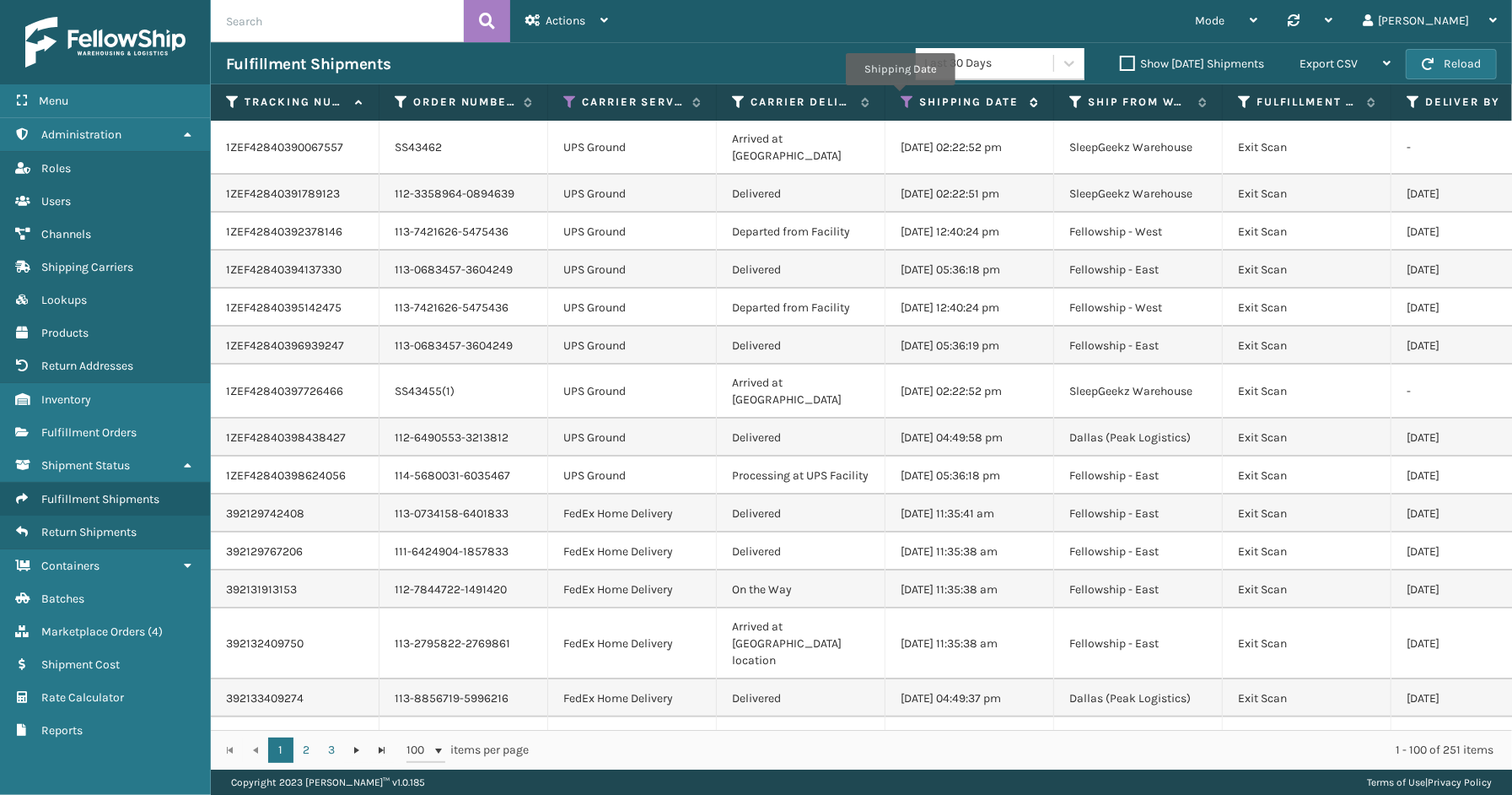
click at [900, 97] on icon at bounding box center [907, 103] width 14 height 15
click at [555, 21] on span "Actions" at bounding box center [565, 20] width 40 height 15
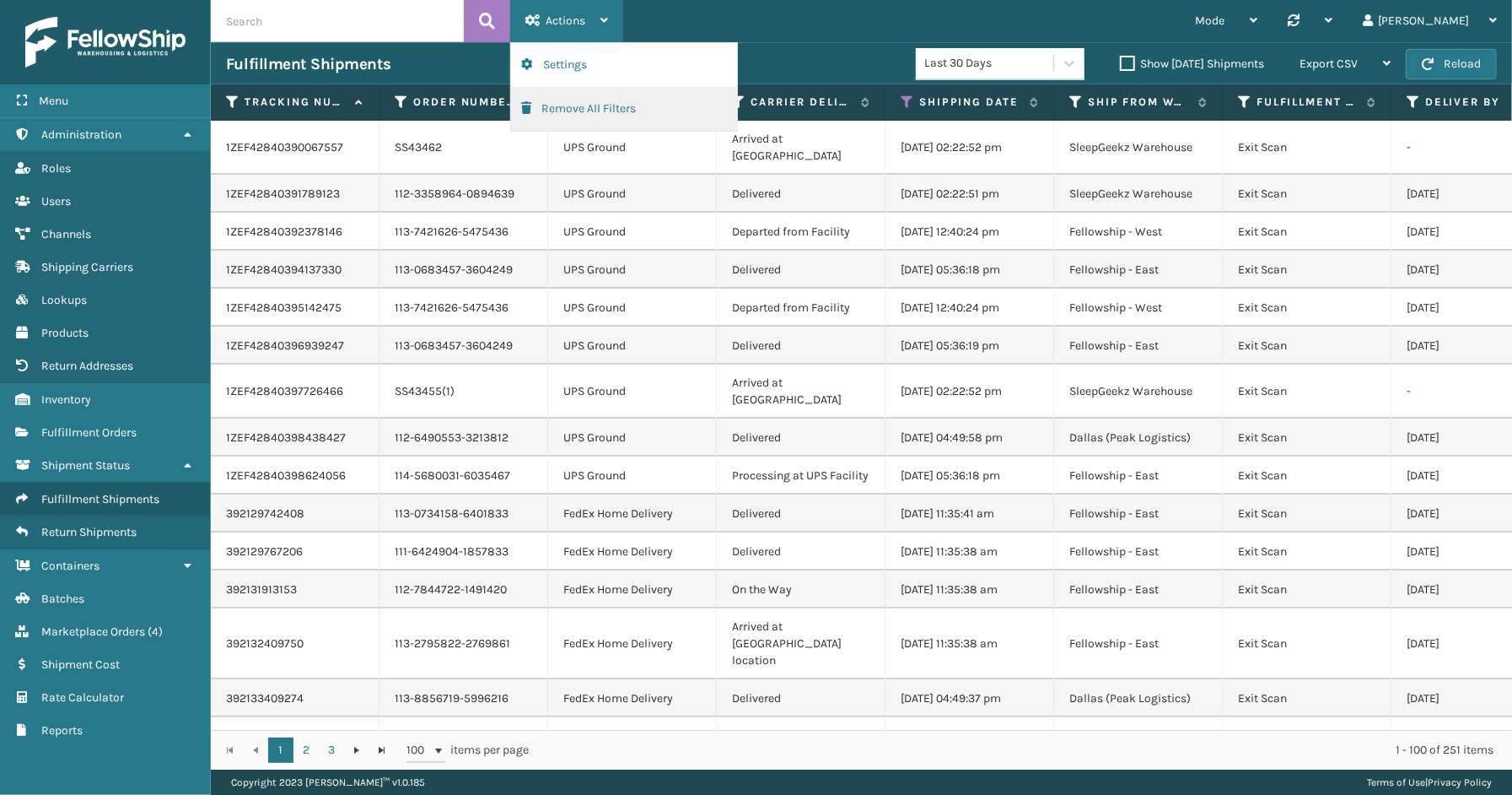
click at [559, 102] on button "Remove All Filters" at bounding box center [623, 108] width 226 height 44
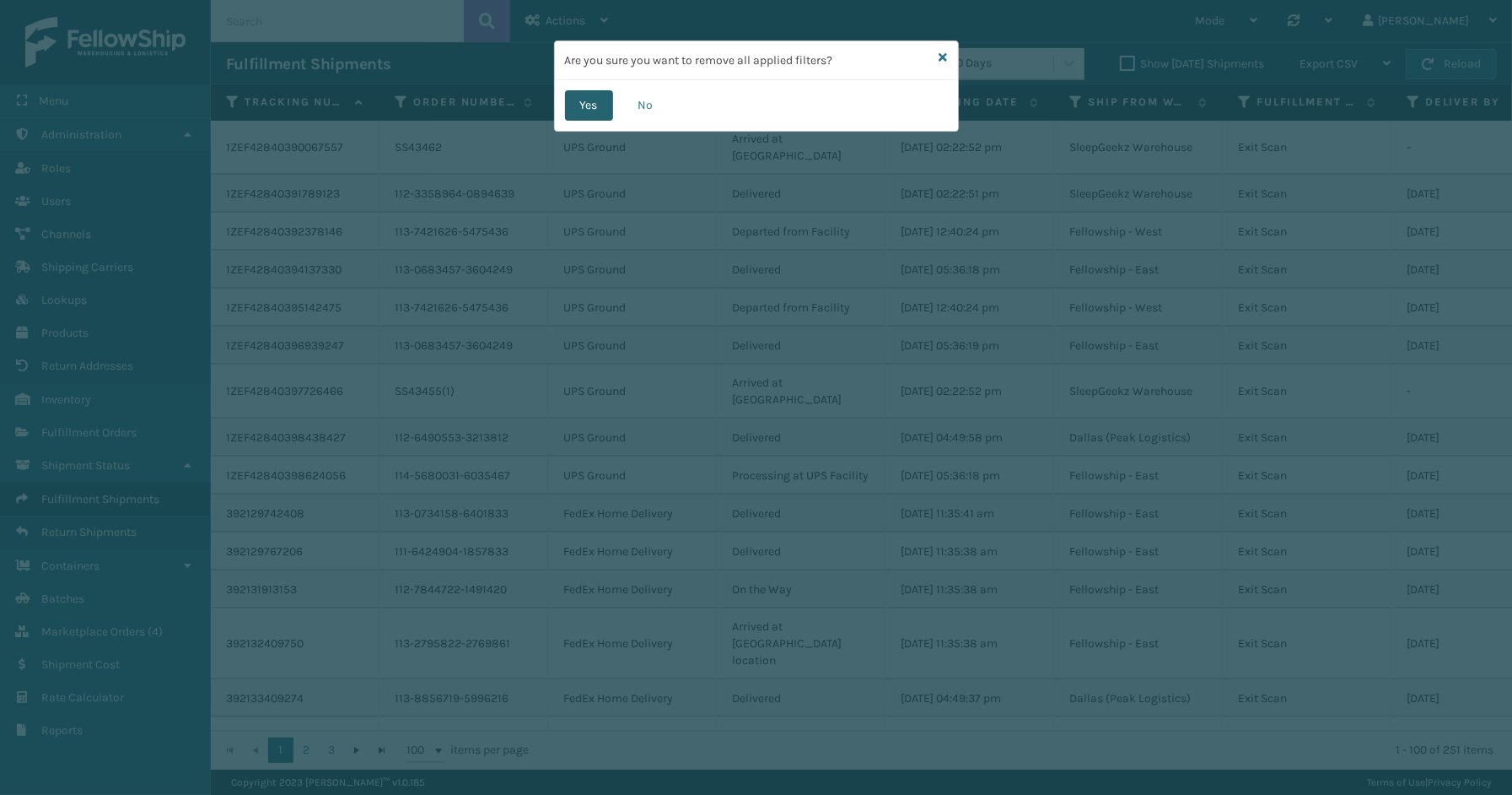
click at [596, 103] on button "Yes" at bounding box center [590, 105] width 48 height 30
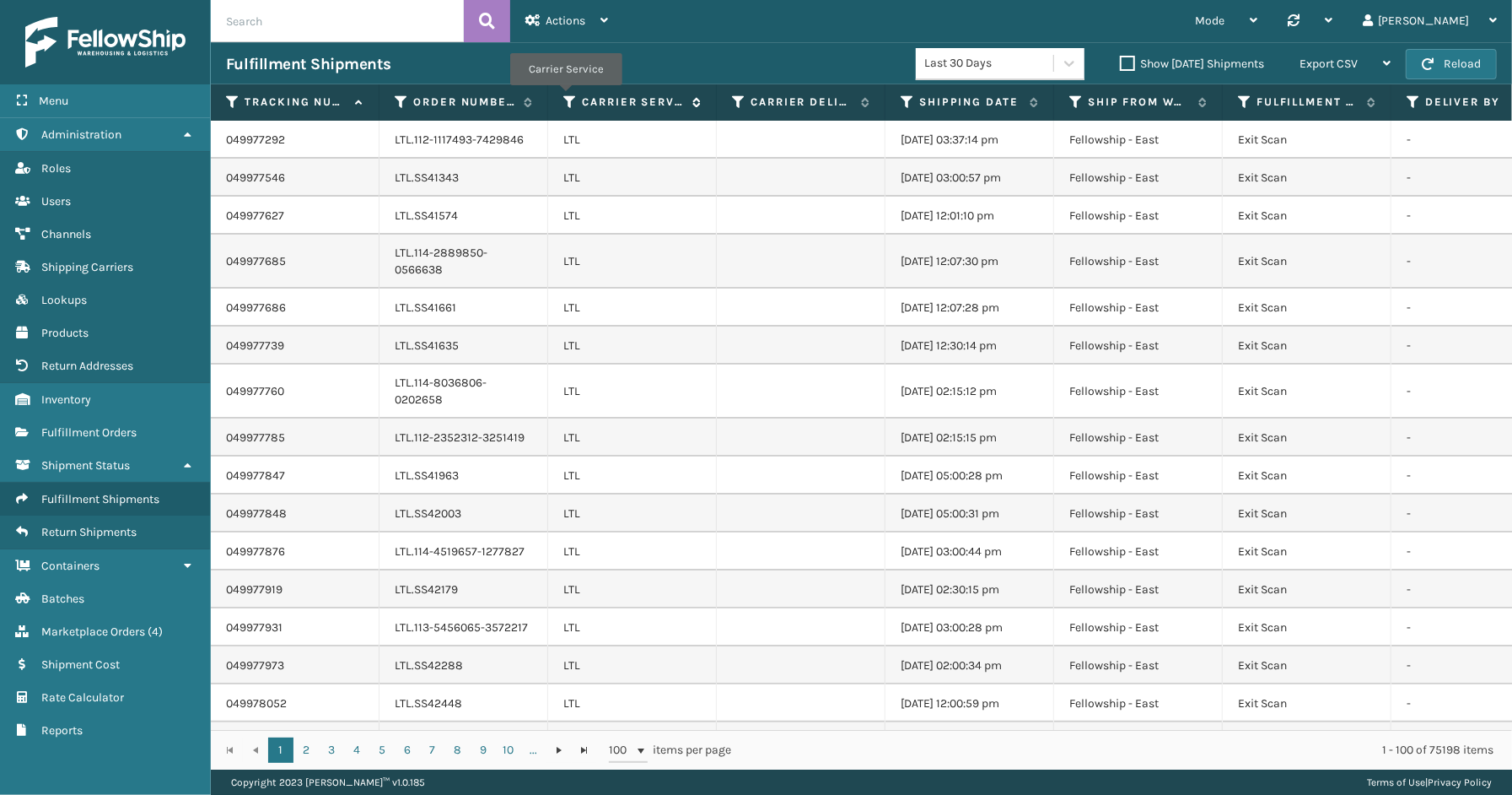
click at [565, 97] on icon at bounding box center [570, 103] width 14 height 15
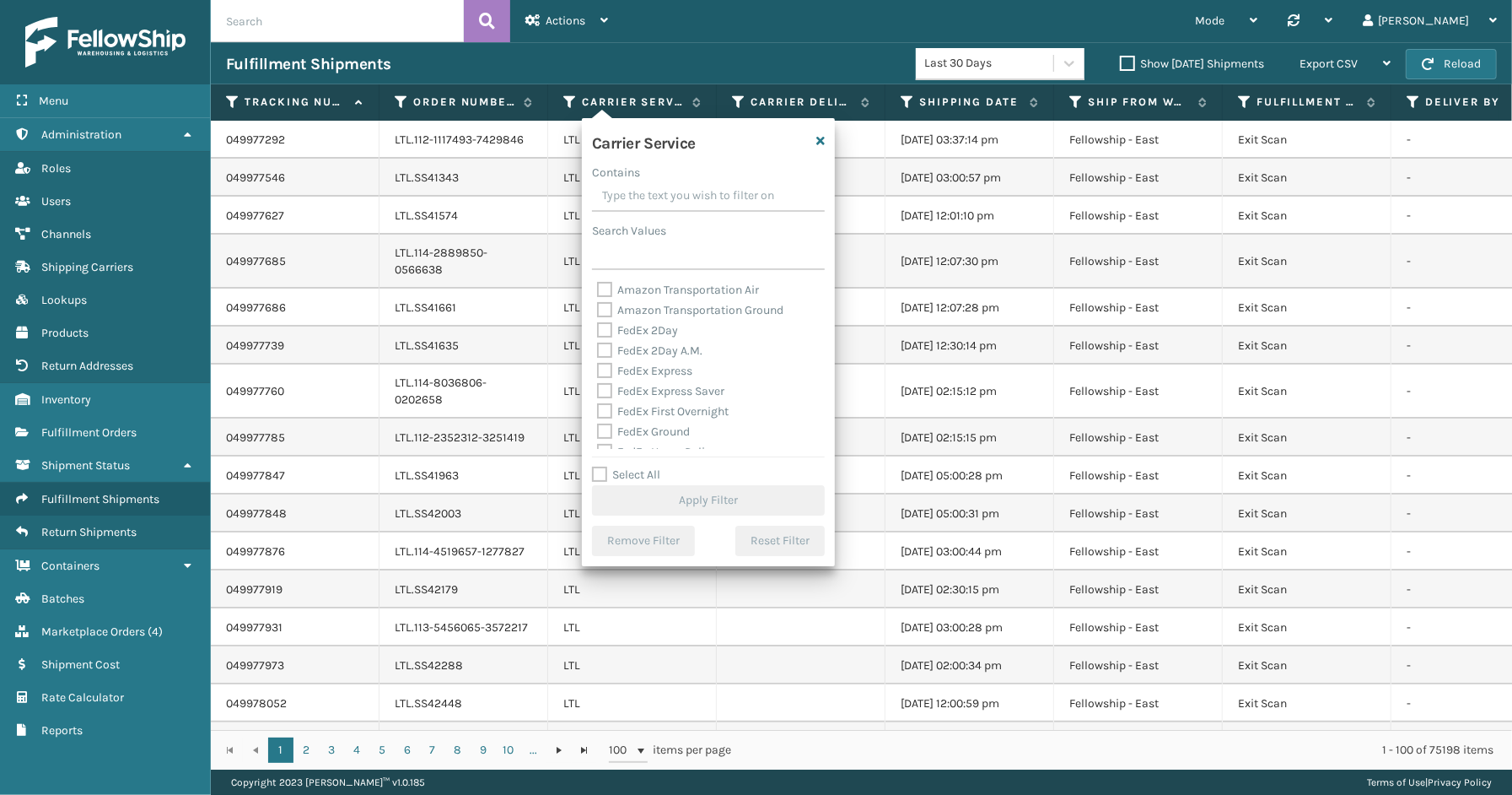
click at [643, 471] on label "Select All" at bounding box center [625, 474] width 69 height 15
click at [643, 467] on input "Select All" at bounding box center [717, 466] width 253 height 2
checkbox input "true"
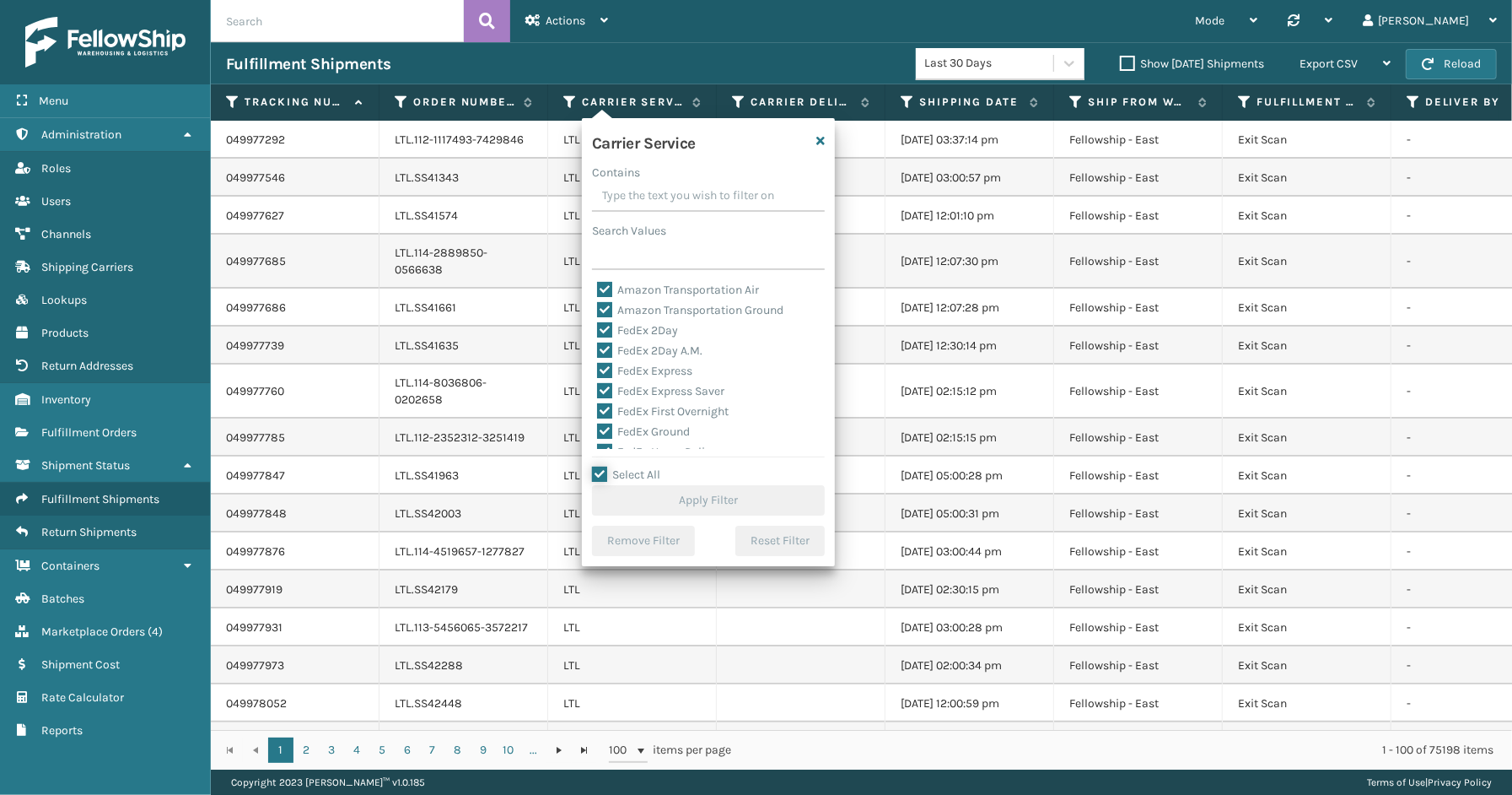
checkbox input "true"
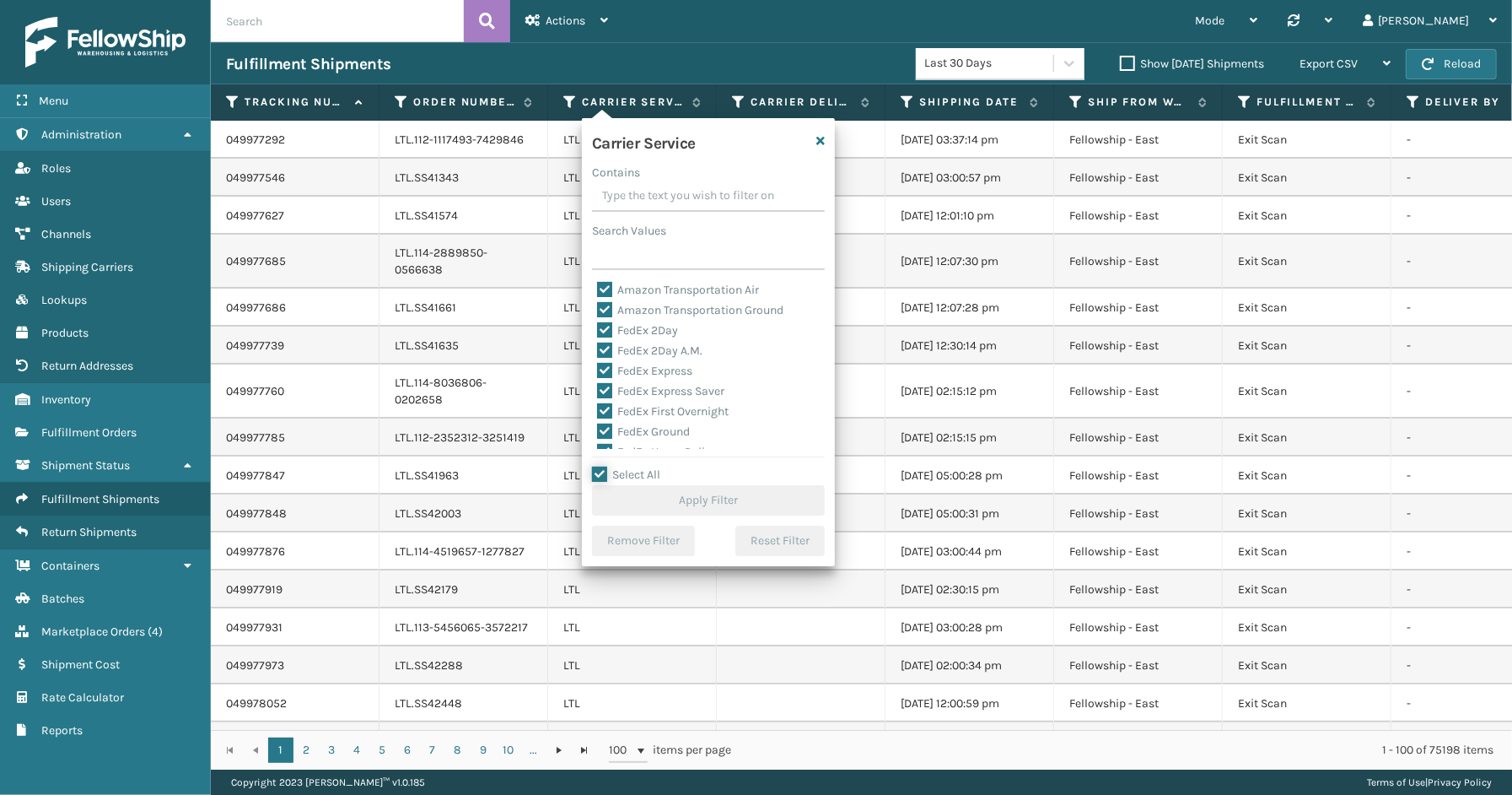
checkbox input "true"
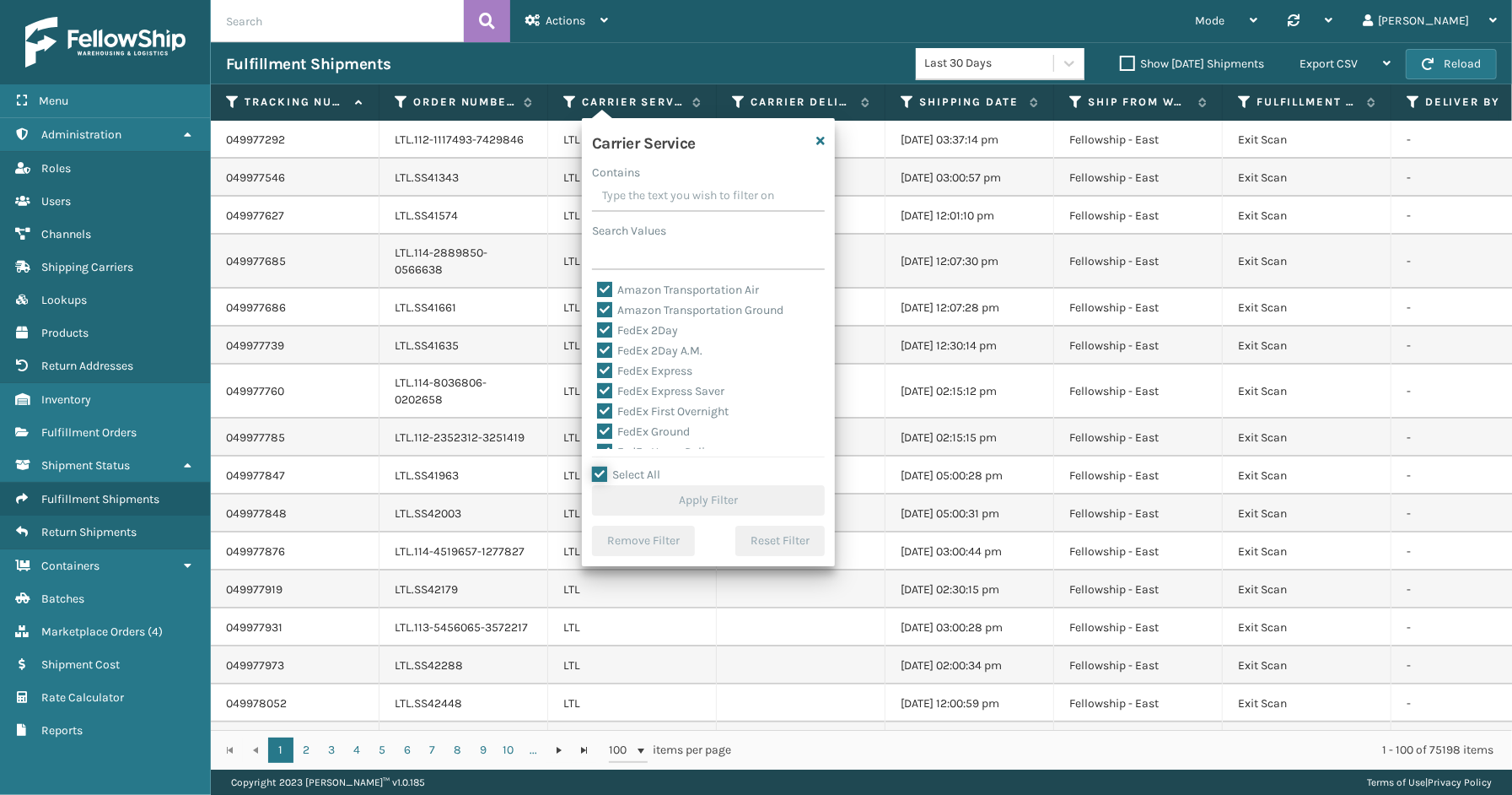
checkbox input "true"
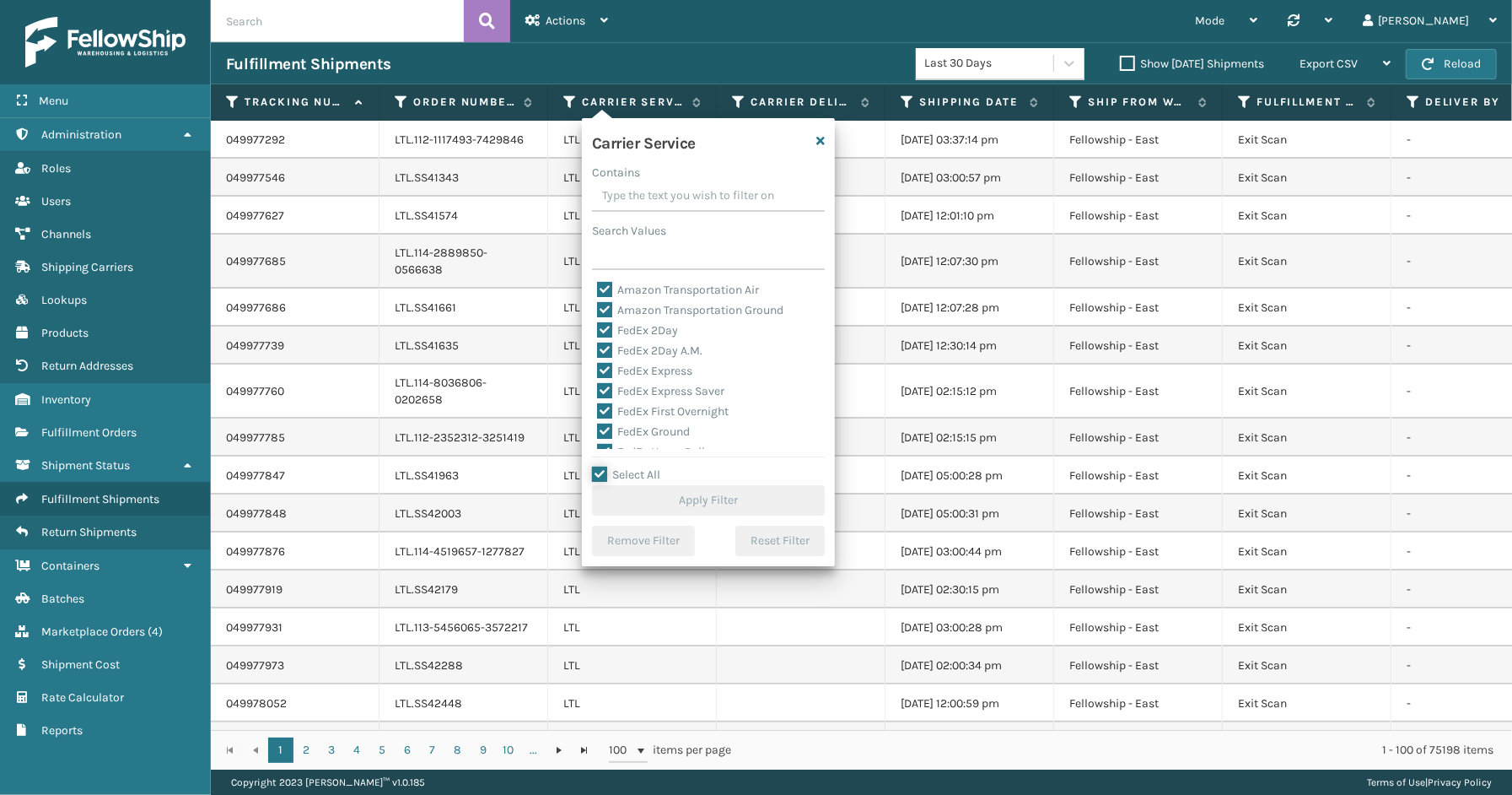
checkbox input "true"
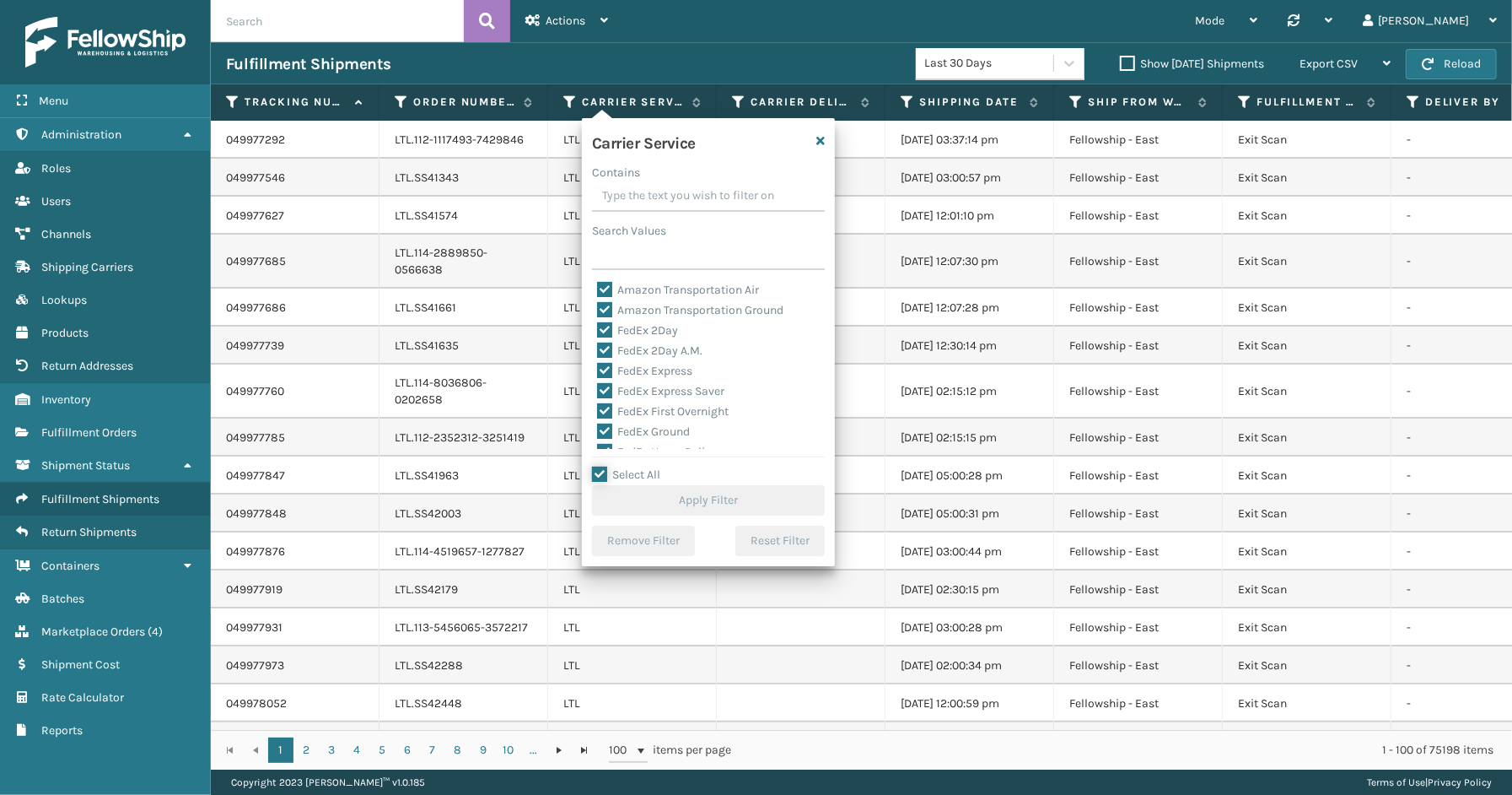
checkbox input "true"
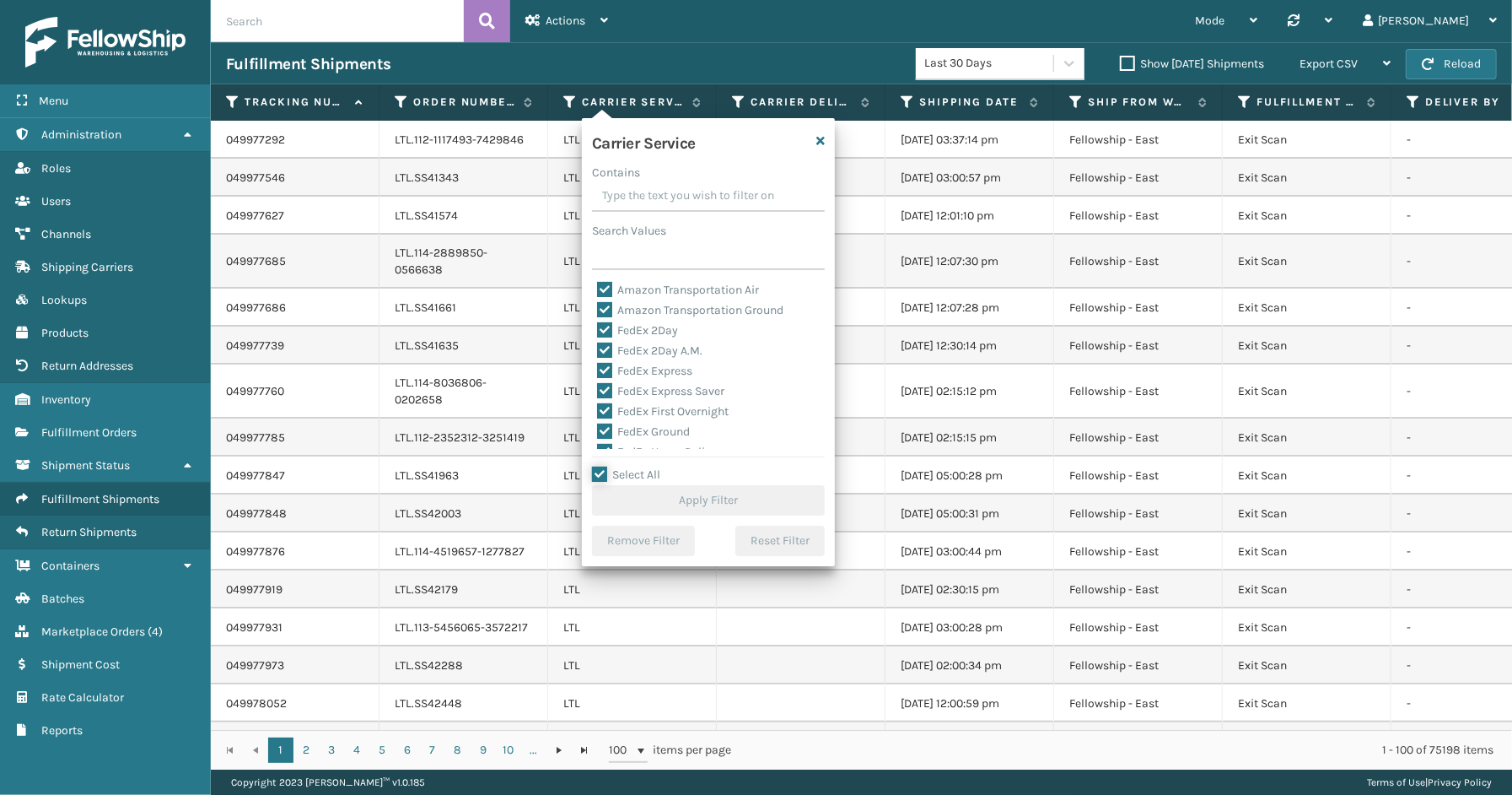
checkbox input "true"
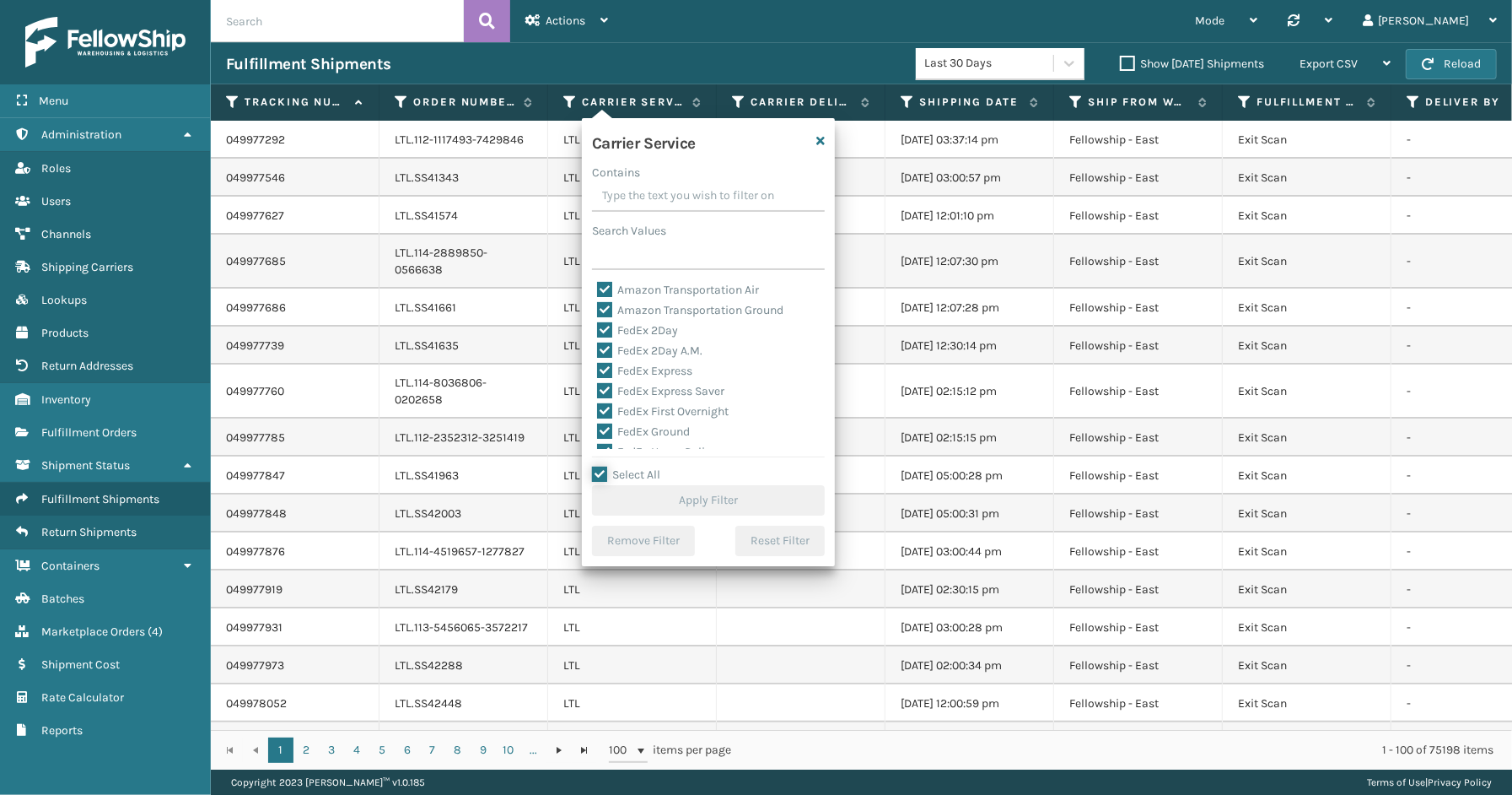
checkbox input "true"
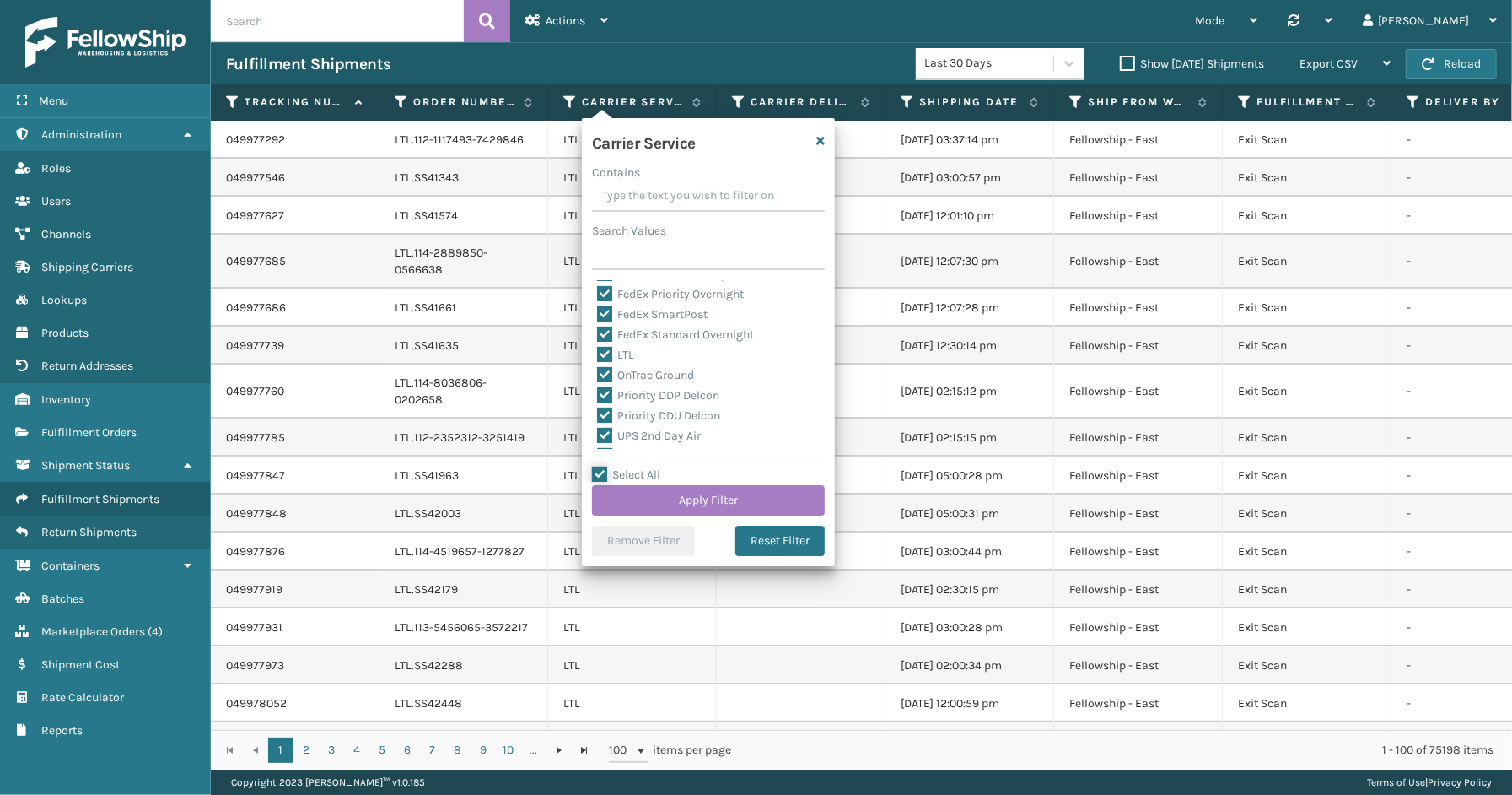
scroll to position [144, 0]
click at [629, 388] on label "LTL" at bounding box center [616, 388] width 37 height 15
click at [598, 388] on input "LTL" at bounding box center [597, 383] width 1 height 11
checkbox input "false"
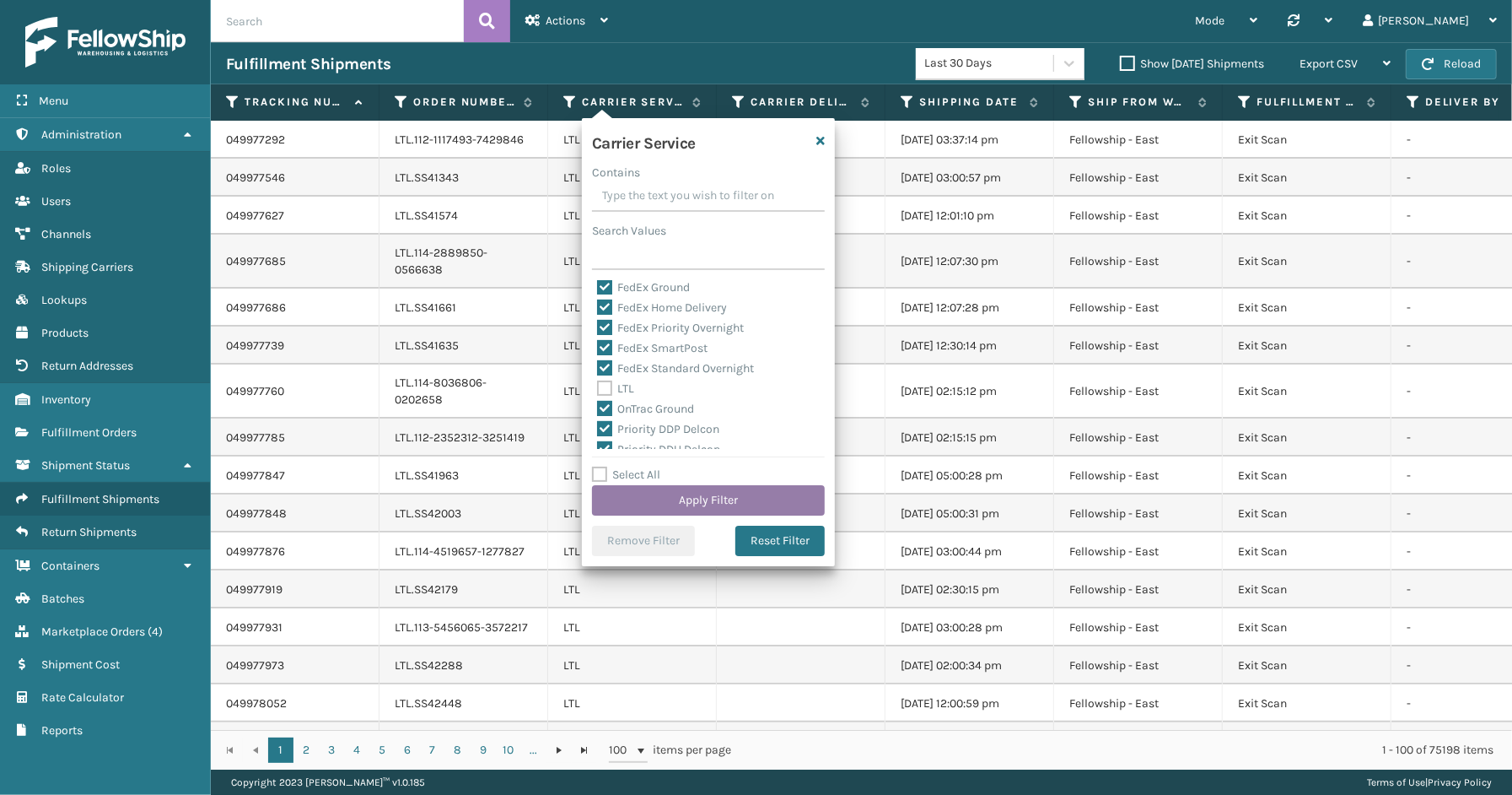
click at [671, 498] on button "Apply Filter" at bounding box center [708, 500] width 232 height 30
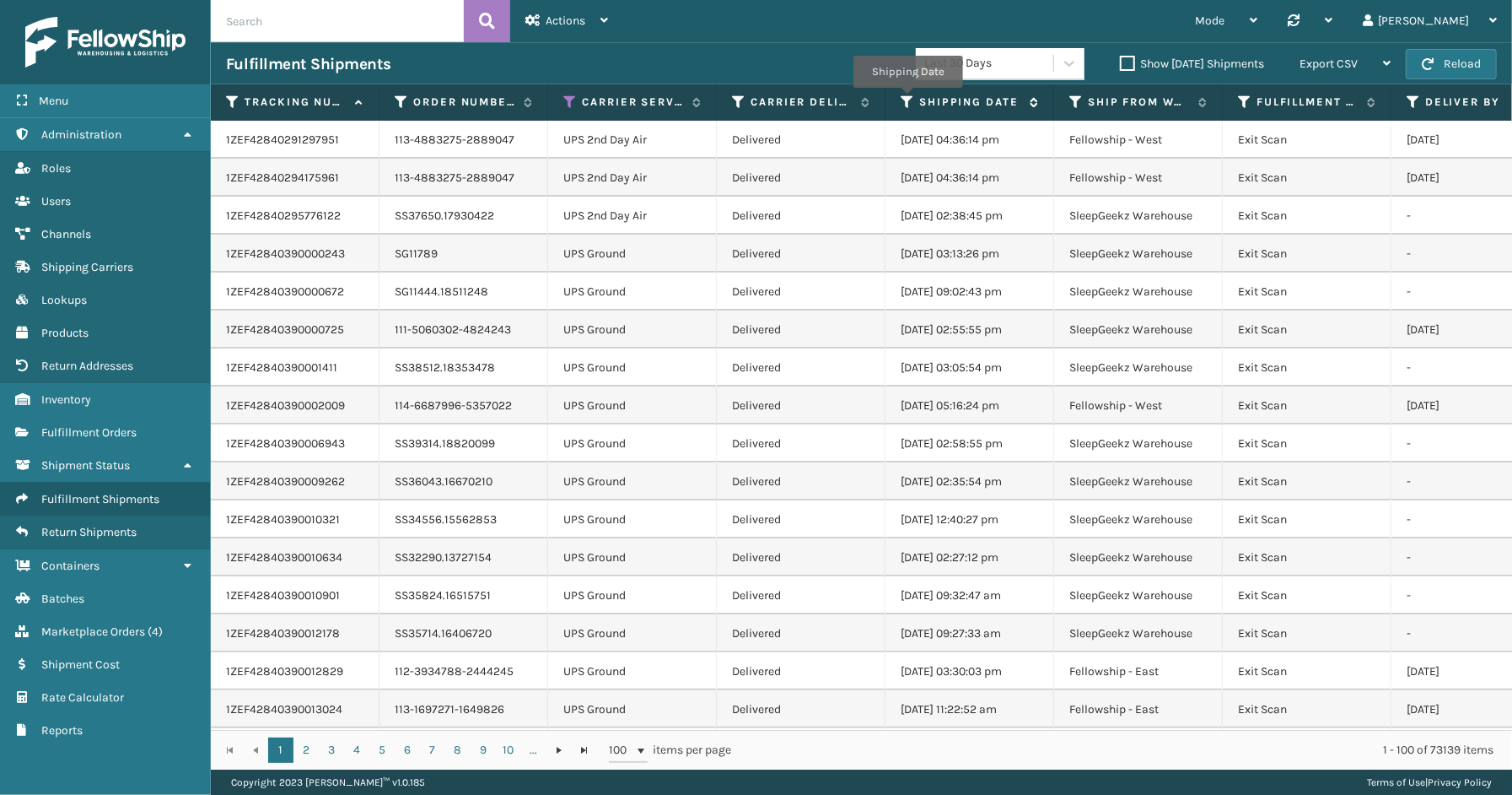
click at [907, 100] on icon at bounding box center [907, 103] width 14 height 15
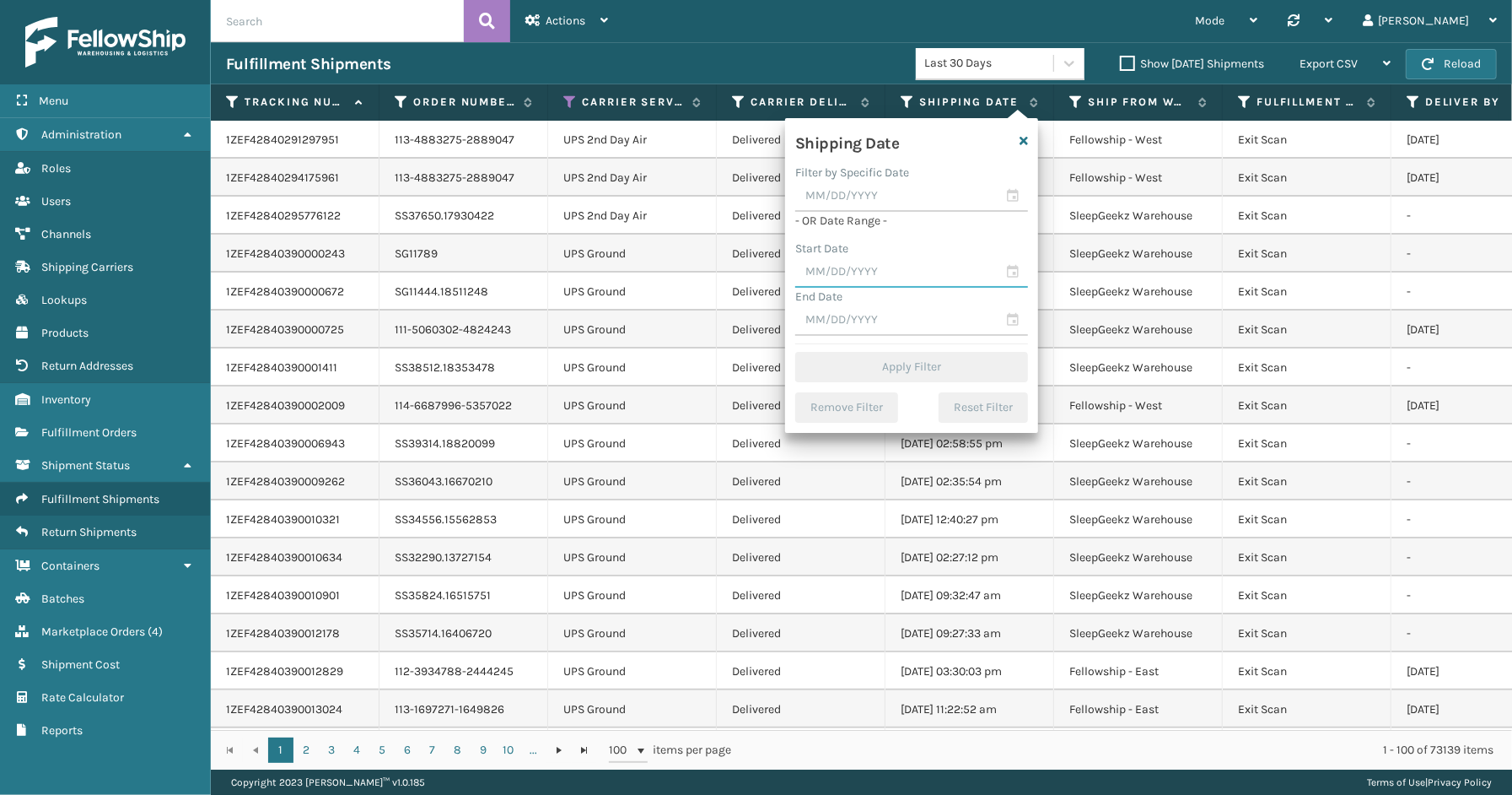
click at [1008, 268] on input "text" at bounding box center [911, 272] width 232 height 30
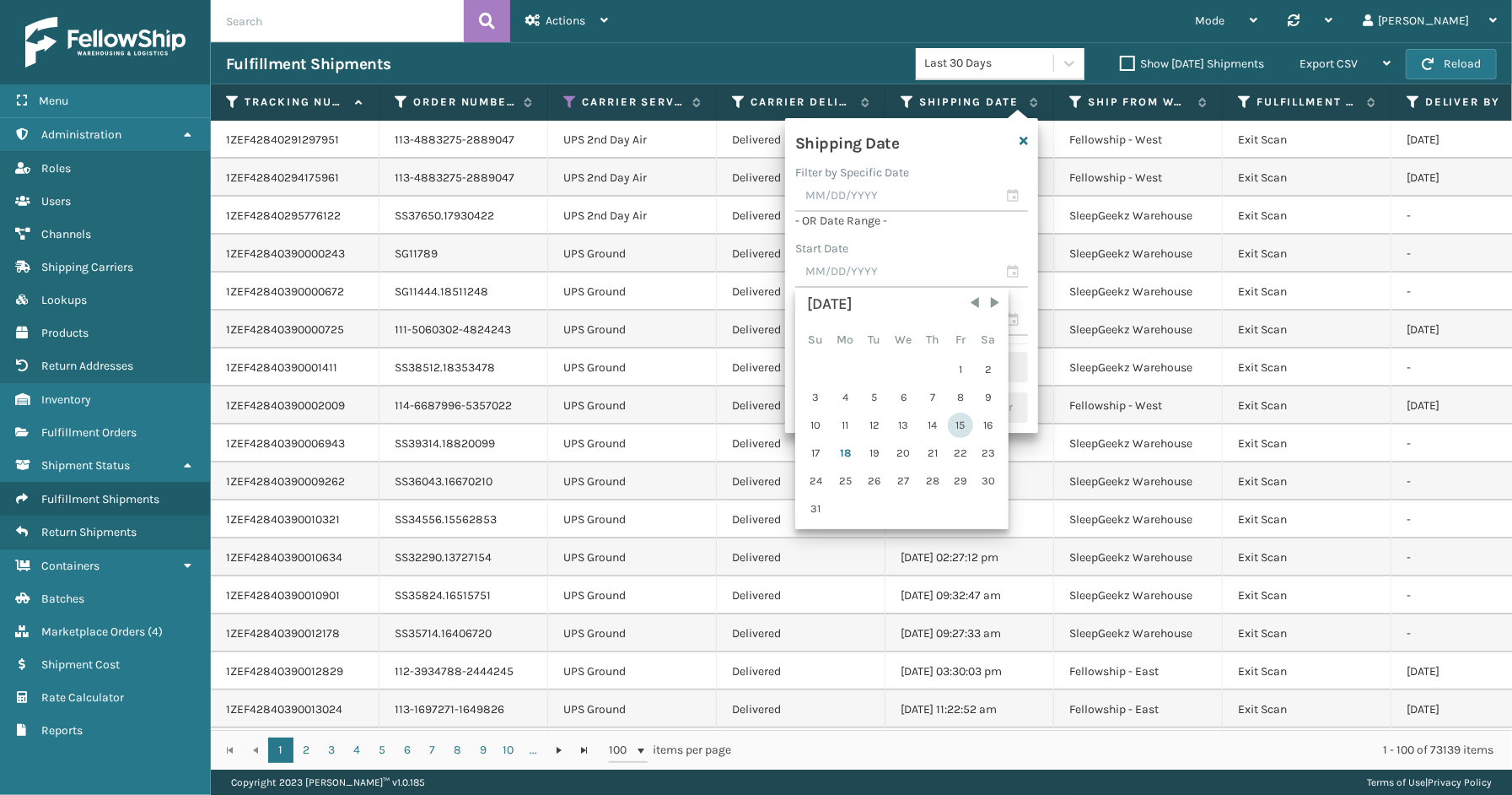
click at [961, 419] on div "15" at bounding box center [960, 425] width 25 height 25
type input "[DATE]"
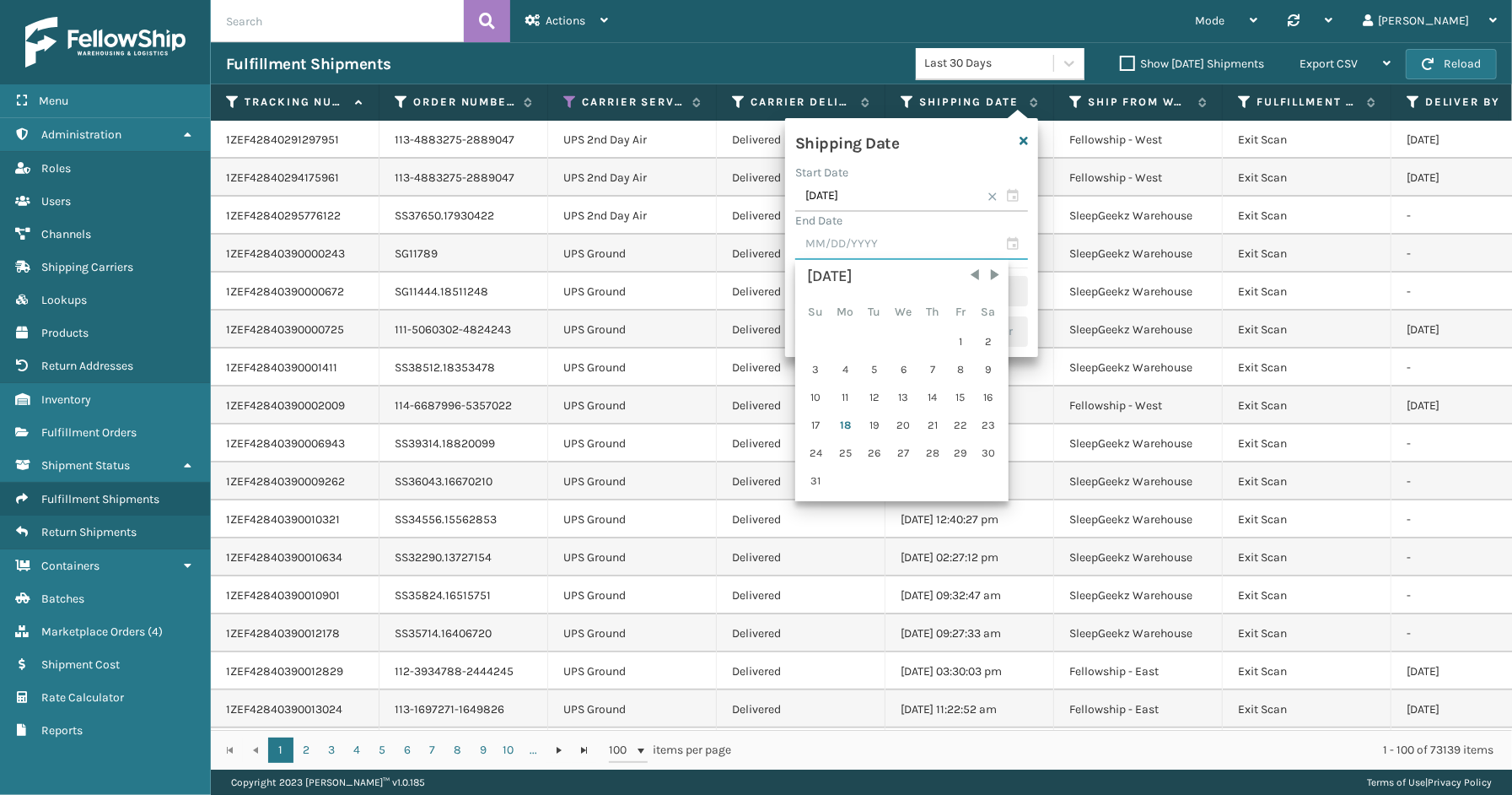
click at [1013, 242] on input "text" at bounding box center [911, 244] width 232 height 30
click at [804, 423] on div "17" at bounding box center [815, 425] width 26 height 25
type input "[DATE]"
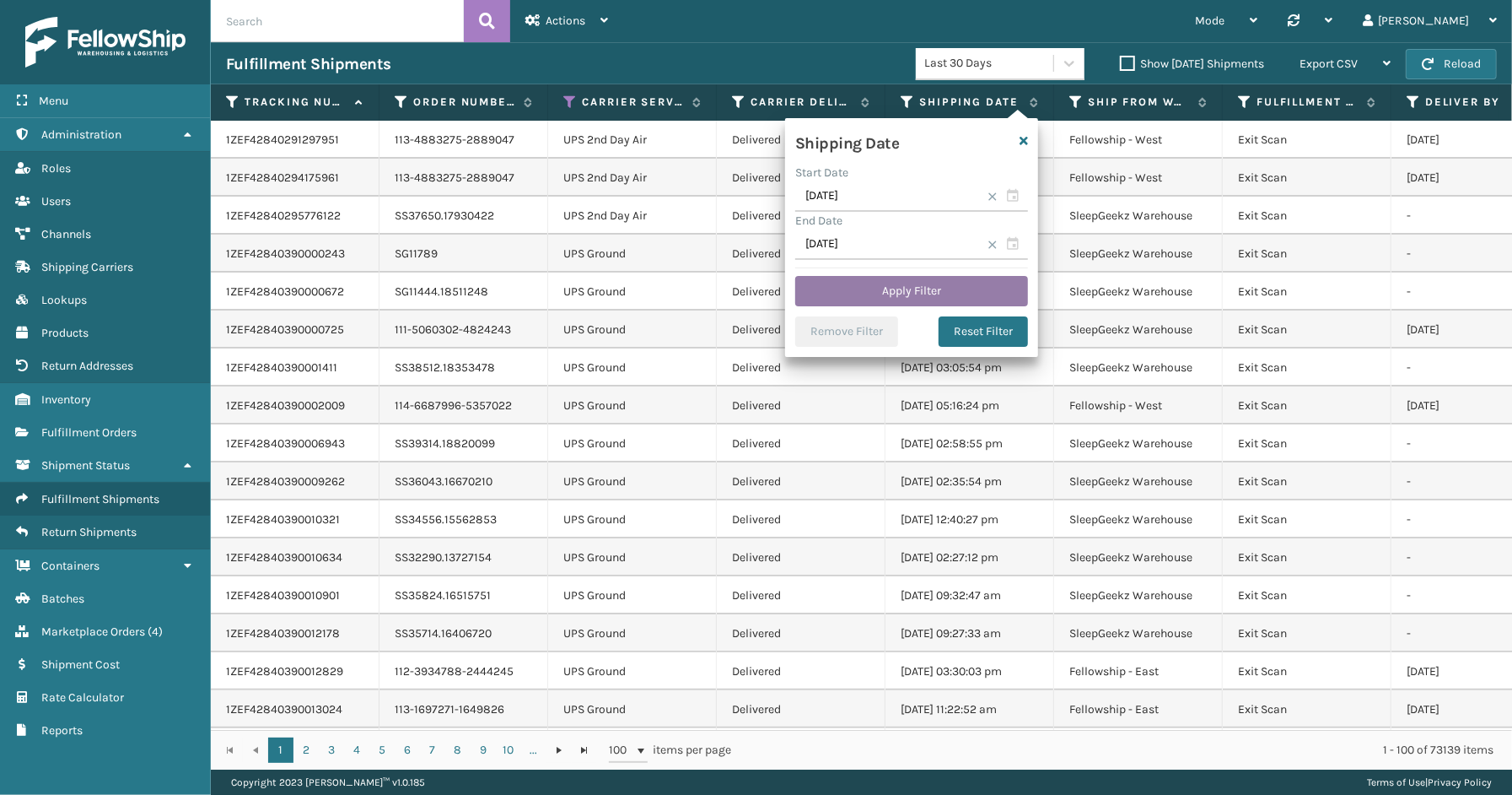
click at [850, 289] on button "Apply Filter" at bounding box center [911, 290] width 232 height 30
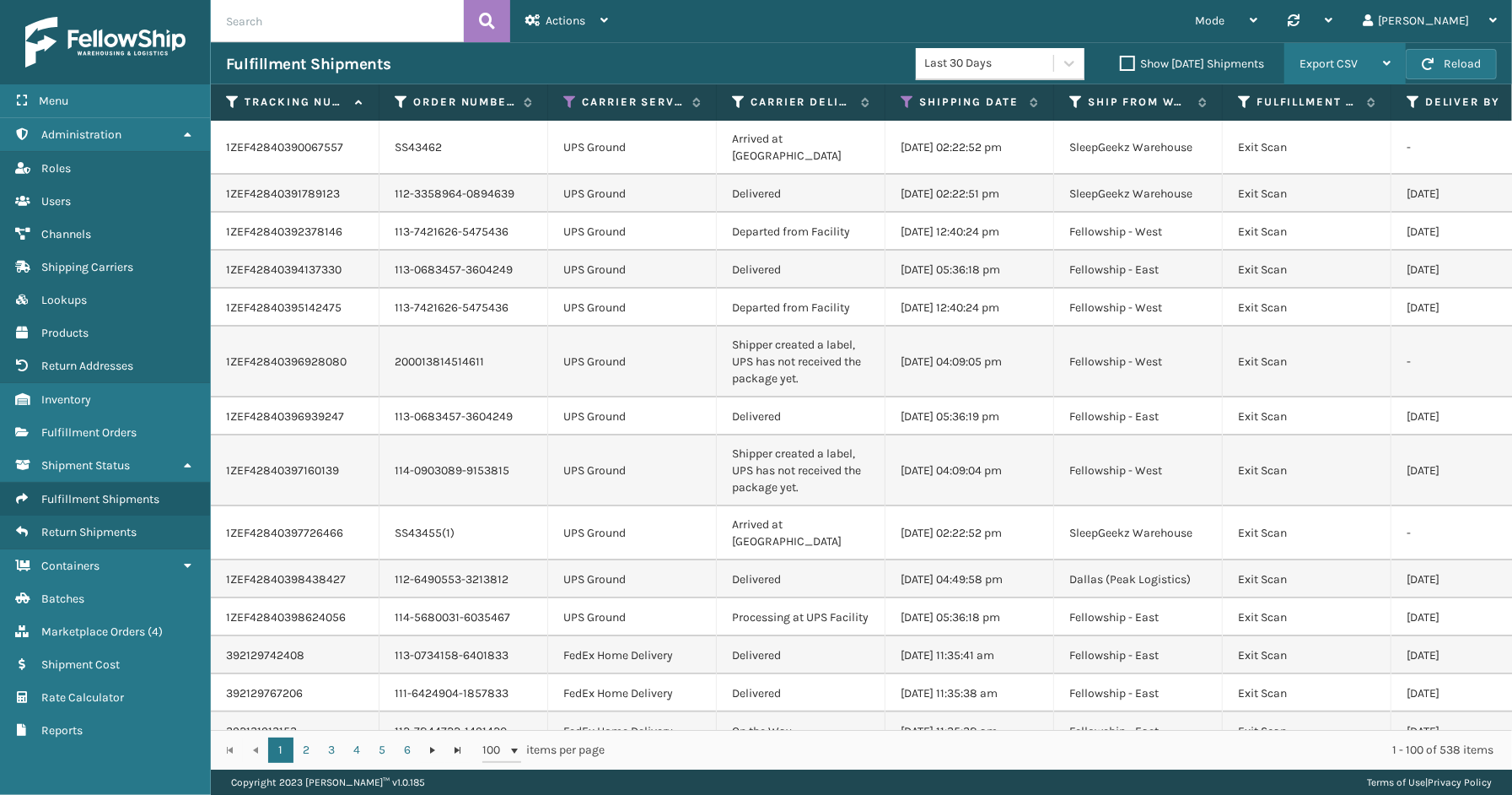
click at [1312, 69] on span "Export CSV" at bounding box center [1328, 63] width 58 height 15
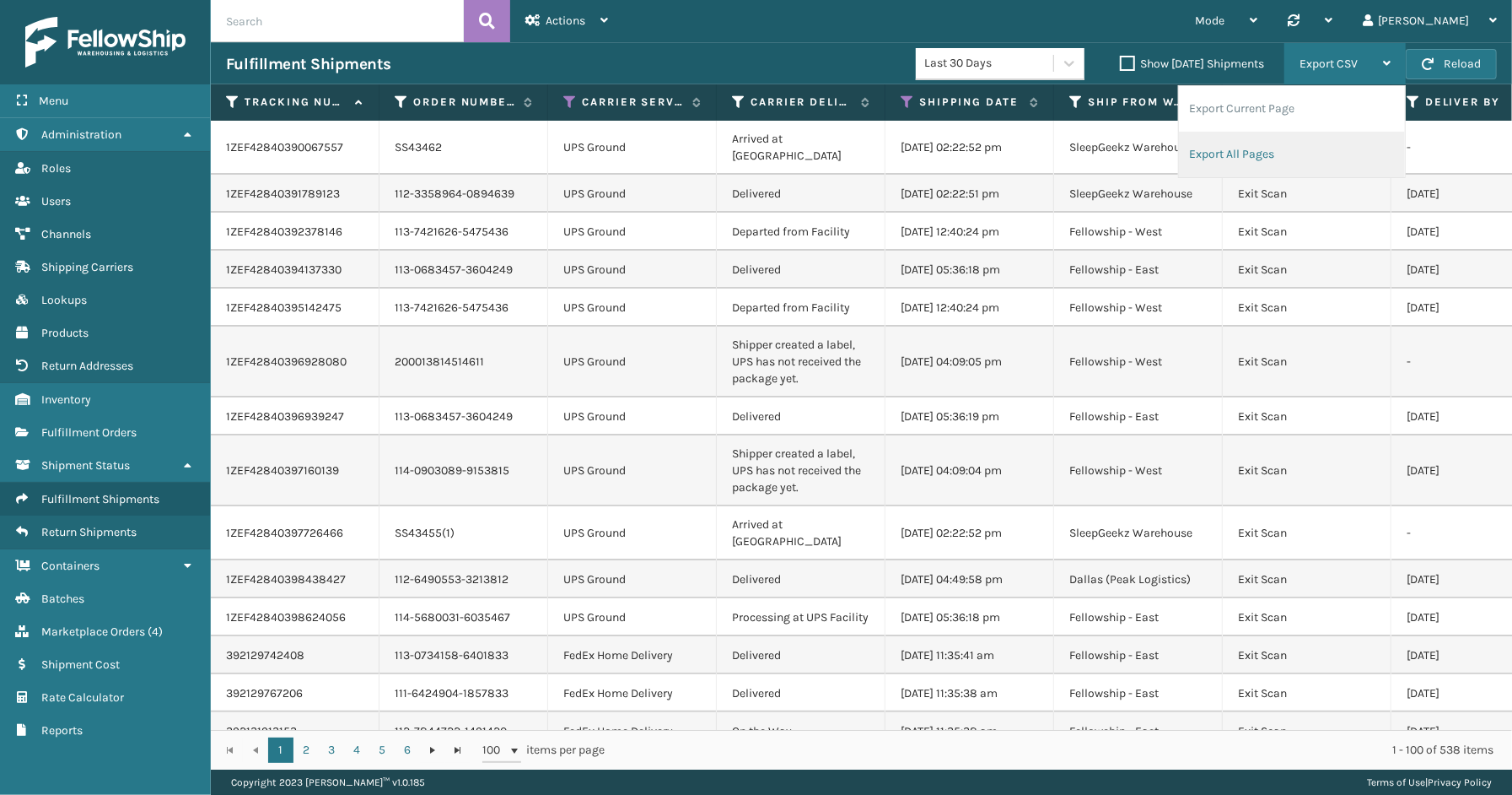
click at [1319, 149] on li "Export All Pages" at bounding box center [1291, 154] width 226 height 46
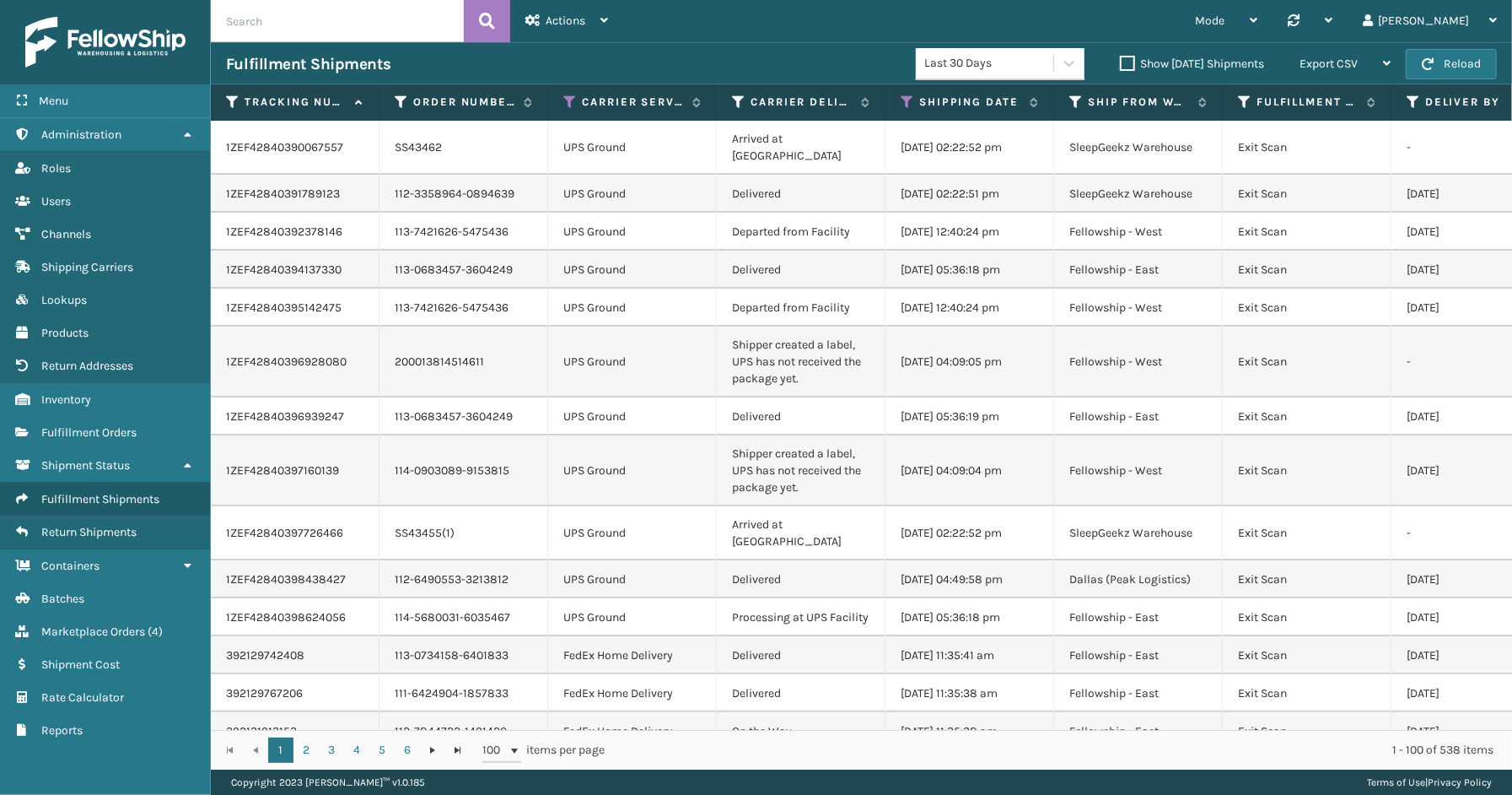
click at [54, 788] on div "Menu Reports Administration Reports Roles Reports Users Reports Channels Report…" at bounding box center [106, 397] width 211 height 795
